Goal: Information Seeking & Learning: Learn about a topic

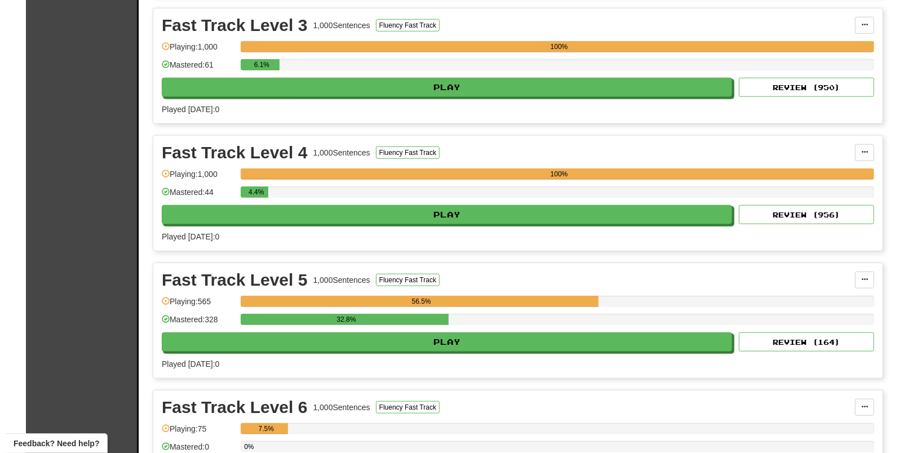
scroll to position [705, 0]
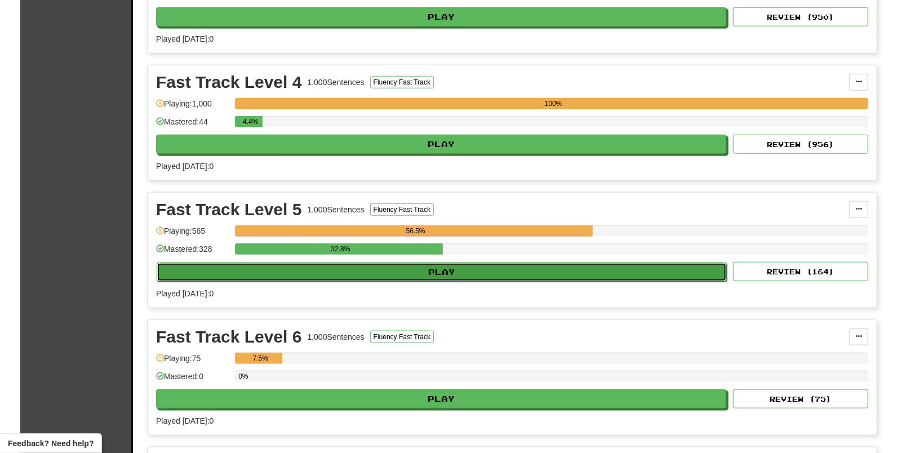
click at [423, 273] on button "Play" at bounding box center [442, 272] width 570 height 19
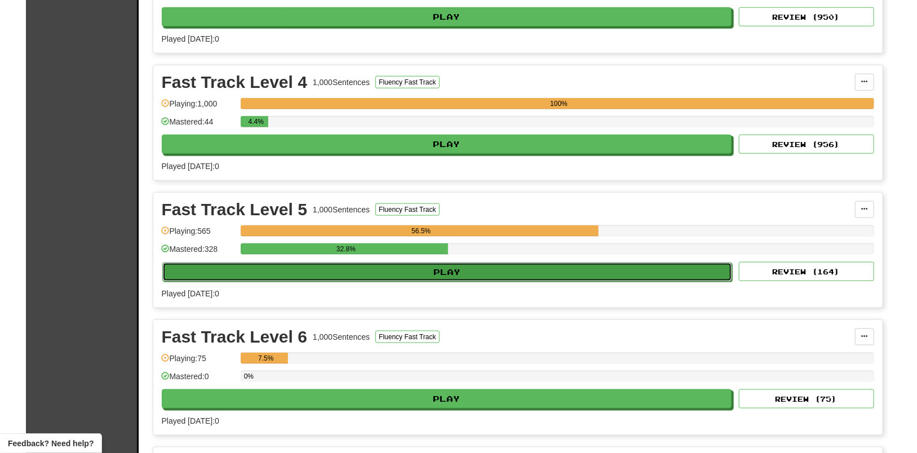
select select "**"
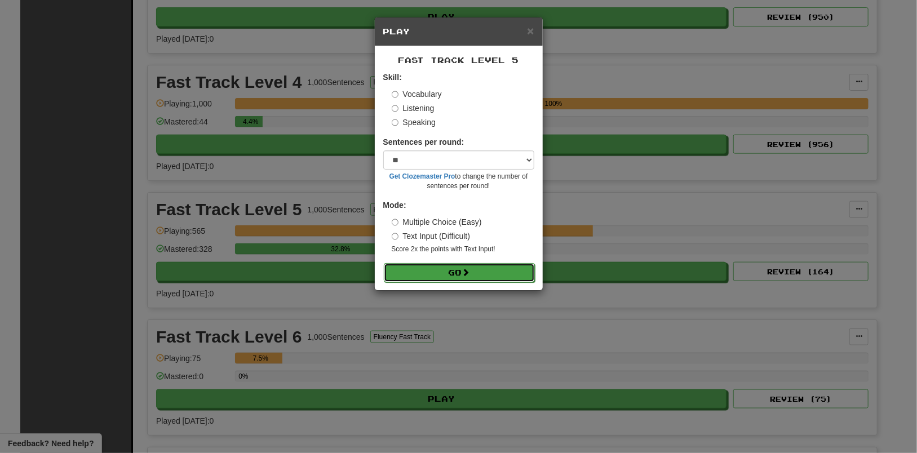
click at [452, 275] on button "Go" at bounding box center [459, 272] width 151 height 19
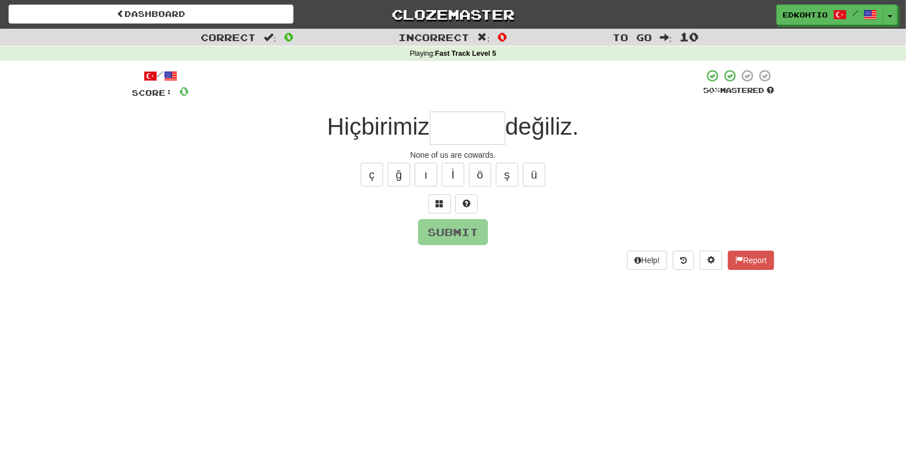
type input "*"
click at [374, 179] on button "ç" at bounding box center [372, 175] width 23 height 24
click at [512, 174] on button "ş" at bounding box center [507, 175] width 23 height 24
click at [360, 170] on div "ç ğ ı İ ö ş ü" at bounding box center [453, 175] width 643 height 28
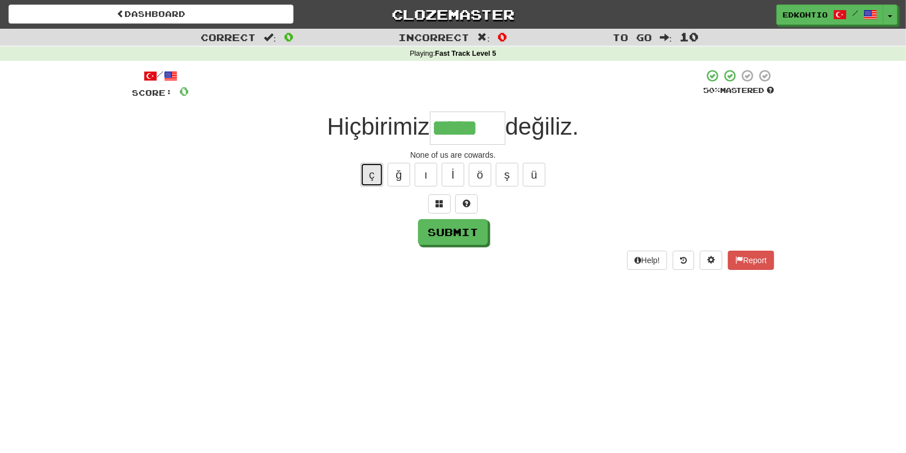
drag, startPoint x: 367, startPoint y: 169, endPoint x: 375, endPoint y: 187, distance: 19.7
click at [367, 170] on button "ç" at bounding box center [372, 175] width 23 height 24
click at [538, 173] on button "ü" at bounding box center [534, 175] width 23 height 24
drag, startPoint x: 519, startPoint y: 173, endPoint x: 514, endPoint y: 173, distance: 5.7
click at [519, 172] on div "ç ğ ı İ ö ş ü" at bounding box center [453, 175] width 643 height 28
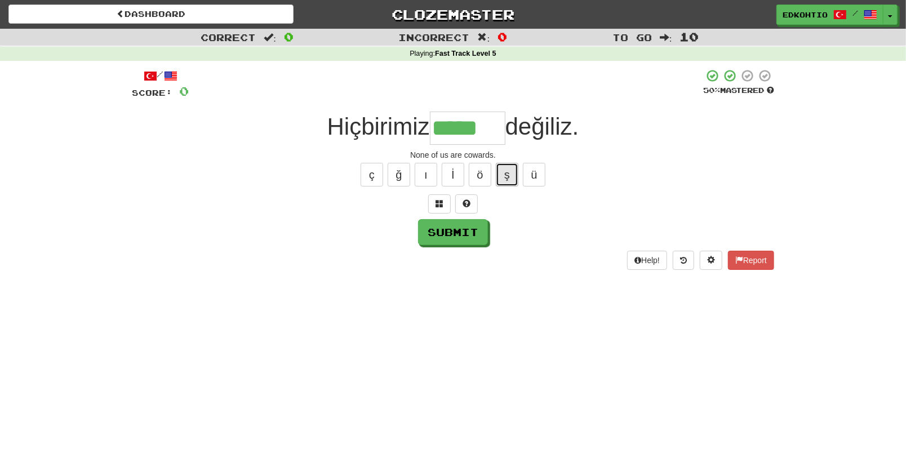
click at [502, 179] on button "ş" at bounding box center [507, 175] width 23 height 24
click at [483, 178] on button "ö" at bounding box center [480, 175] width 23 height 24
click at [428, 166] on button "ı" at bounding box center [426, 175] width 23 height 24
click at [396, 173] on button "ğ" at bounding box center [399, 175] width 23 height 24
click at [372, 175] on button "ç" at bounding box center [372, 175] width 23 height 24
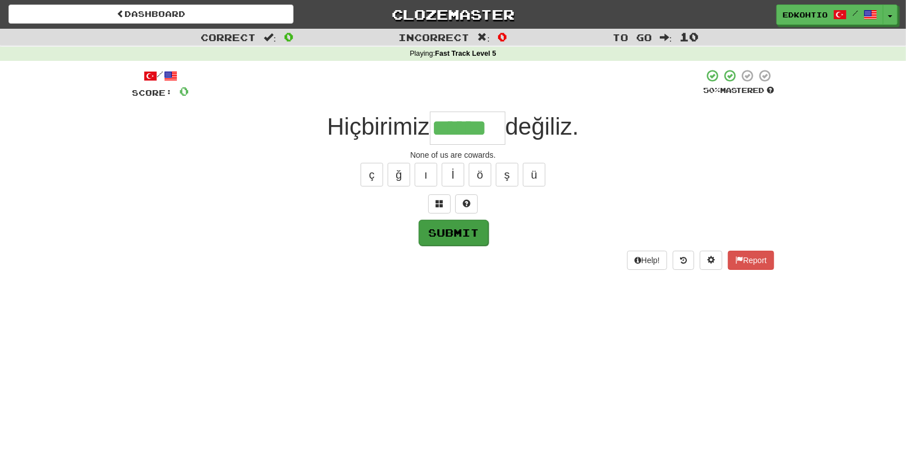
type input "******"
click at [470, 228] on button "Submit" at bounding box center [454, 233] width 70 height 26
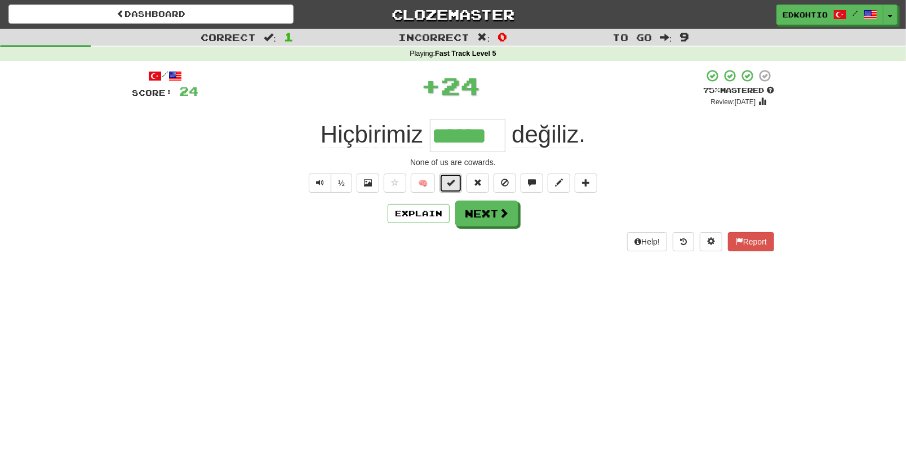
click at [455, 183] on button at bounding box center [451, 183] width 23 height 19
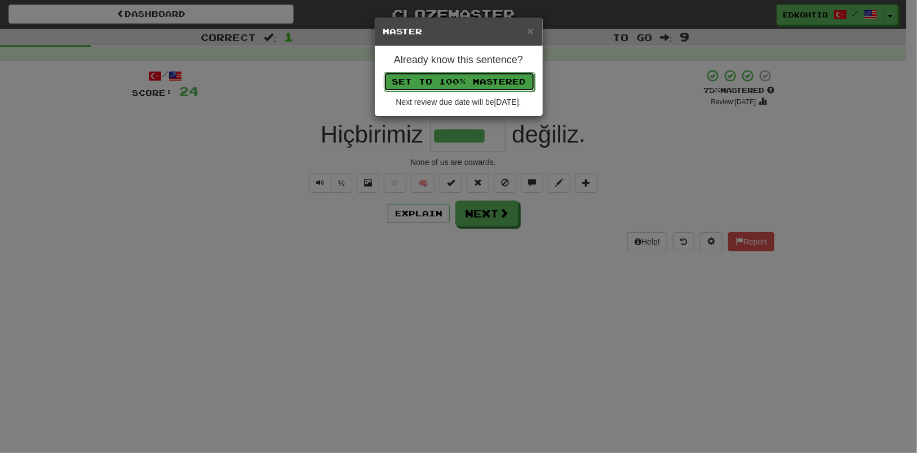
click at [437, 81] on button "Set to 100% Mastered" at bounding box center [459, 81] width 151 height 19
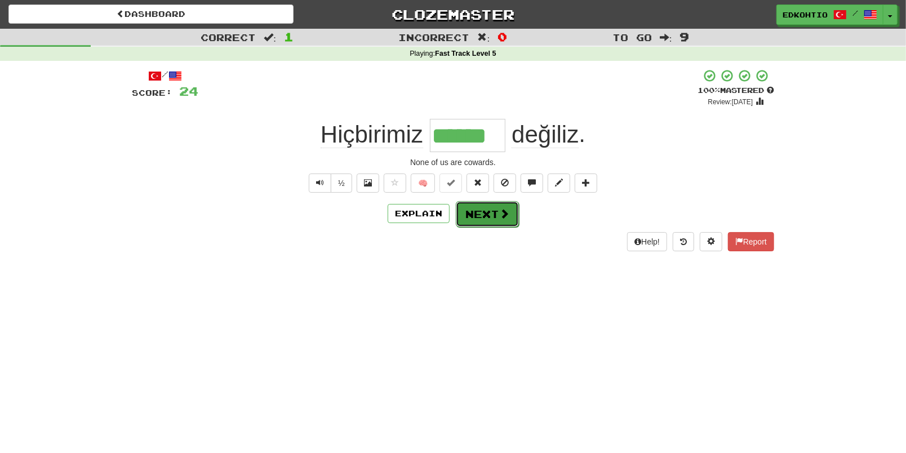
click at [496, 220] on button "Next" at bounding box center [487, 214] width 63 height 26
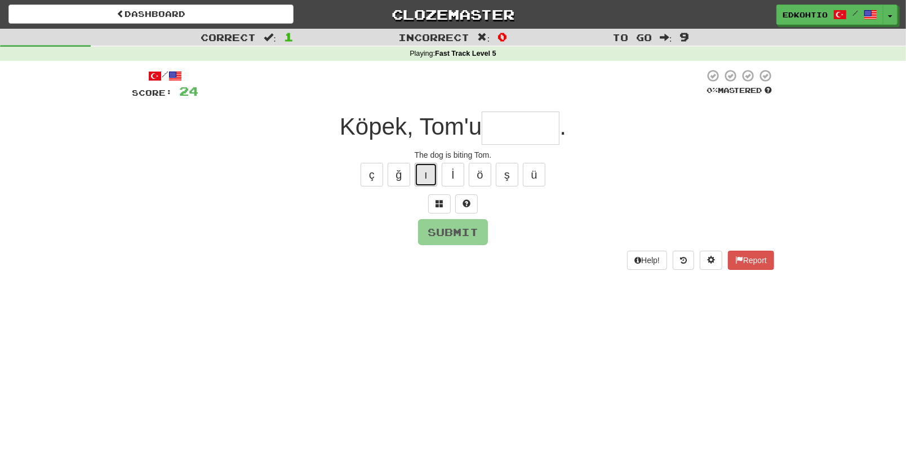
click at [432, 178] on button "ı" at bounding box center [426, 175] width 23 height 24
click at [427, 176] on button "ı" at bounding box center [426, 175] width 23 height 24
type input "********"
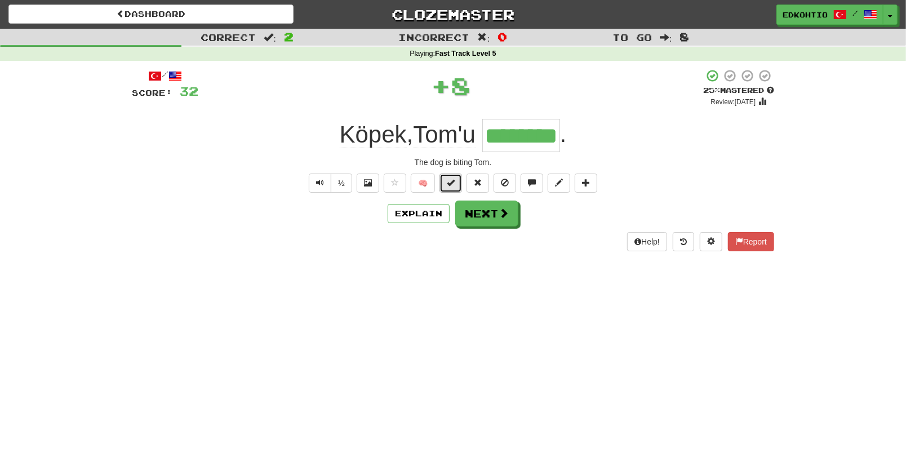
click at [451, 179] on span at bounding box center [451, 183] width 8 height 8
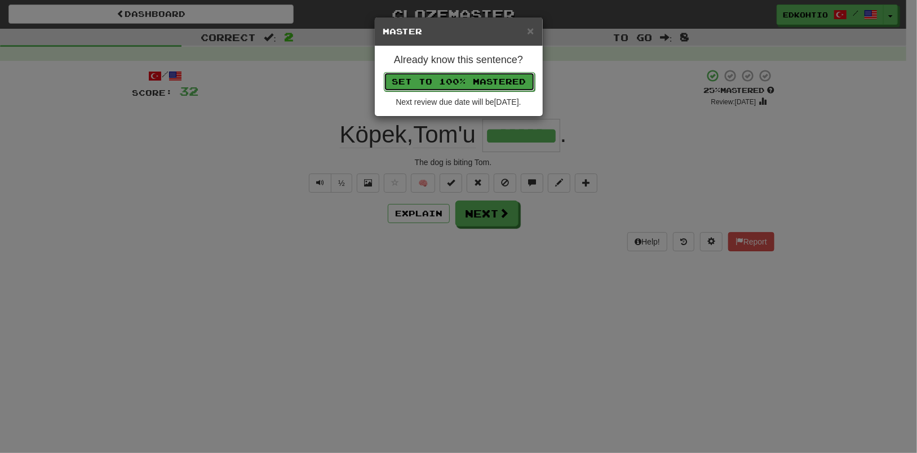
click at [470, 81] on button "Set to 100% Mastered" at bounding box center [459, 81] width 151 height 19
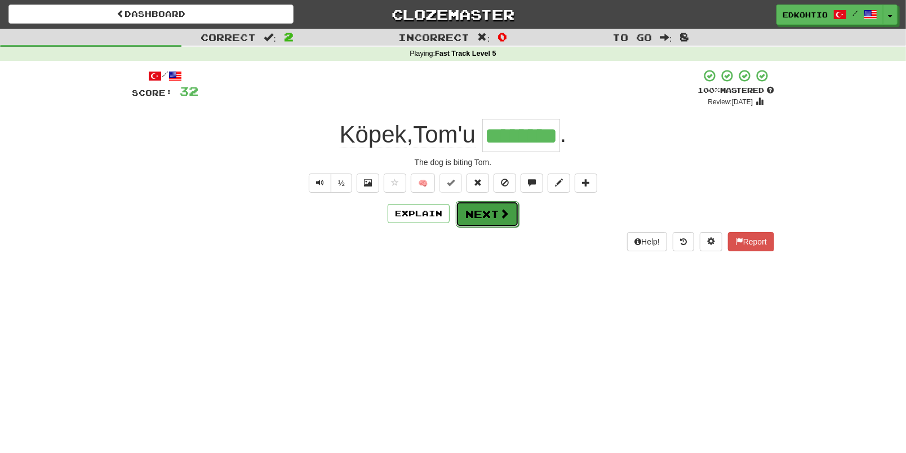
click at [466, 206] on button "Next" at bounding box center [487, 214] width 63 height 26
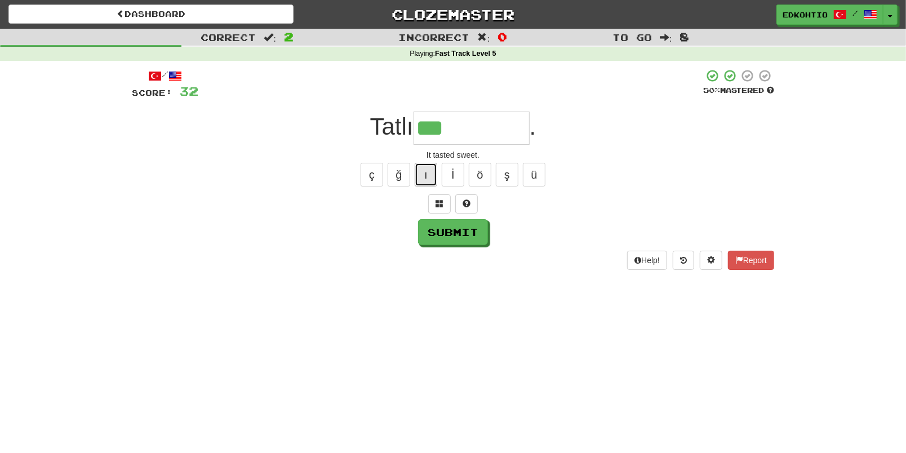
click at [427, 176] on button "ı" at bounding box center [426, 175] width 23 height 24
click at [425, 179] on button "ı" at bounding box center [426, 175] width 23 height 24
type input "**********"
click at [449, 231] on button "Submit" at bounding box center [454, 233] width 70 height 26
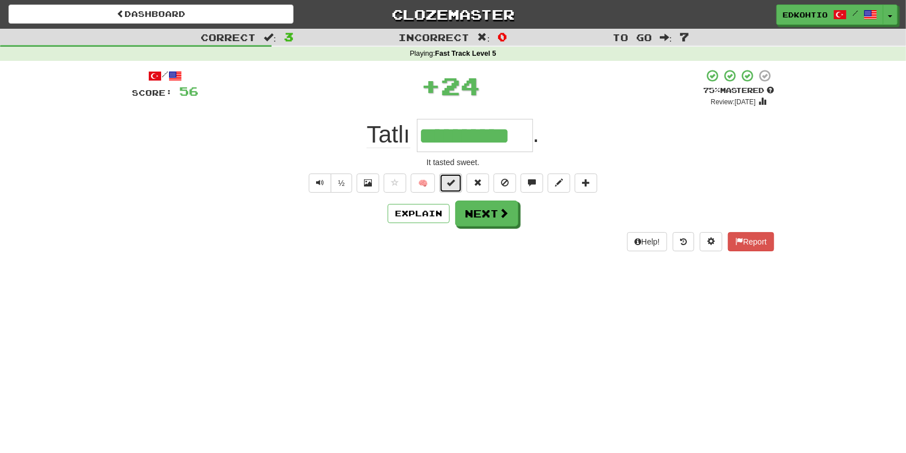
click at [455, 183] on span at bounding box center [451, 183] width 8 height 8
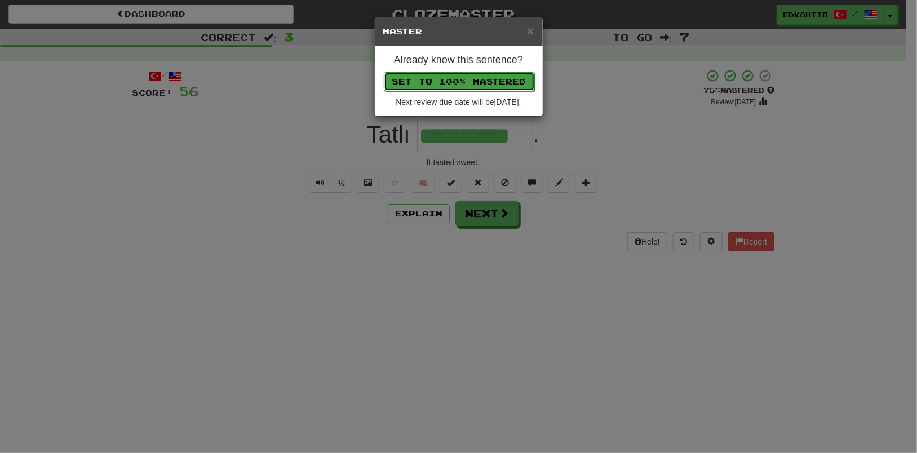
click at [449, 78] on button "Set to 100% Mastered" at bounding box center [459, 81] width 151 height 19
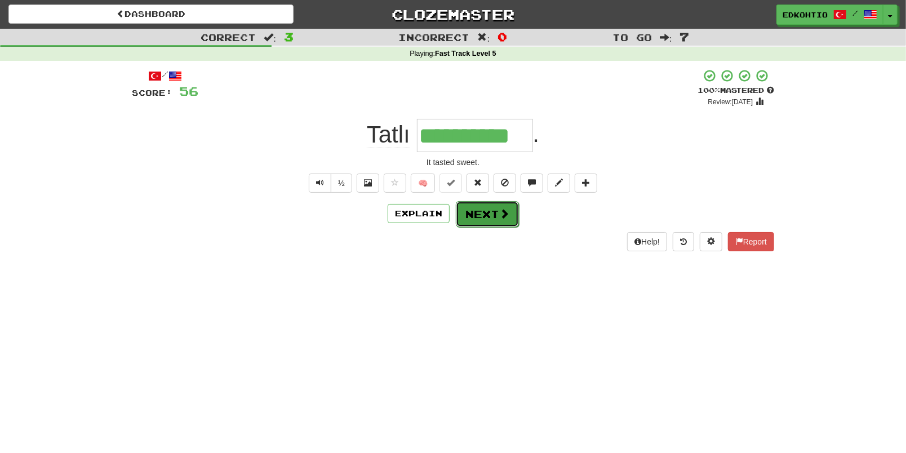
click at [493, 204] on button "Next" at bounding box center [487, 214] width 63 height 26
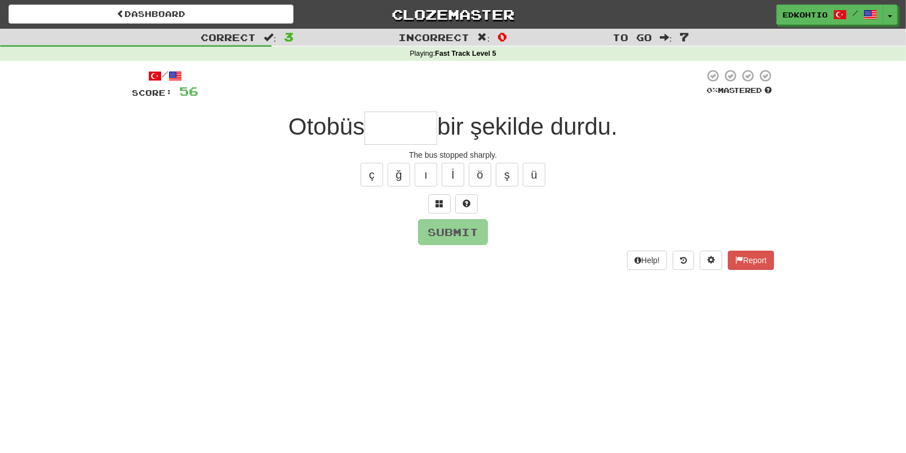
type input "*"
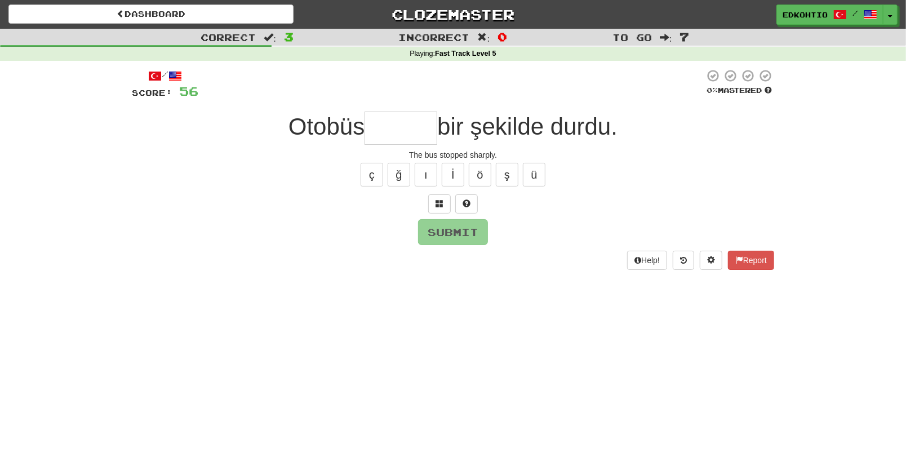
type input "*"
click at [544, 169] on button "ü" at bounding box center [534, 175] width 23 height 24
type input "*"
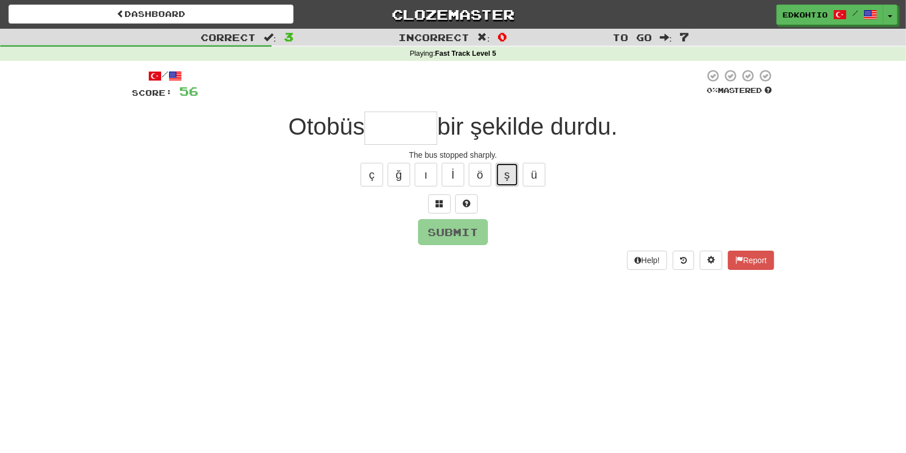
click at [512, 173] on button "ş" at bounding box center [507, 175] width 23 height 24
type input "*"
click at [488, 173] on button "ö" at bounding box center [480, 175] width 23 height 24
type input "*"
click at [421, 173] on button "ı" at bounding box center [426, 175] width 23 height 24
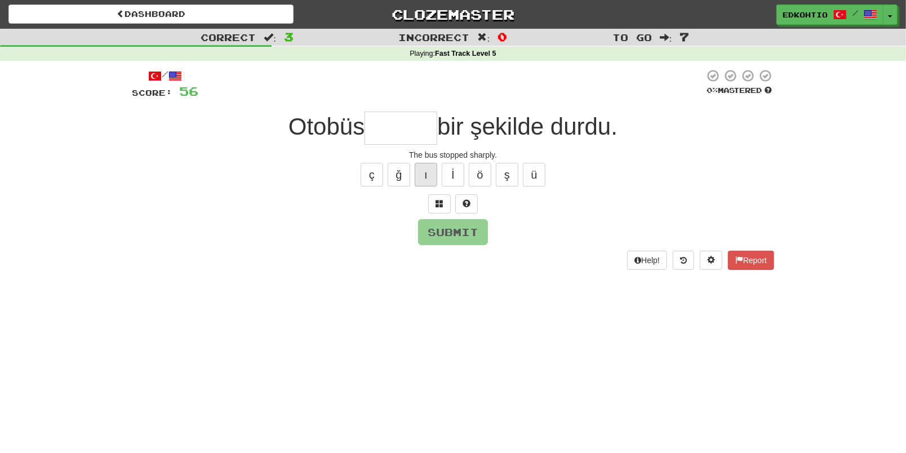
type input "*"
click at [396, 173] on button "ğ" at bounding box center [399, 175] width 23 height 24
type input "*"
click at [372, 173] on button "ç" at bounding box center [372, 175] width 23 height 24
type input "*"
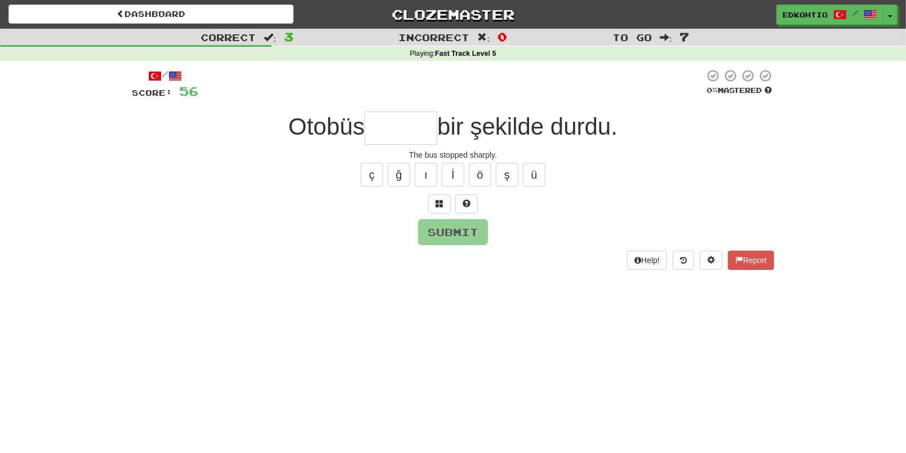
type input "*"
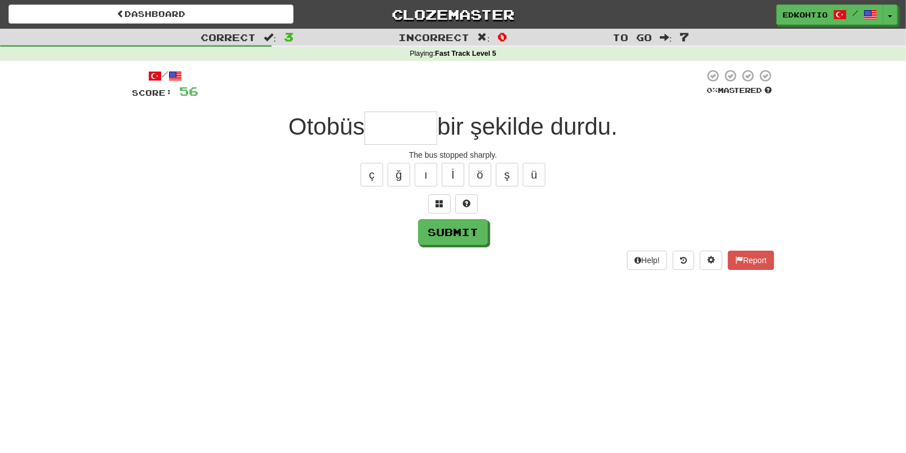
type input "*"
click at [534, 180] on button "ü" at bounding box center [534, 175] width 23 height 24
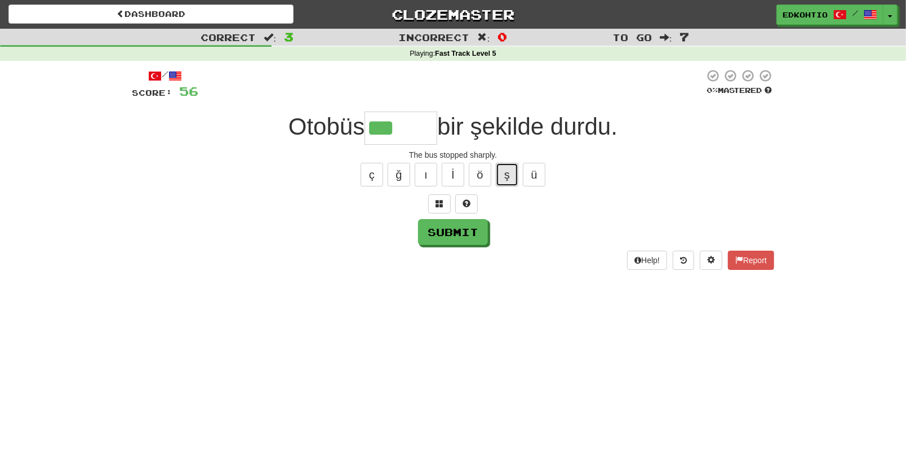
click at [513, 176] on button "ş" at bounding box center [507, 175] width 23 height 24
click at [484, 174] on button "ö" at bounding box center [480, 175] width 23 height 24
click at [418, 169] on button "ı" at bounding box center [426, 175] width 23 height 24
click at [399, 174] on button "ğ" at bounding box center [399, 175] width 23 height 24
click at [374, 175] on button "ç" at bounding box center [372, 175] width 23 height 24
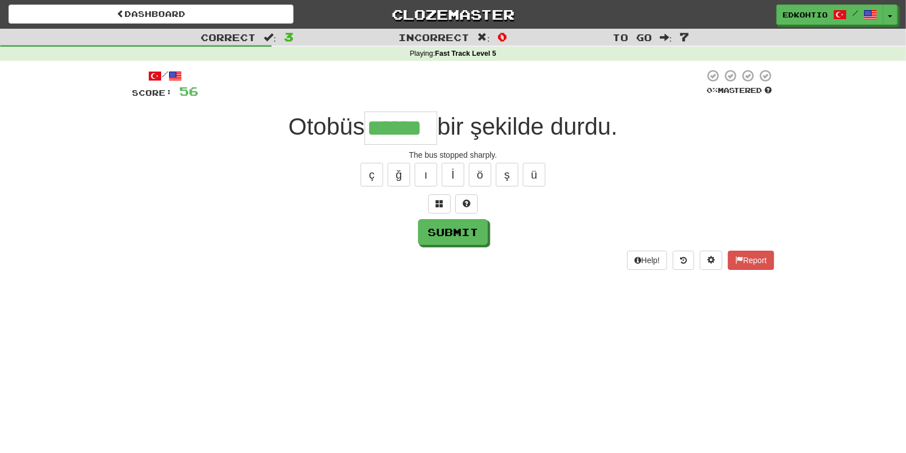
type input "******"
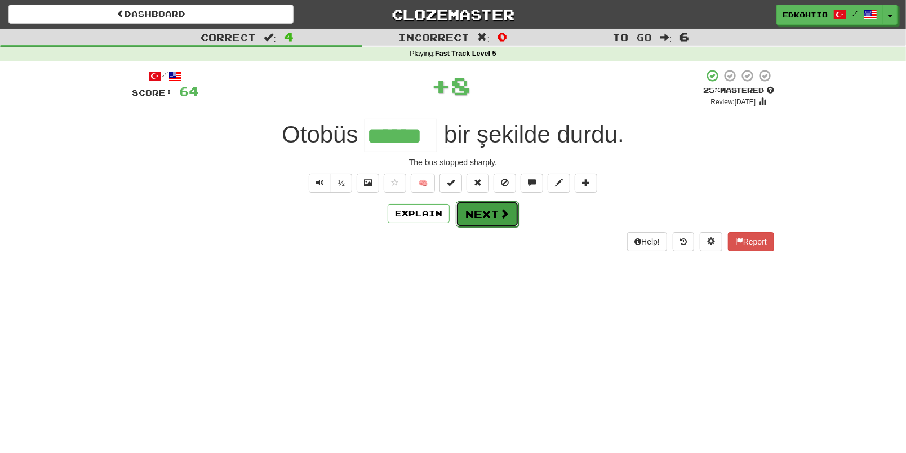
click at [499, 214] on span at bounding box center [504, 214] width 10 height 10
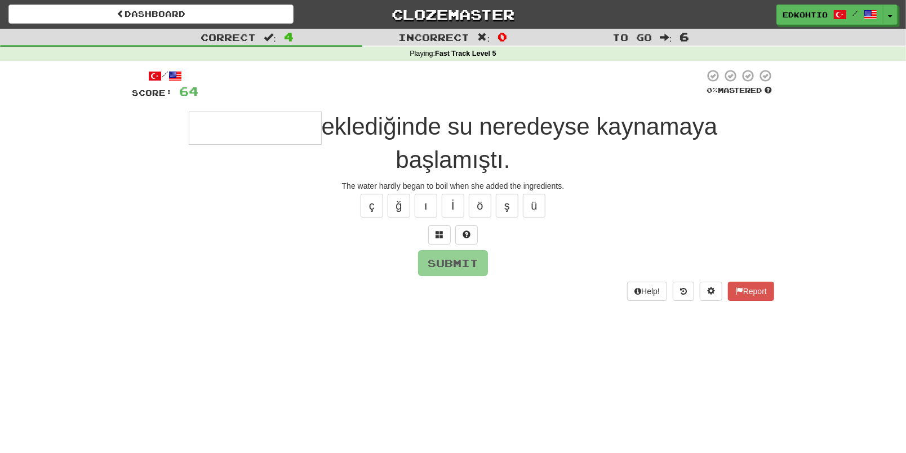
type input "*"
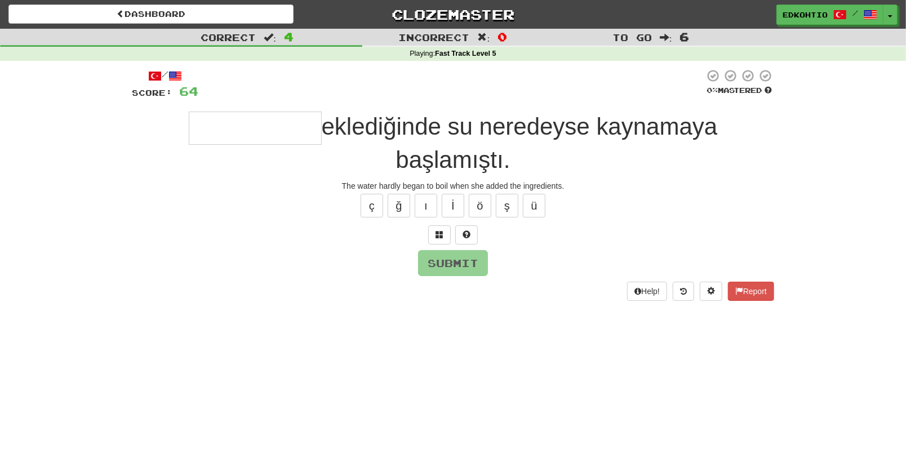
type input "*"
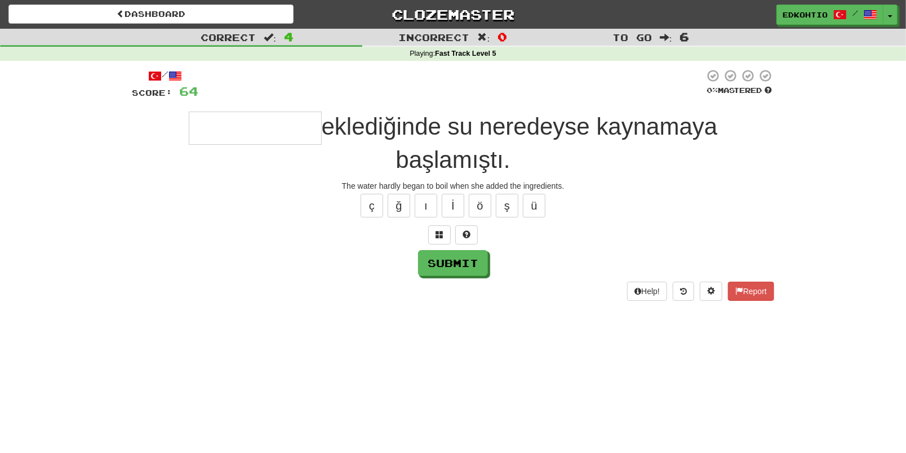
type input "*"
click at [534, 212] on button "ü" at bounding box center [534, 206] width 23 height 24
click at [501, 202] on button "ş" at bounding box center [507, 206] width 23 height 24
type input "**********"
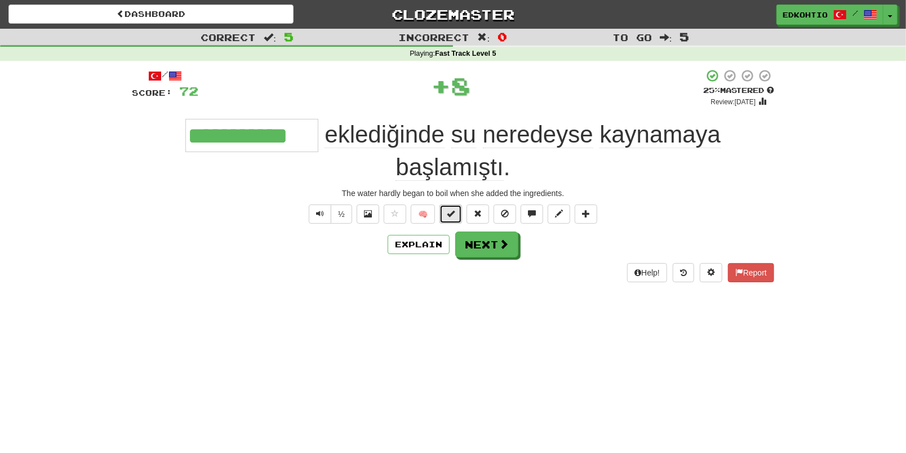
click at [452, 215] on span at bounding box center [451, 214] width 8 height 8
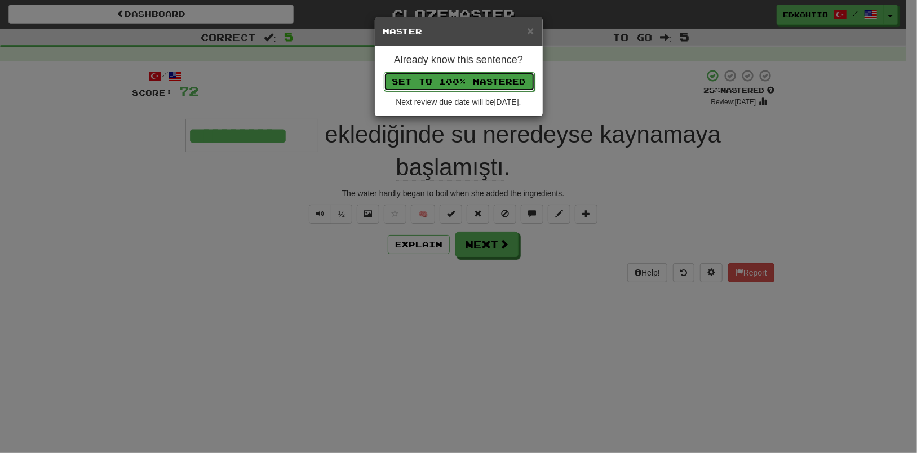
click at [424, 83] on button "Set to 100% Mastered" at bounding box center [459, 81] width 151 height 19
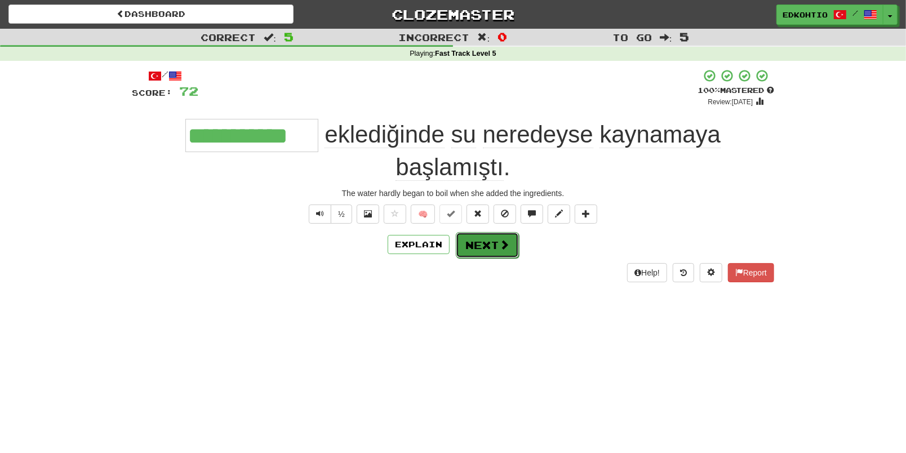
click at [478, 246] on button "Next" at bounding box center [487, 245] width 63 height 26
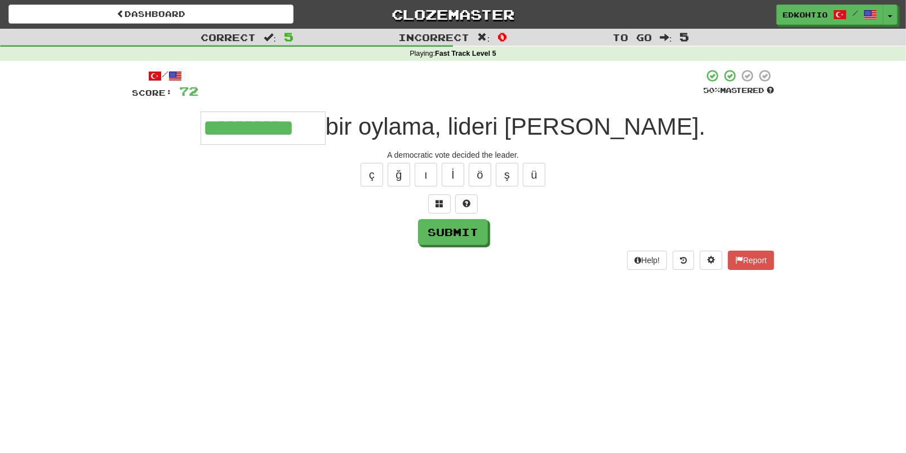
type input "**********"
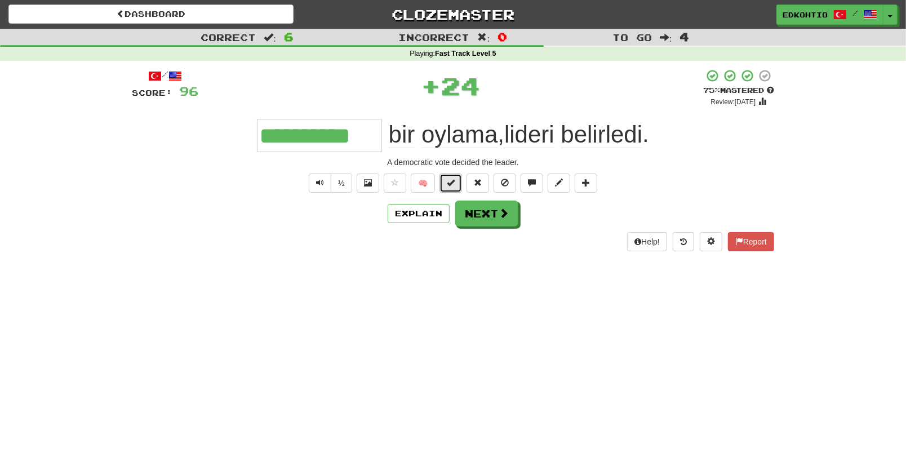
click at [448, 182] on span at bounding box center [451, 183] width 8 height 8
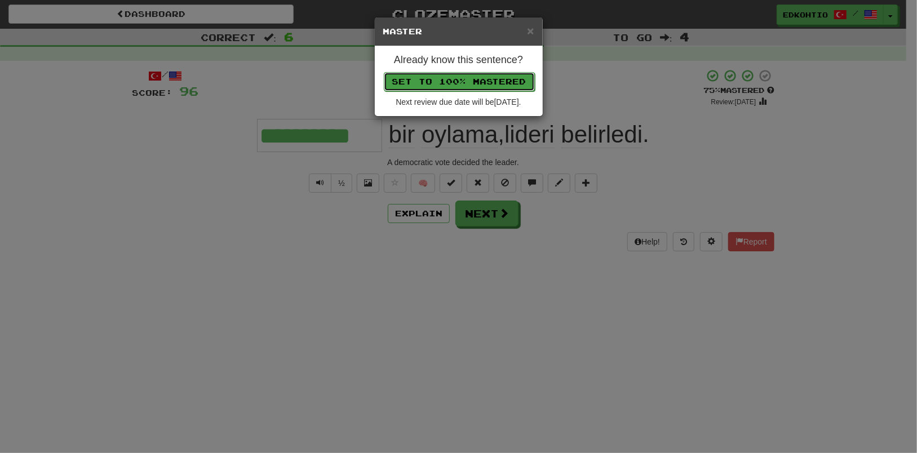
click at [439, 84] on button "Set to 100% Mastered" at bounding box center [459, 81] width 151 height 19
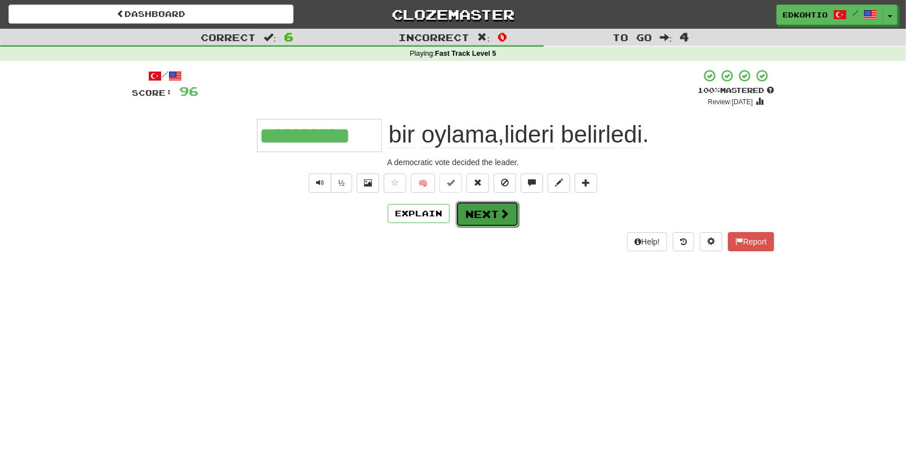
click at [501, 219] on span at bounding box center [504, 214] width 10 height 10
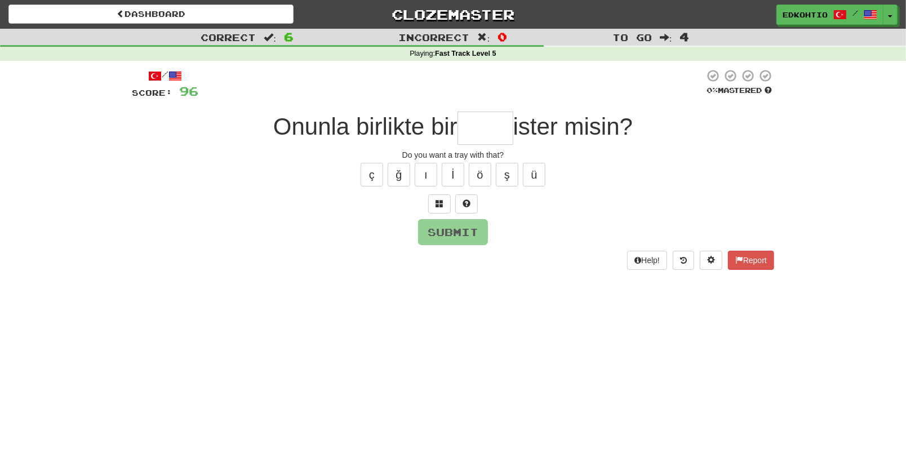
type input "*"
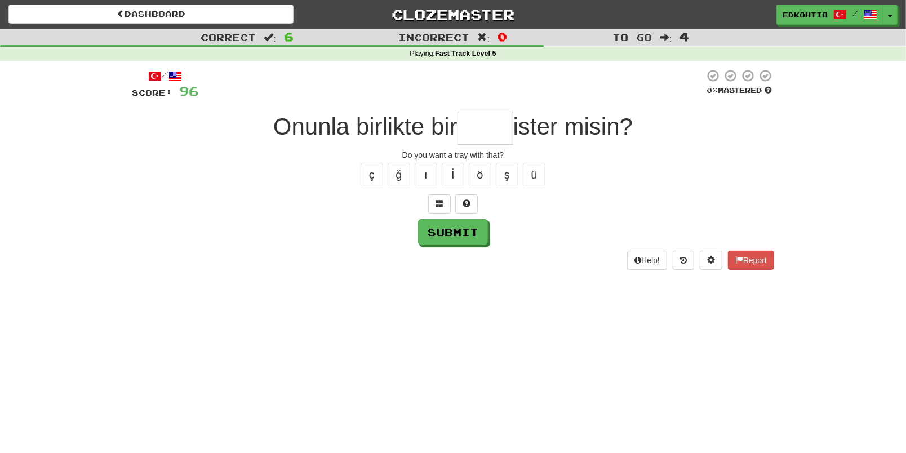
type input "*"
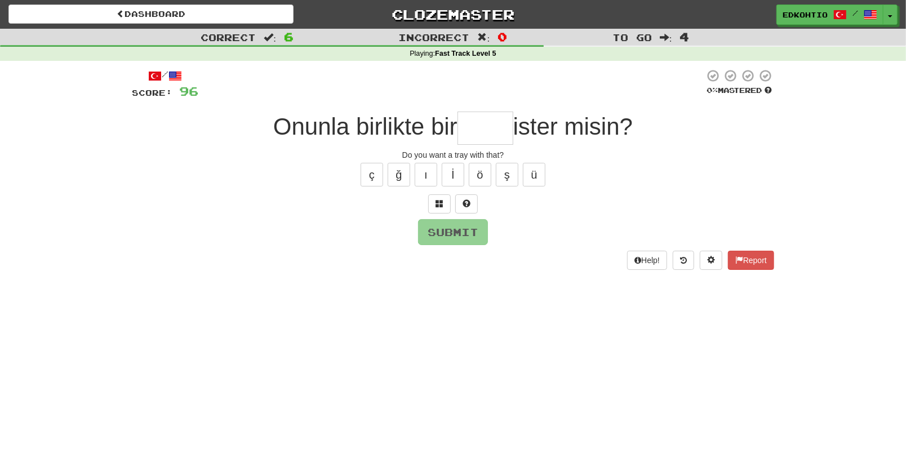
type input "*"
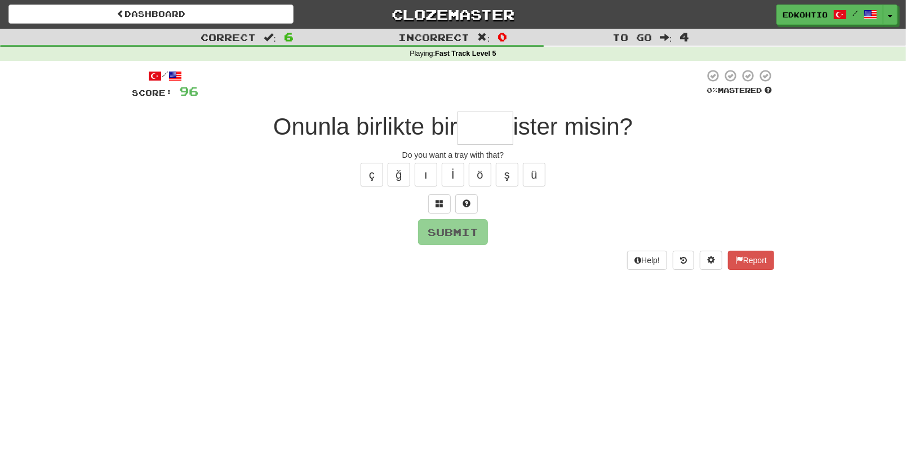
type input "*"
click at [541, 173] on button "ü" at bounding box center [534, 175] width 23 height 24
click at [511, 171] on button "ş" at bounding box center [507, 175] width 23 height 24
click at [481, 169] on button "ö" at bounding box center [480, 175] width 23 height 24
click at [431, 171] on button "ı" at bounding box center [426, 175] width 23 height 24
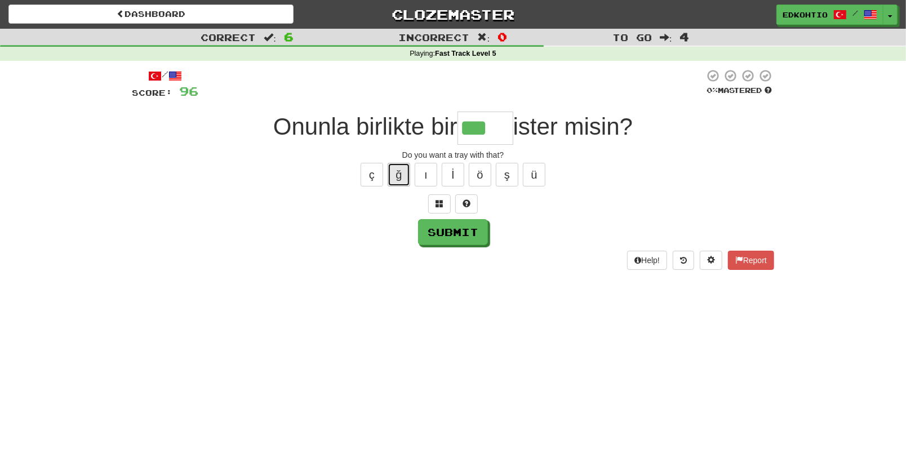
click at [403, 173] on button "ğ" at bounding box center [399, 175] width 23 height 24
click at [363, 175] on button "ç" at bounding box center [372, 175] width 23 height 24
type input "*****"
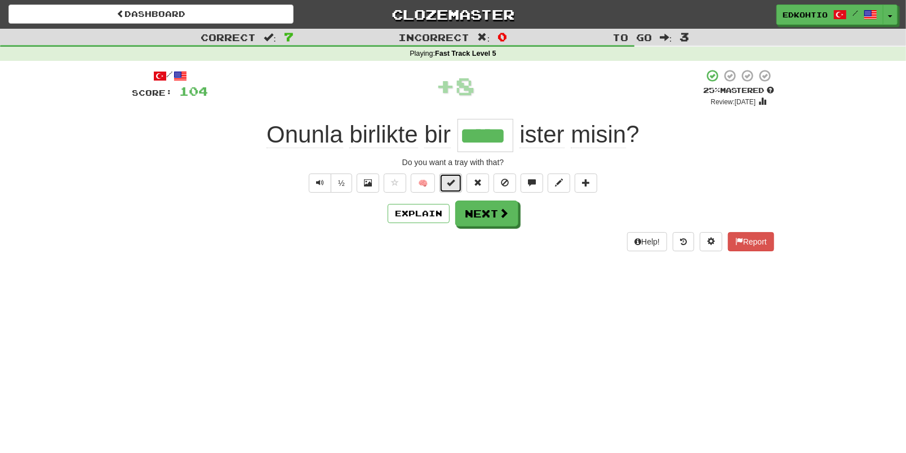
click at [453, 185] on span at bounding box center [451, 183] width 8 height 8
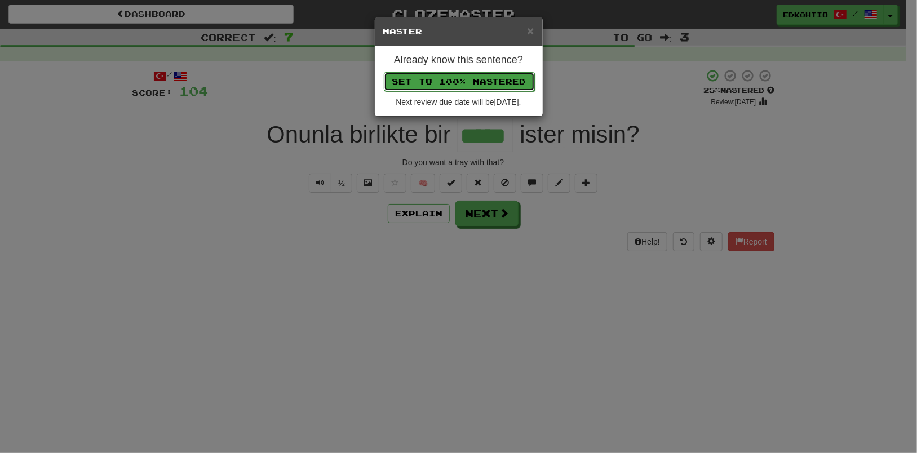
click at [443, 87] on button "Set to 100% Mastered" at bounding box center [459, 81] width 151 height 19
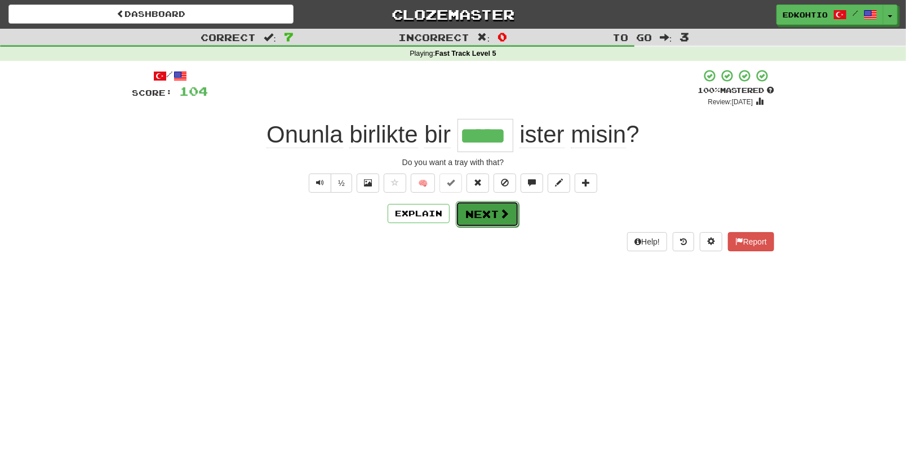
click at [487, 215] on button "Next" at bounding box center [487, 214] width 63 height 26
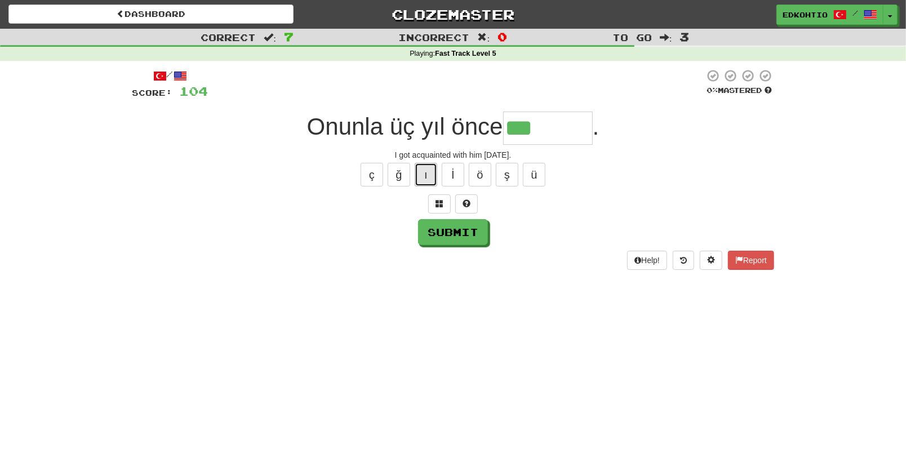
click at [421, 171] on button "ı" at bounding box center [426, 175] width 23 height 24
click at [506, 179] on button "ş" at bounding box center [507, 175] width 23 height 24
click at [412, 172] on div "ç ğ ı İ ö ş ü" at bounding box center [453, 175] width 643 height 28
click at [421, 176] on button "ı" at bounding box center [426, 175] width 23 height 24
type input "********"
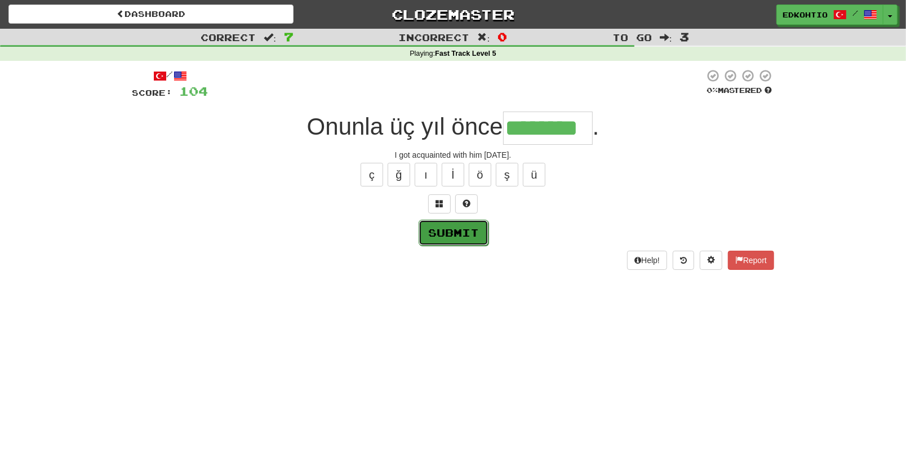
click at [474, 232] on button "Submit" at bounding box center [454, 233] width 70 height 26
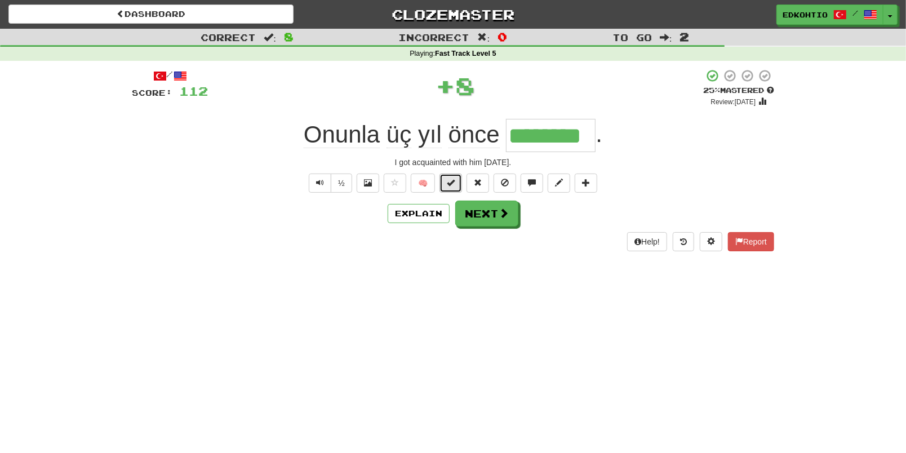
click at [448, 174] on button at bounding box center [451, 183] width 23 height 19
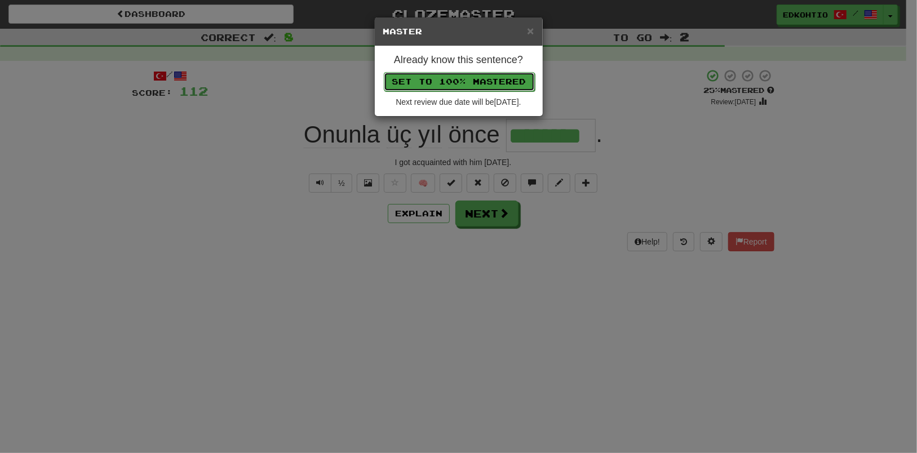
click at [435, 81] on button "Set to 100% Mastered" at bounding box center [459, 81] width 151 height 19
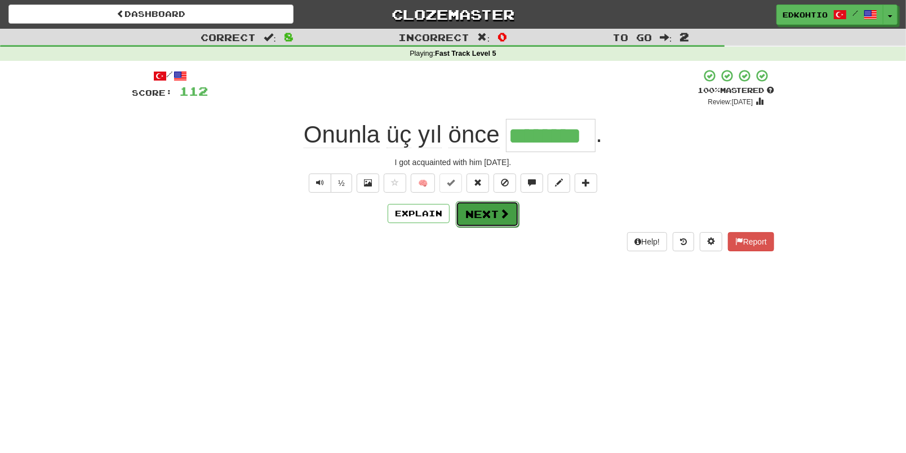
click at [480, 216] on button "Next" at bounding box center [487, 214] width 63 height 26
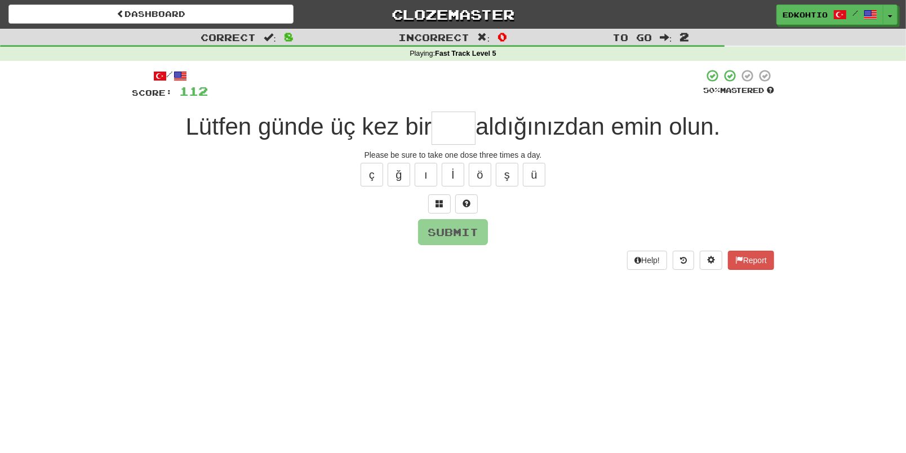
type input "*"
type input "***"
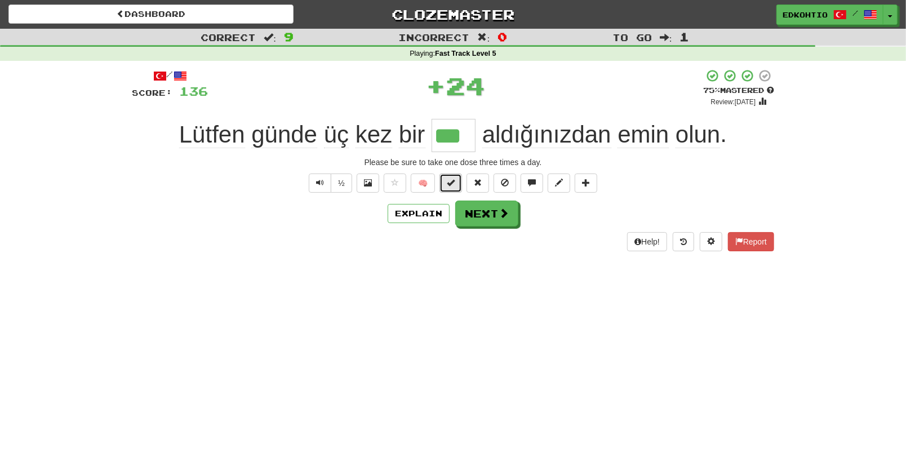
click at [451, 185] on span at bounding box center [451, 183] width 8 height 8
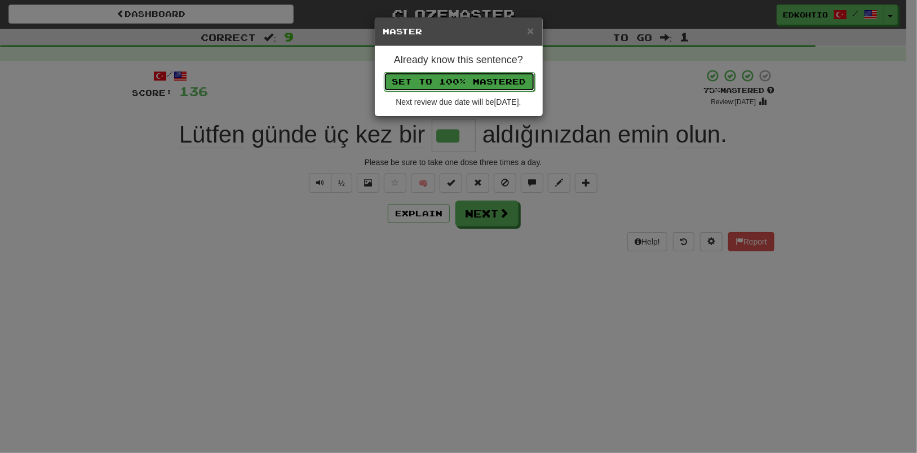
click at [457, 83] on button "Set to 100% Mastered" at bounding box center [459, 81] width 151 height 19
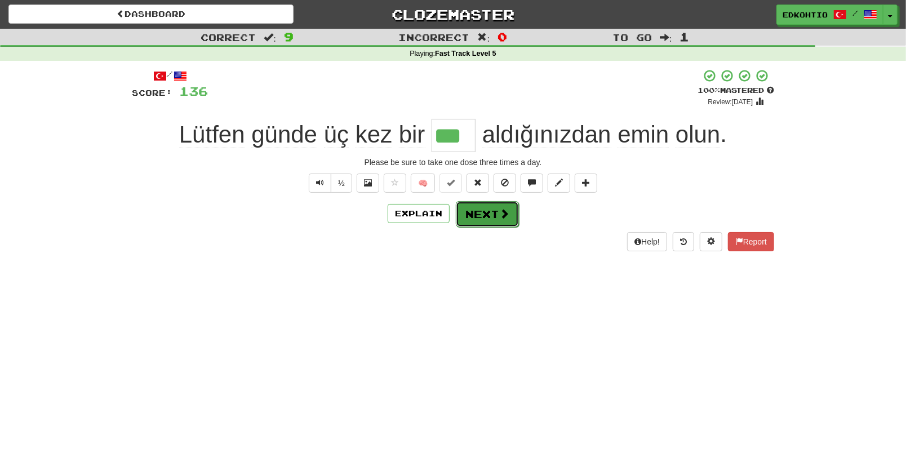
click at [485, 211] on button "Next" at bounding box center [487, 214] width 63 height 26
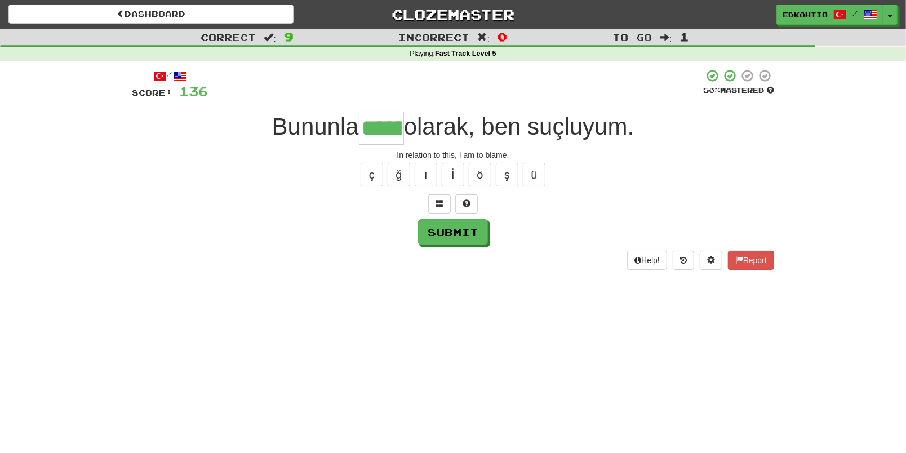
type input "******"
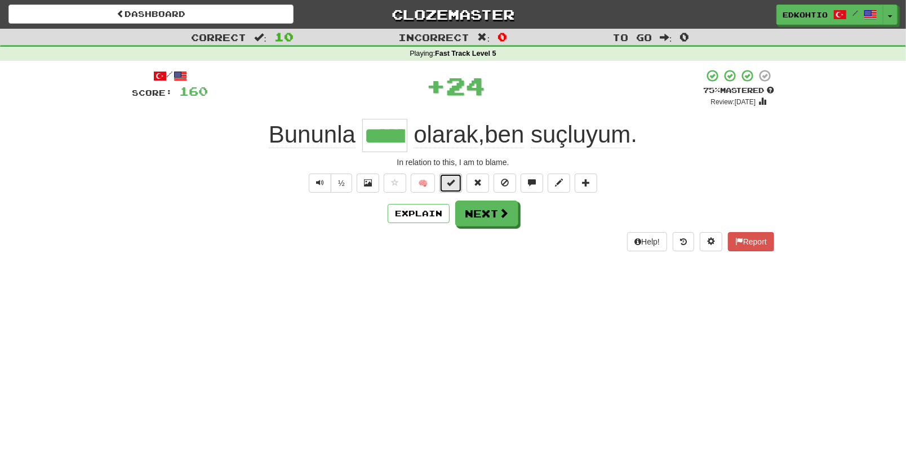
click at [452, 187] on button at bounding box center [451, 183] width 23 height 19
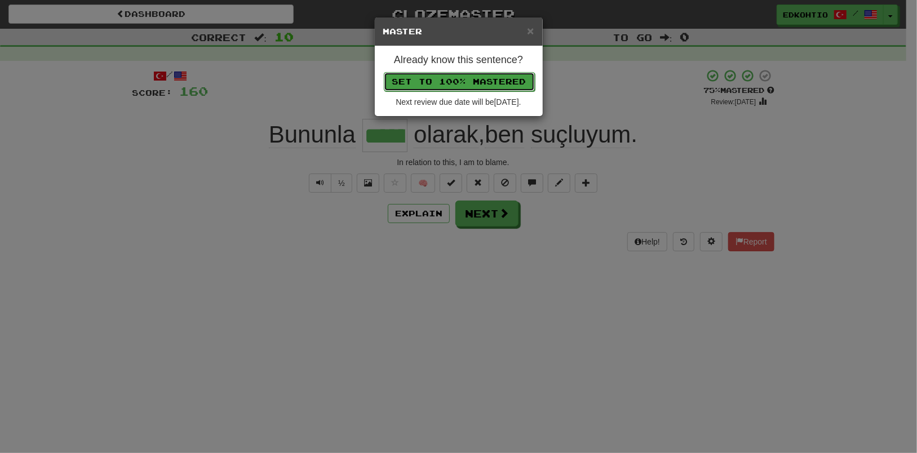
click at [434, 79] on button "Set to 100% Mastered" at bounding box center [459, 81] width 151 height 19
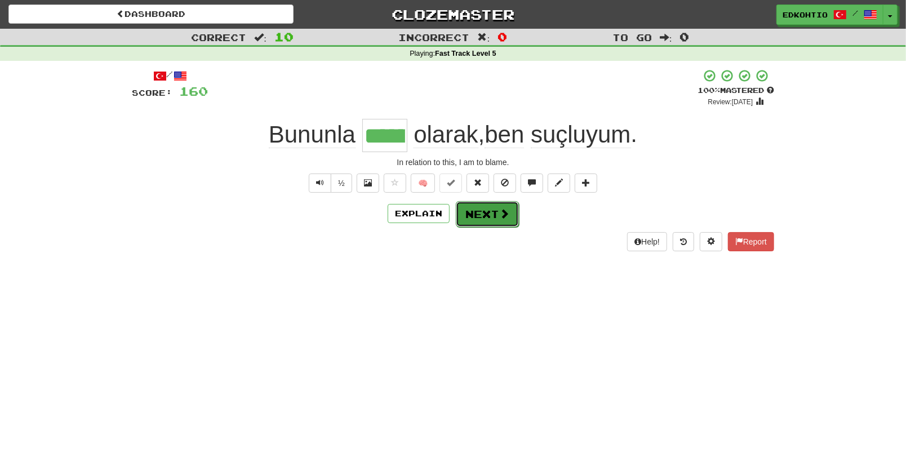
click at [464, 209] on button "Next" at bounding box center [487, 214] width 63 height 26
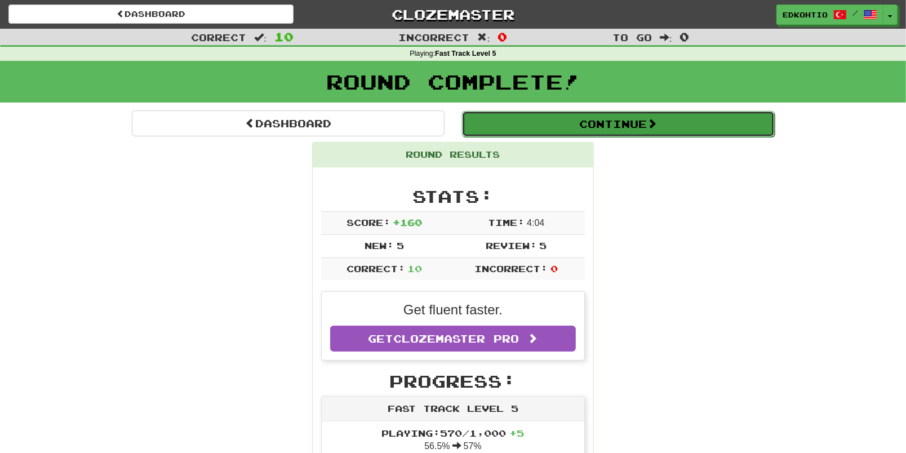
click at [554, 123] on button "Continue" at bounding box center [618, 124] width 313 height 26
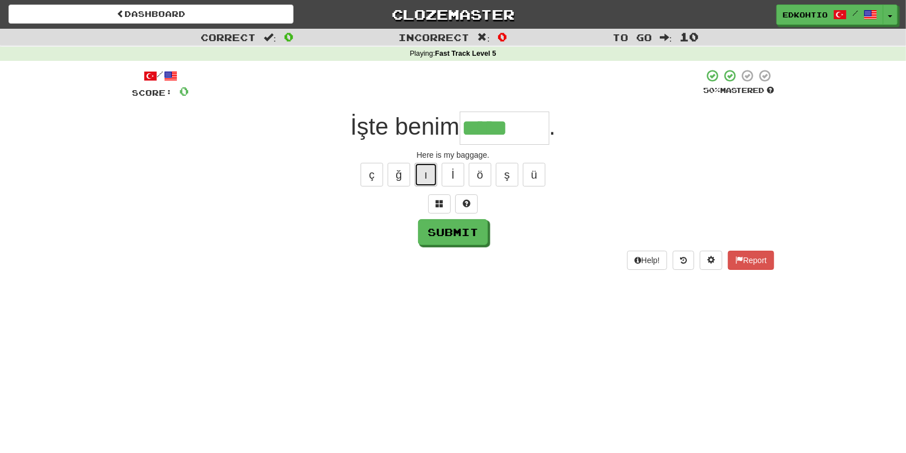
click at [427, 170] on button "ı" at bounding box center [426, 175] width 23 height 24
type input "*******"
click at [441, 234] on button "Submit" at bounding box center [454, 233] width 70 height 26
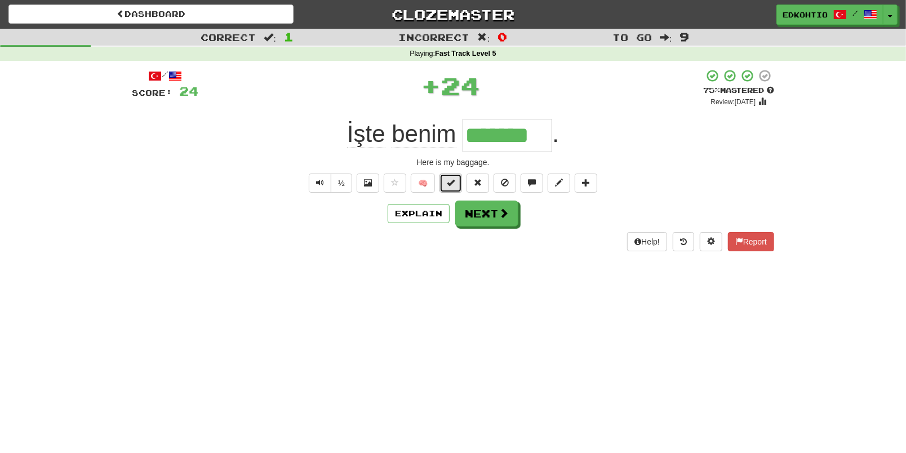
click at [448, 187] on span at bounding box center [451, 183] width 8 height 8
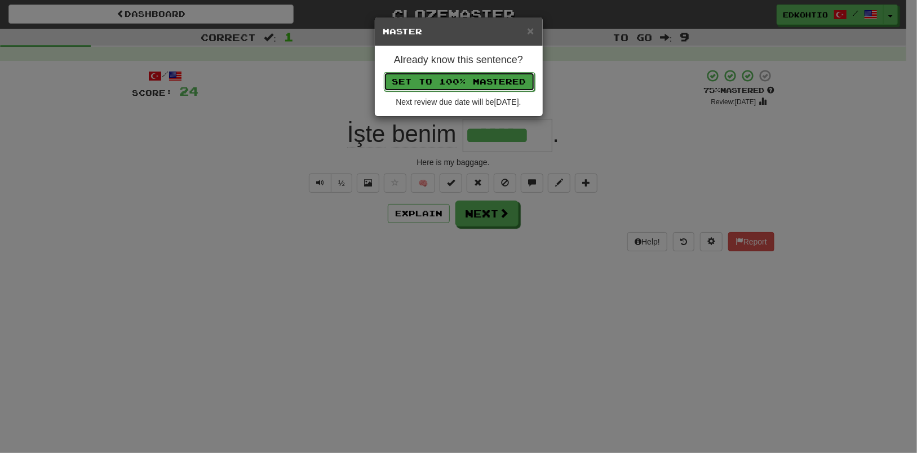
click at [435, 81] on button "Set to 100% Mastered" at bounding box center [459, 81] width 151 height 19
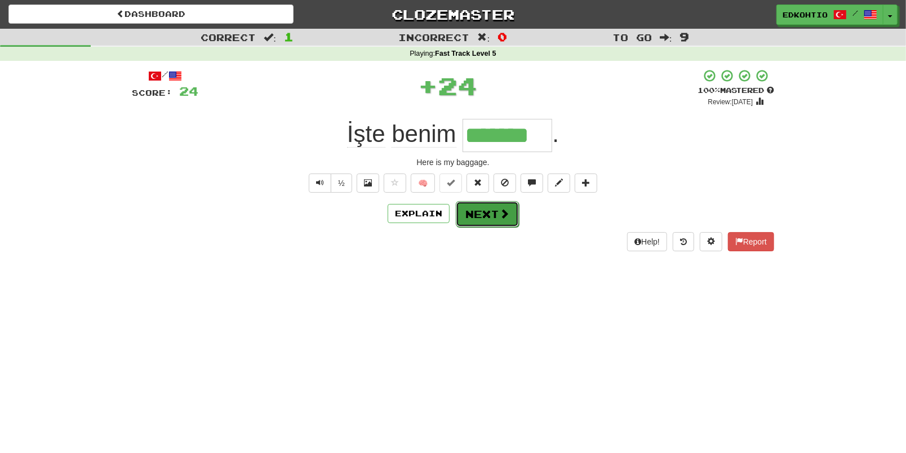
click at [480, 212] on button "Next" at bounding box center [487, 214] width 63 height 26
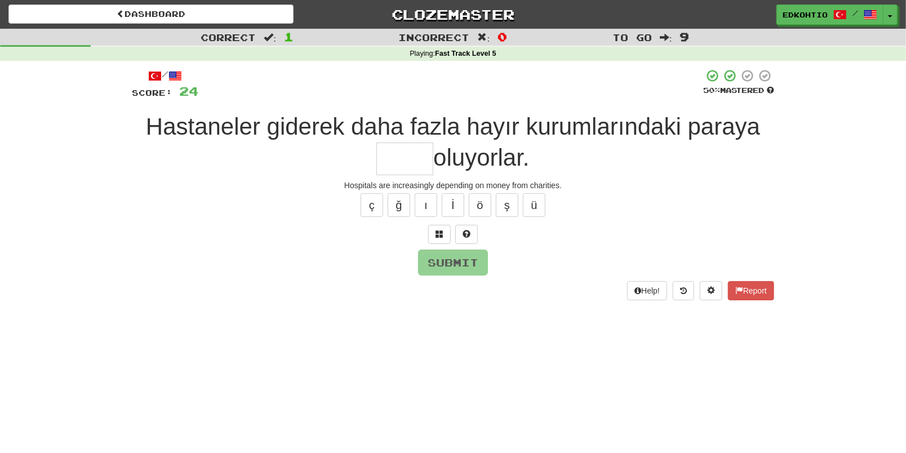
type input "*"
click at [402, 210] on button "ğ" at bounding box center [399, 205] width 23 height 24
click at [428, 204] on button "ı" at bounding box center [426, 205] width 23 height 24
type input "*****"
click at [452, 263] on button "Submit" at bounding box center [454, 263] width 70 height 26
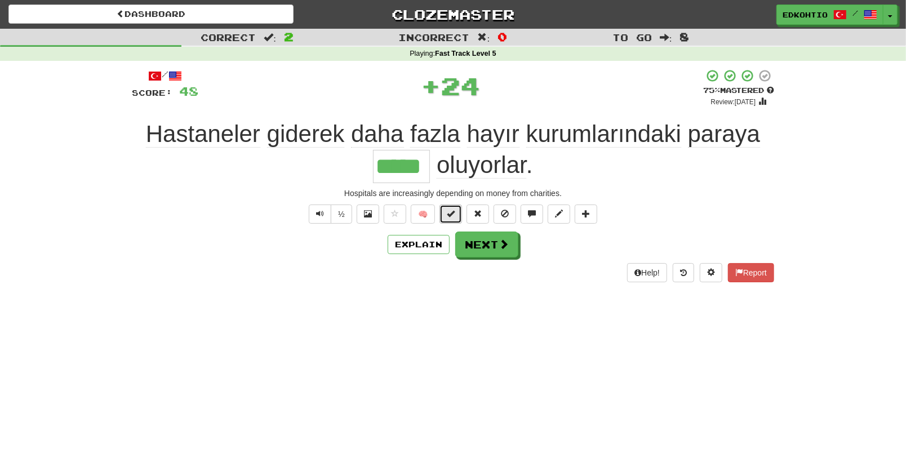
click at [453, 211] on span at bounding box center [451, 214] width 8 height 8
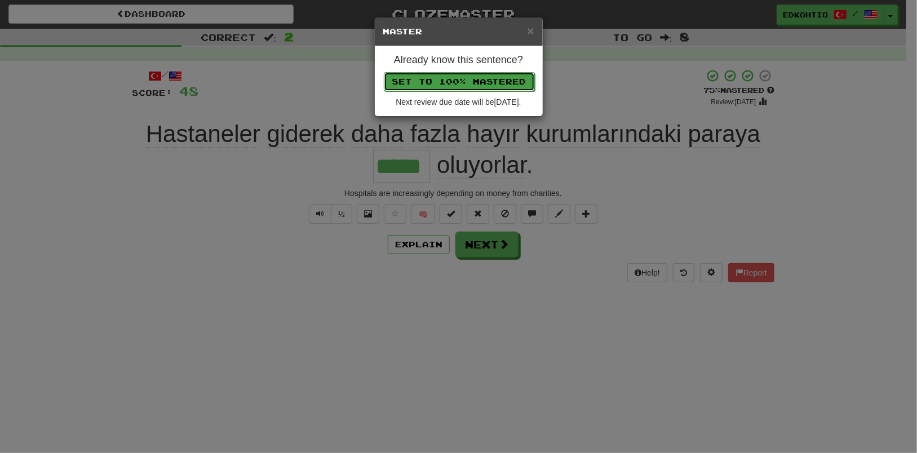
click at [441, 85] on button "Set to 100% Mastered" at bounding box center [459, 81] width 151 height 19
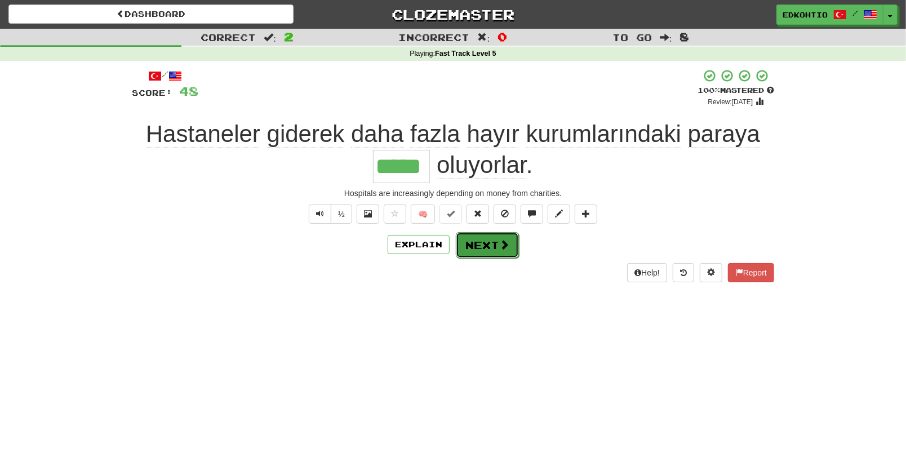
click at [496, 246] on button "Next" at bounding box center [487, 245] width 63 height 26
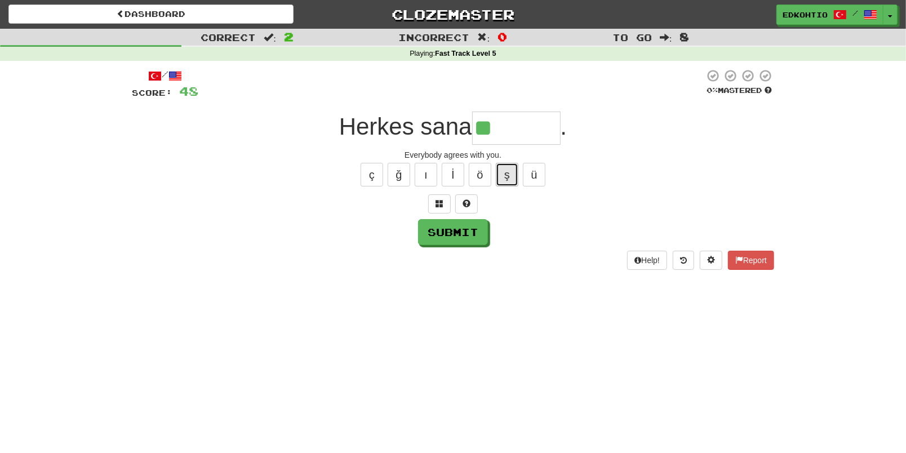
click at [502, 167] on button "ş" at bounding box center [507, 175] width 23 height 24
click at [396, 175] on button "ğ" at bounding box center [399, 175] width 23 height 24
click at [327, 169] on div "ç ğ ı İ ö ş ü" at bounding box center [453, 175] width 643 height 28
click at [369, 173] on button "ç" at bounding box center [372, 175] width 23 height 24
click at [430, 179] on button "ı" at bounding box center [426, 175] width 23 height 24
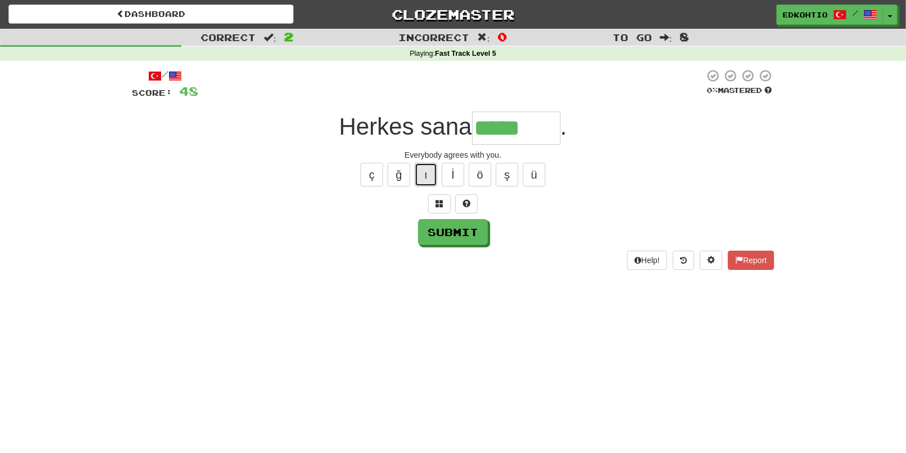
click at [429, 179] on button "ı" at bounding box center [426, 175] width 23 height 24
type input "*********"
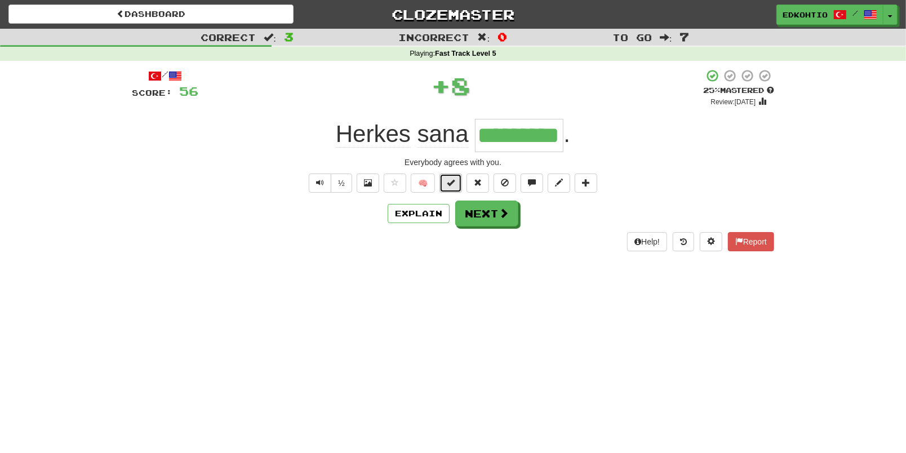
click at [453, 187] on button at bounding box center [451, 183] width 23 height 19
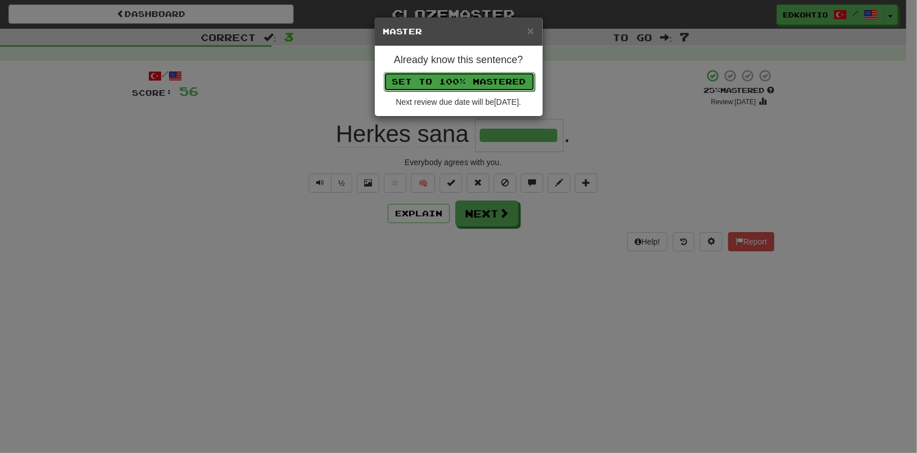
click at [453, 87] on button "Set to 100% Mastered" at bounding box center [459, 81] width 151 height 19
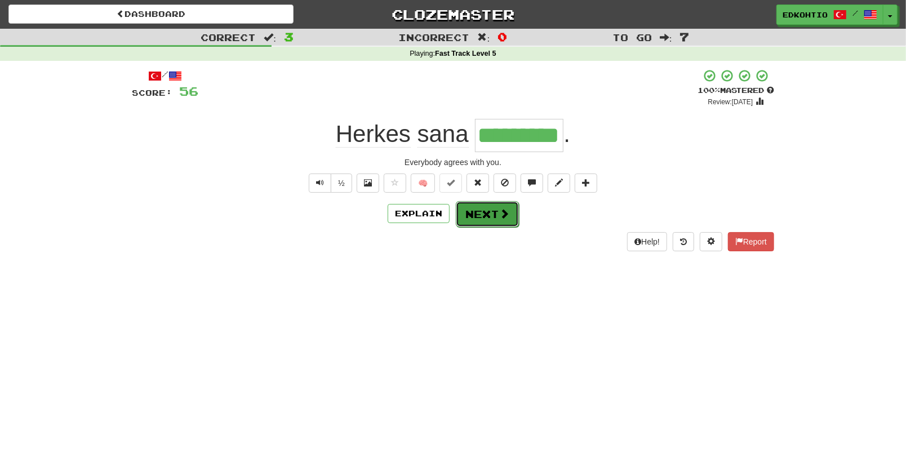
click at [487, 215] on button "Next" at bounding box center [487, 214] width 63 height 26
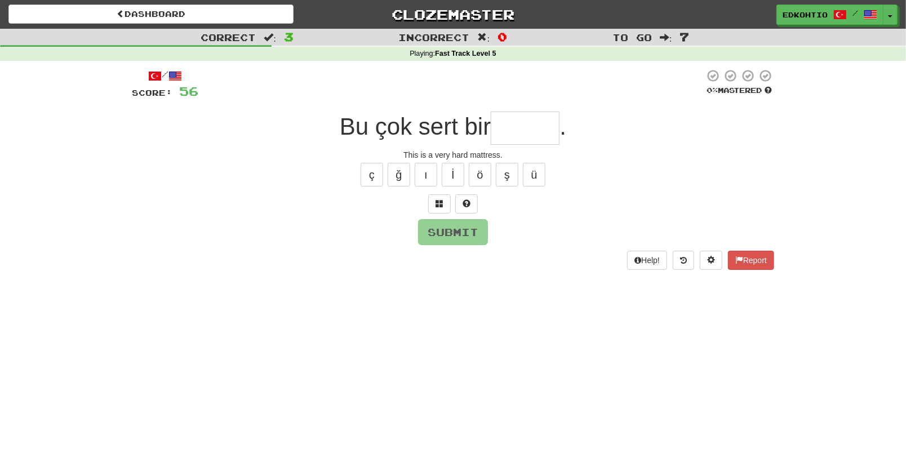
type input "*"
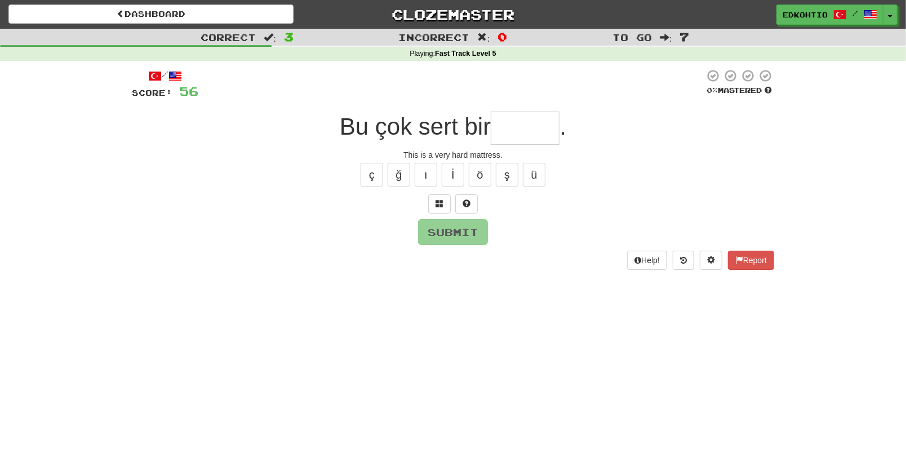
type input "*"
click at [536, 175] on button "ü" at bounding box center [534, 175] width 23 height 24
type input "*"
click at [508, 172] on button "ş" at bounding box center [507, 175] width 23 height 24
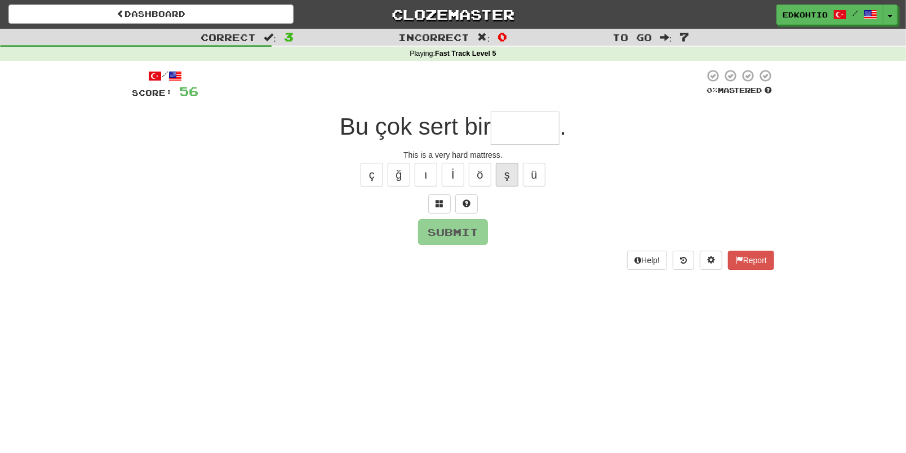
type input "*"
click at [482, 171] on button "ö" at bounding box center [480, 175] width 23 height 24
type input "*"
click at [434, 173] on button "ı" at bounding box center [426, 175] width 23 height 24
type input "*"
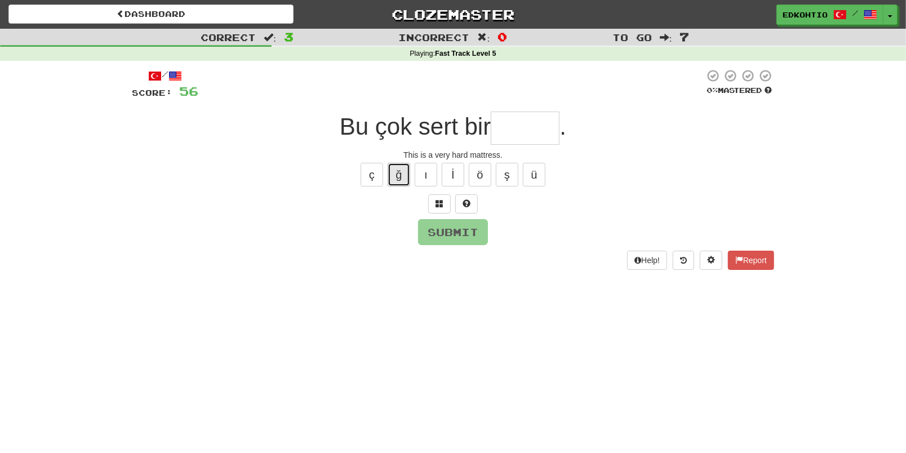
click at [396, 182] on button "ğ" at bounding box center [399, 175] width 23 height 24
type input "*"
click at [373, 171] on button "ç" at bounding box center [372, 175] width 23 height 24
type input "*"
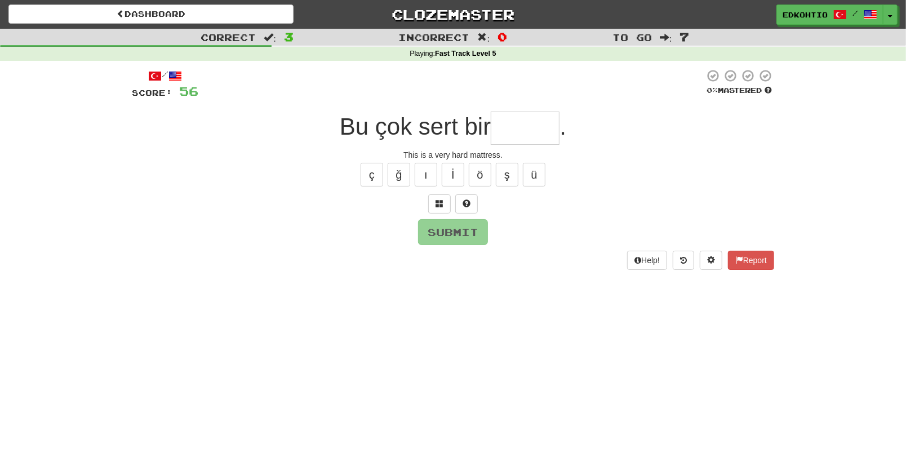
type input "*"
click at [537, 170] on button "ü" at bounding box center [534, 175] width 23 height 24
click at [502, 175] on button "ş" at bounding box center [507, 175] width 23 height 24
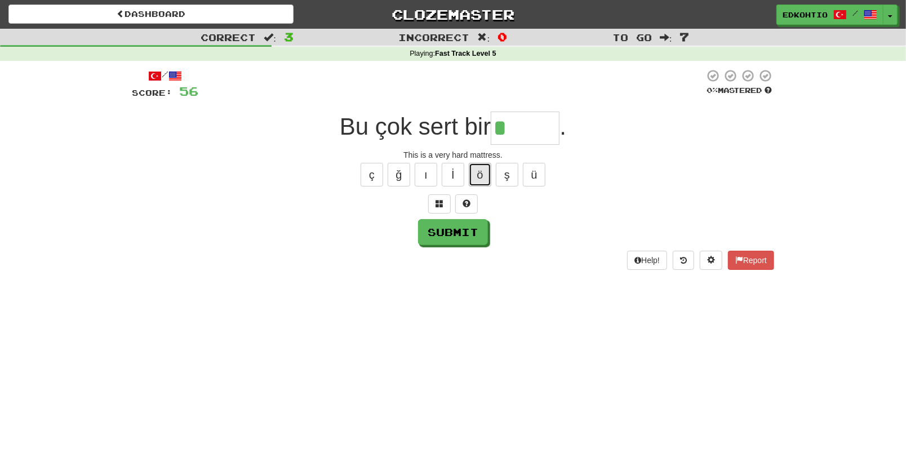
click at [476, 184] on button "ö" at bounding box center [480, 175] width 23 height 24
click at [502, 175] on button "ş" at bounding box center [507, 175] width 23 height 24
type input "*****"
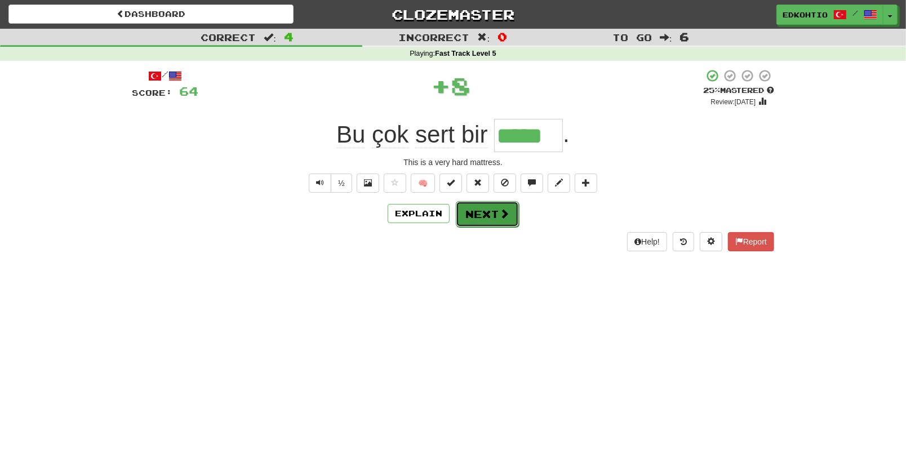
click at [490, 210] on button "Next" at bounding box center [487, 214] width 63 height 26
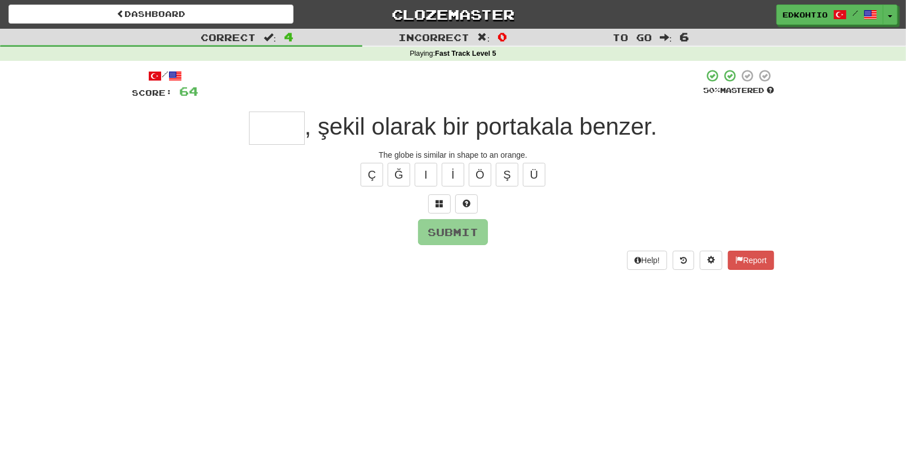
type input "*"
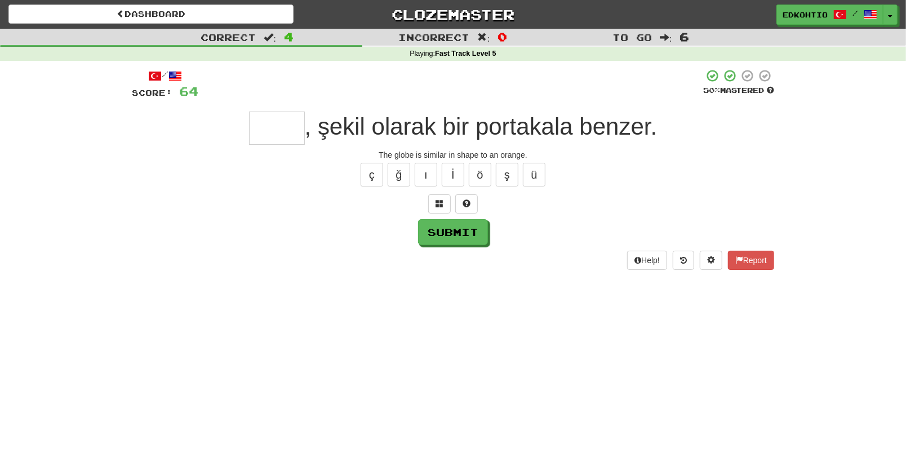
type input "*"
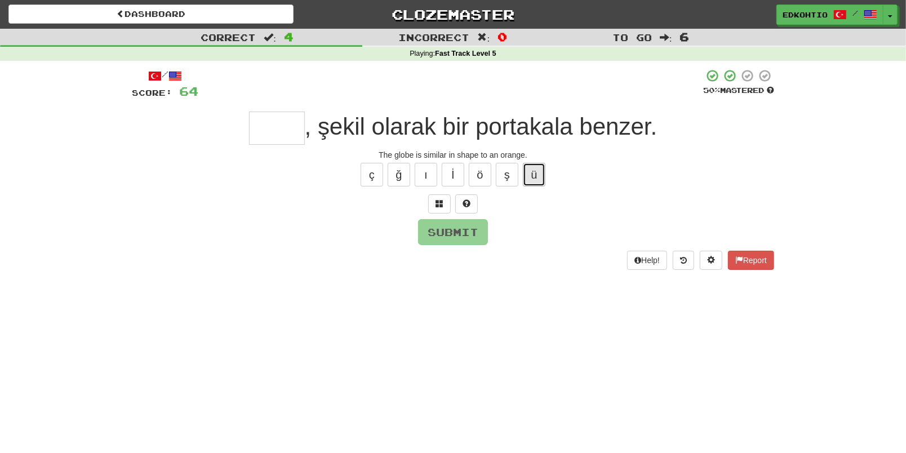
click at [542, 176] on button "ü" at bounding box center [534, 175] width 23 height 24
type input "*"
click at [497, 171] on button "ş" at bounding box center [507, 175] width 23 height 24
type input "*"
click at [480, 170] on button "ö" at bounding box center [480, 175] width 23 height 24
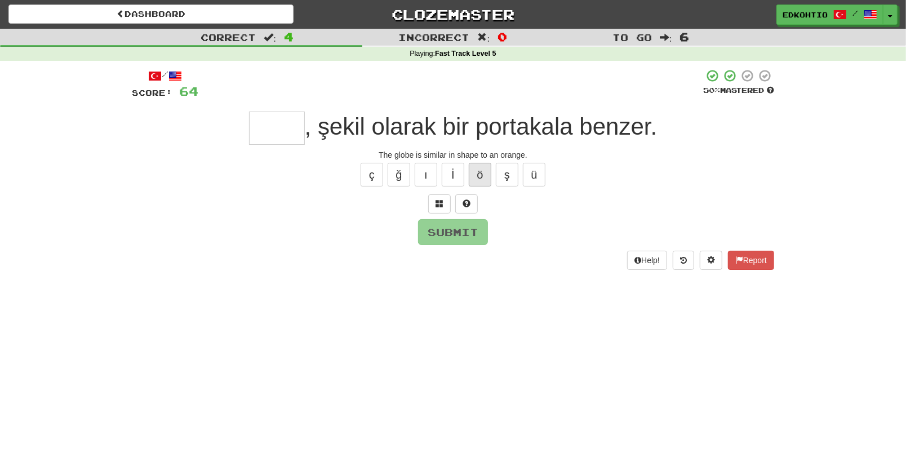
type input "*"
click at [431, 174] on button "ı" at bounding box center [426, 175] width 23 height 24
type input "*"
click at [448, 175] on button "İ" at bounding box center [453, 175] width 23 height 24
type input "*"
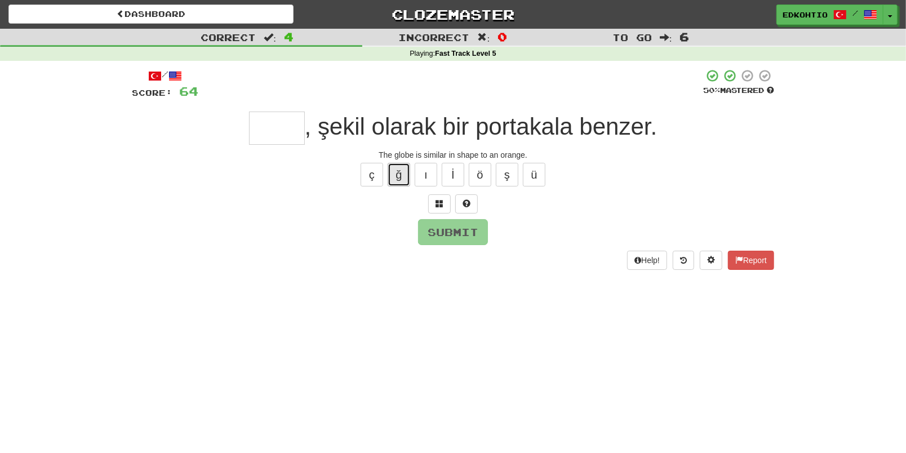
click at [400, 174] on button "ğ" at bounding box center [399, 175] width 23 height 24
type input "*"
click at [382, 169] on button "ç" at bounding box center [372, 175] width 23 height 24
type input "*"
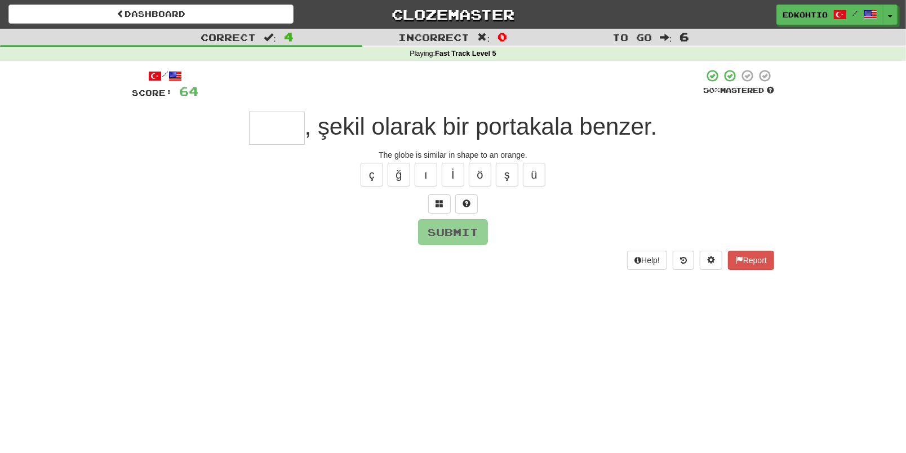
type input "*"
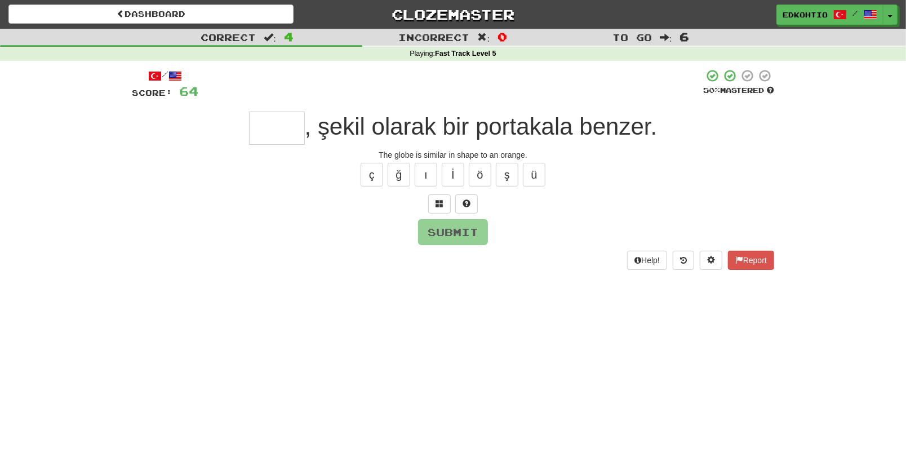
type input "*"
click at [538, 175] on button "ü" at bounding box center [534, 175] width 23 height 24
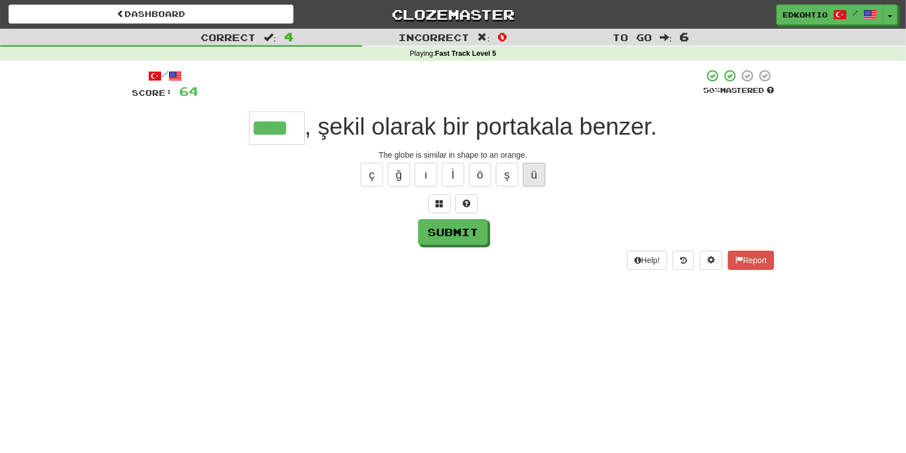
type input "****"
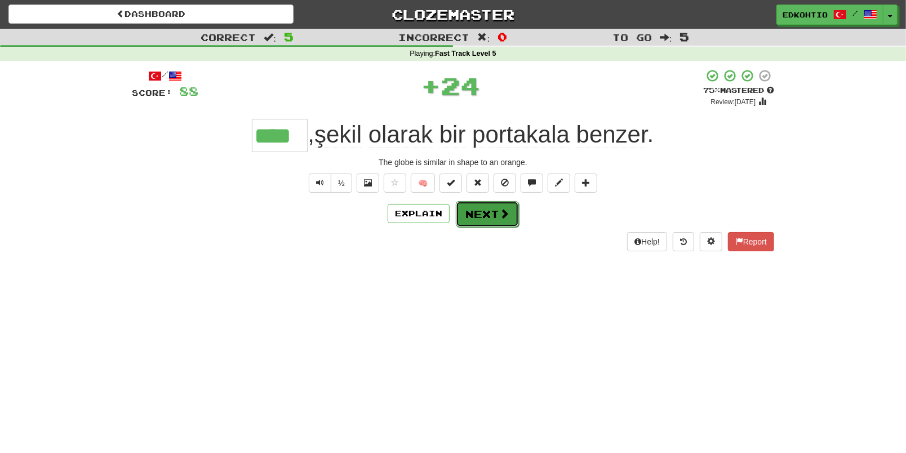
click at [485, 210] on button "Next" at bounding box center [487, 214] width 63 height 26
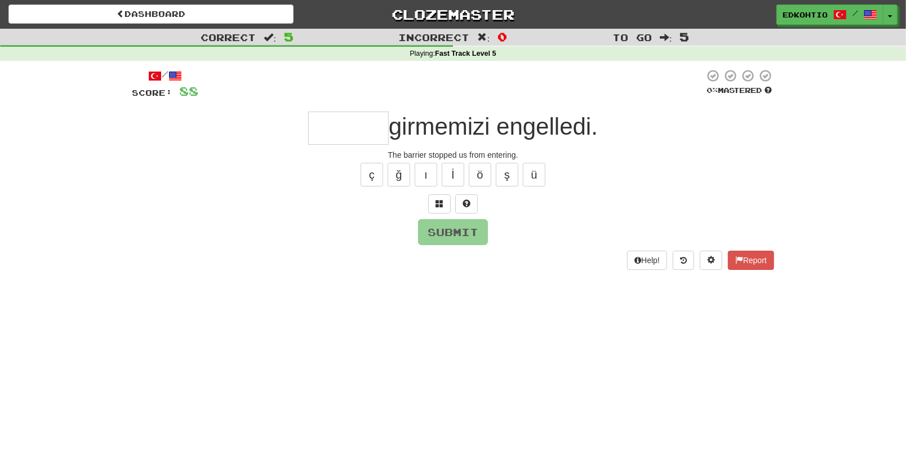
type input "*"
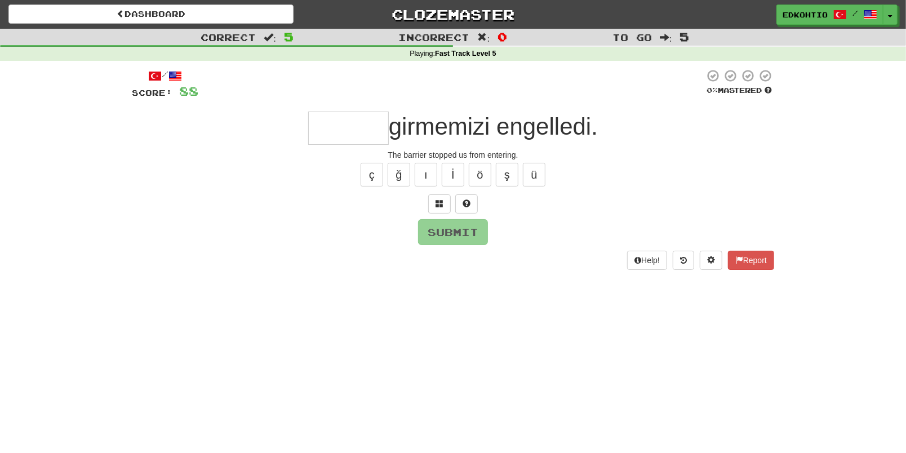
type input "*"
click at [538, 175] on button "ü" at bounding box center [534, 175] width 23 height 24
type input "*"
click at [509, 179] on button "ş" at bounding box center [507, 175] width 23 height 24
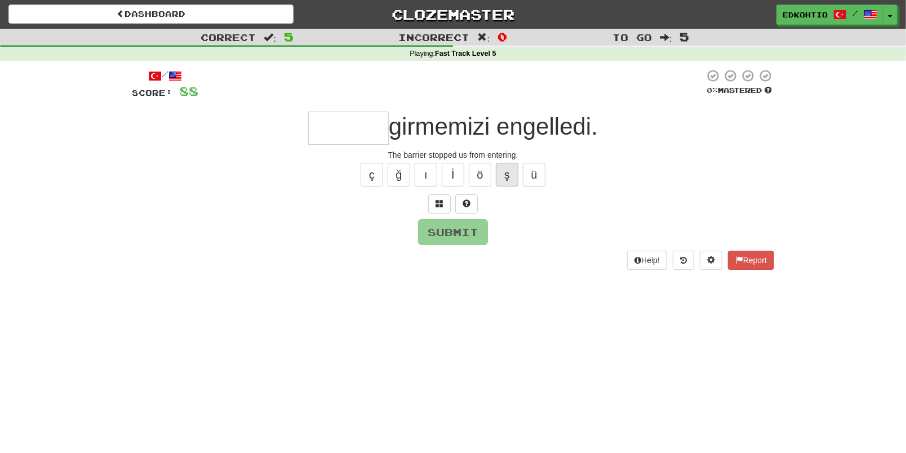
type input "*"
click at [485, 175] on button "ö" at bounding box center [480, 175] width 23 height 24
type input "*"
click at [449, 173] on button "İ" at bounding box center [453, 175] width 23 height 24
type input "*"
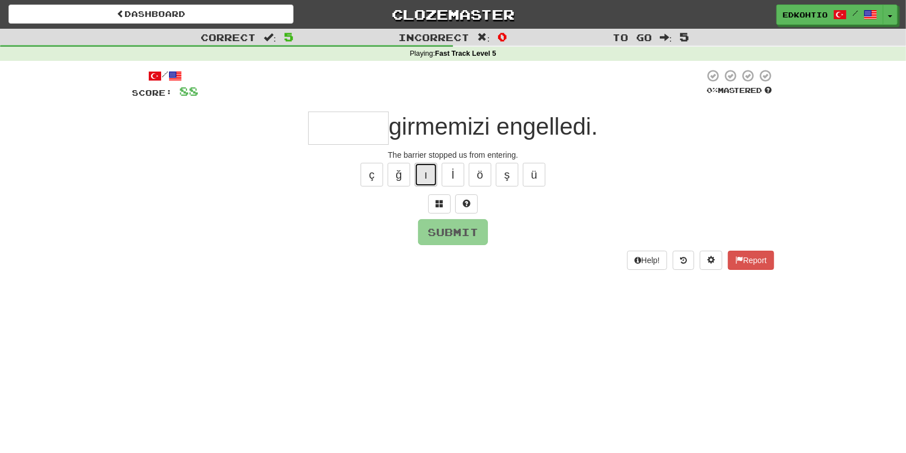
click at [425, 179] on button "ı" at bounding box center [426, 175] width 23 height 24
type input "*"
click at [400, 183] on button "ğ" at bounding box center [399, 175] width 23 height 24
type input "*"
click at [374, 182] on button "ç" at bounding box center [372, 175] width 23 height 24
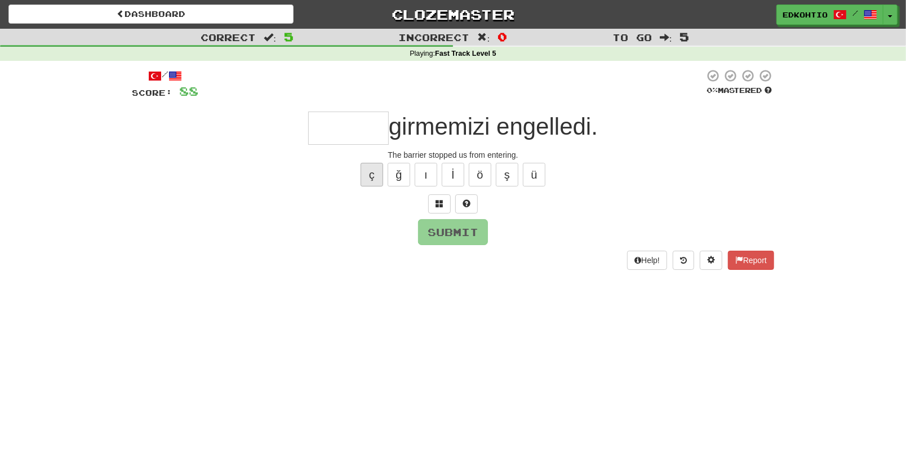
type input "*"
type input "*******"
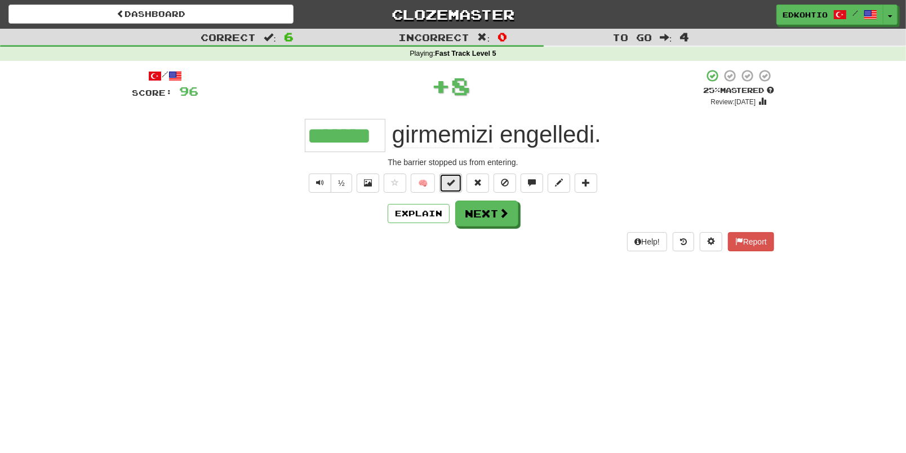
click at [455, 187] on button at bounding box center [451, 183] width 23 height 19
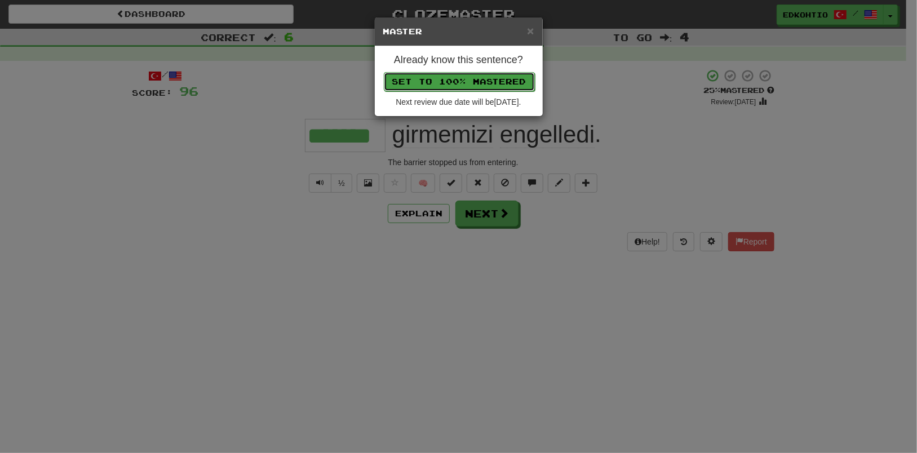
click at [445, 81] on button "Set to 100% Mastered" at bounding box center [459, 81] width 151 height 19
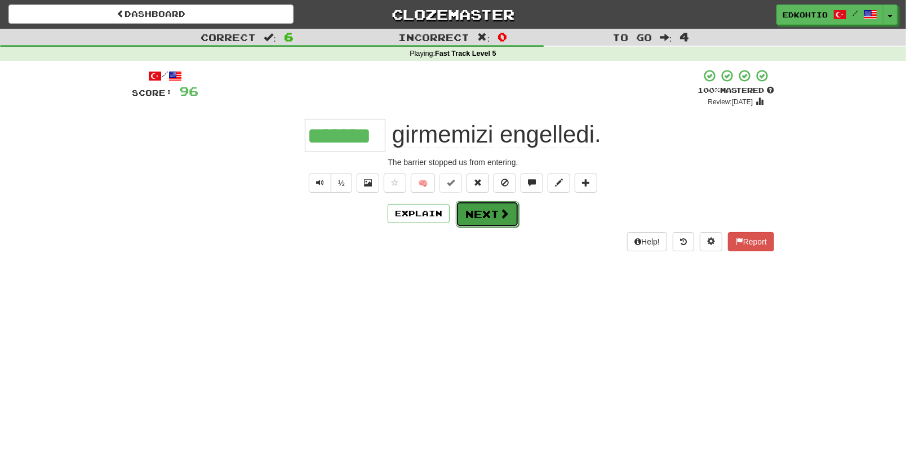
click at [475, 214] on button "Next" at bounding box center [487, 214] width 63 height 26
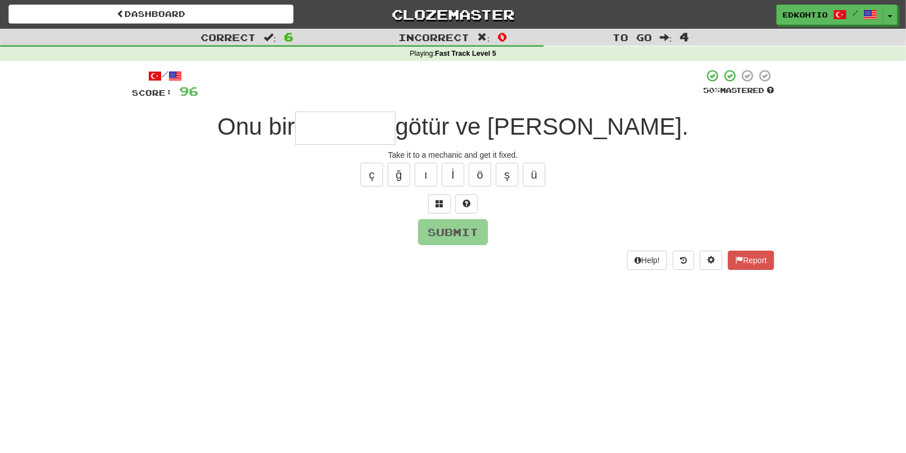
type input "*"
type input "*********"
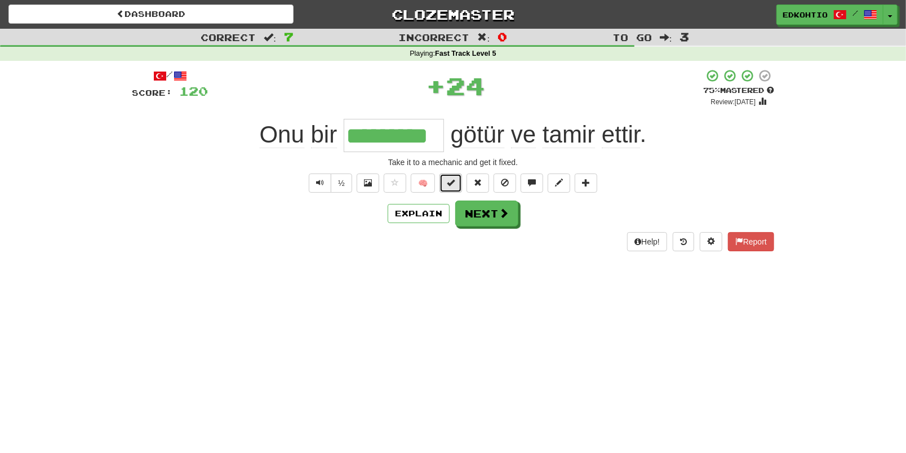
click at [451, 189] on button at bounding box center [451, 183] width 23 height 19
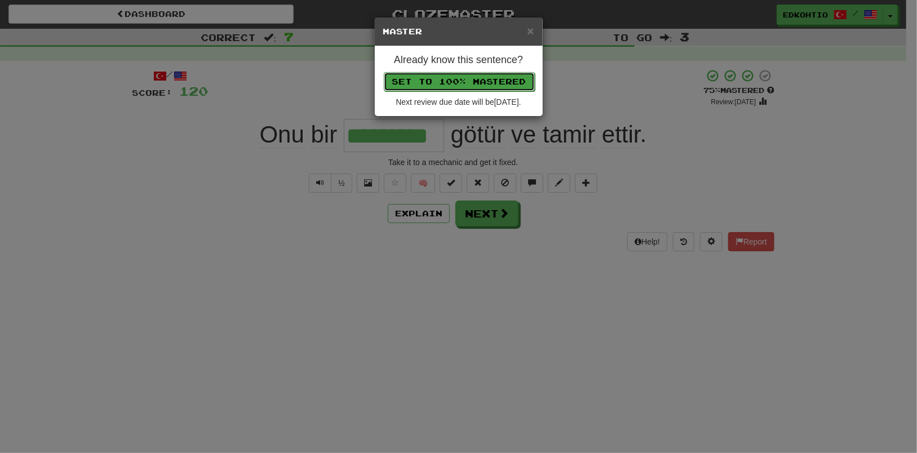
click at [463, 83] on button "Set to 100% Mastered" at bounding box center [459, 81] width 151 height 19
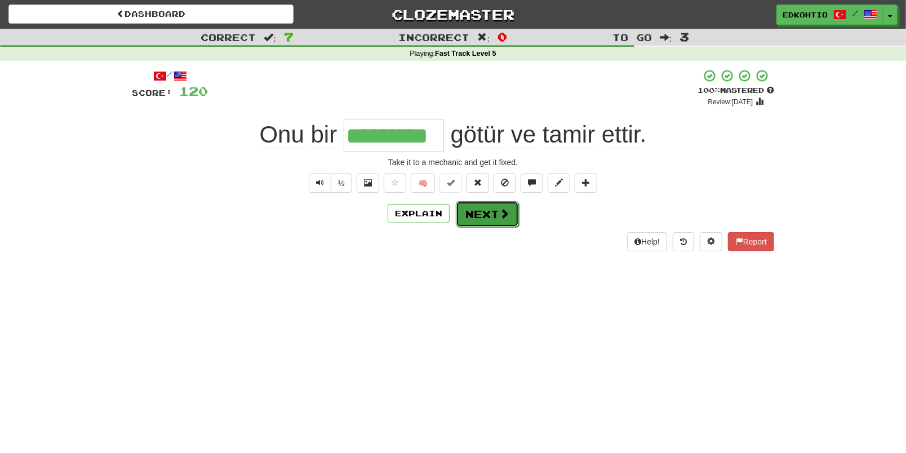
click at [489, 212] on button "Next" at bounding box center [487, 214] width 63 height 26
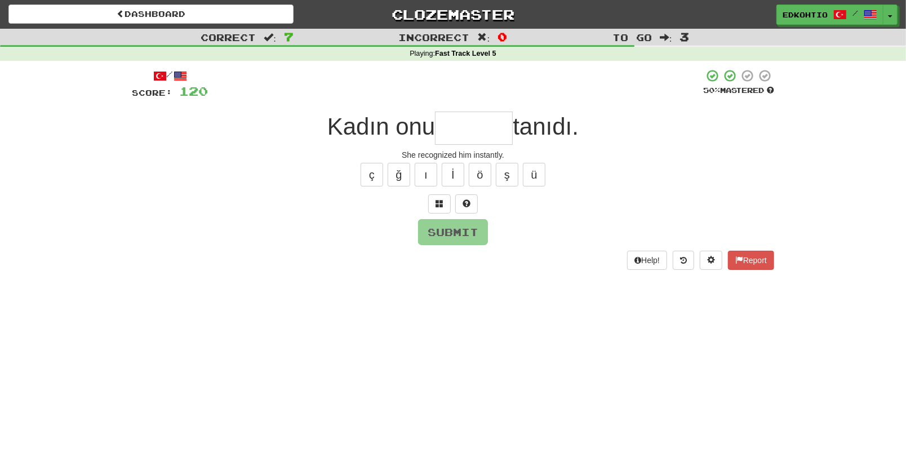
type input "*"
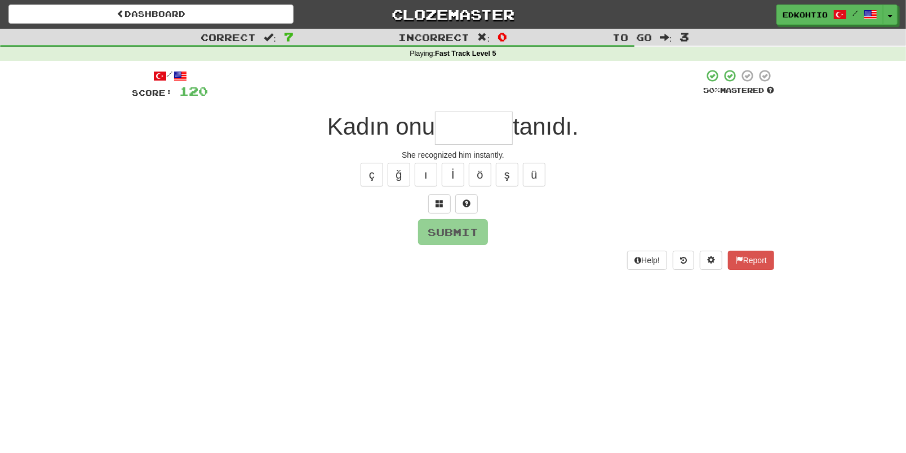
type input "*"
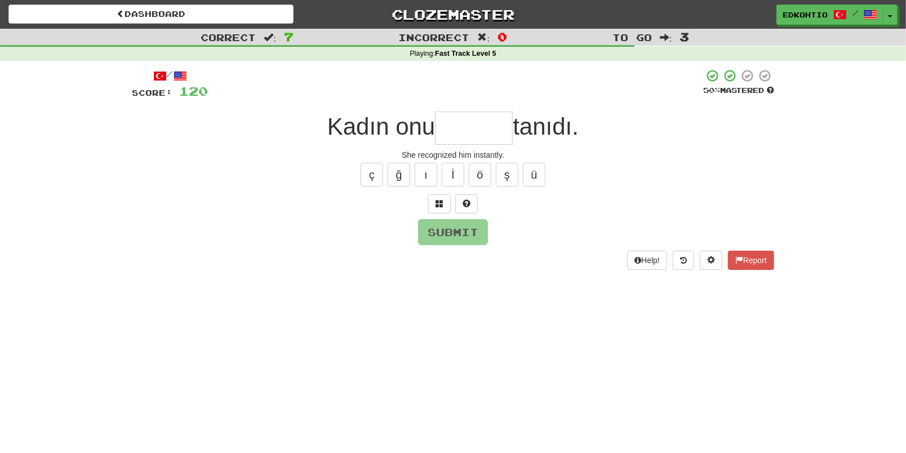
type input "*"
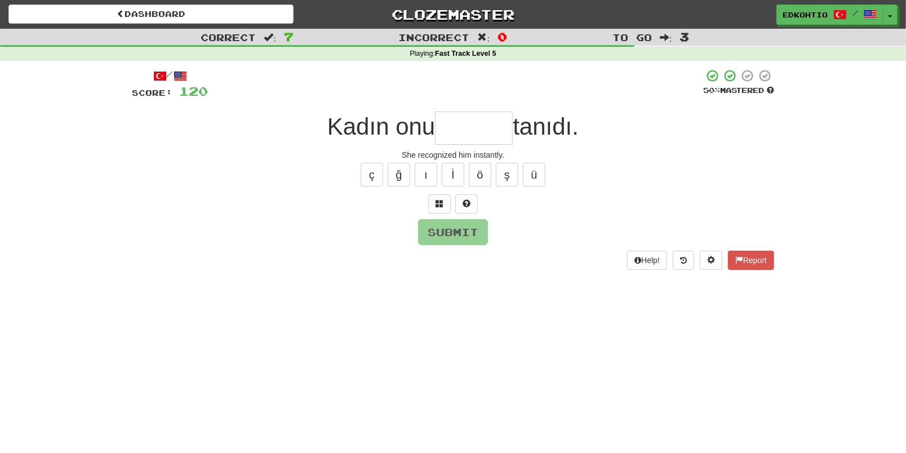
type input "*"
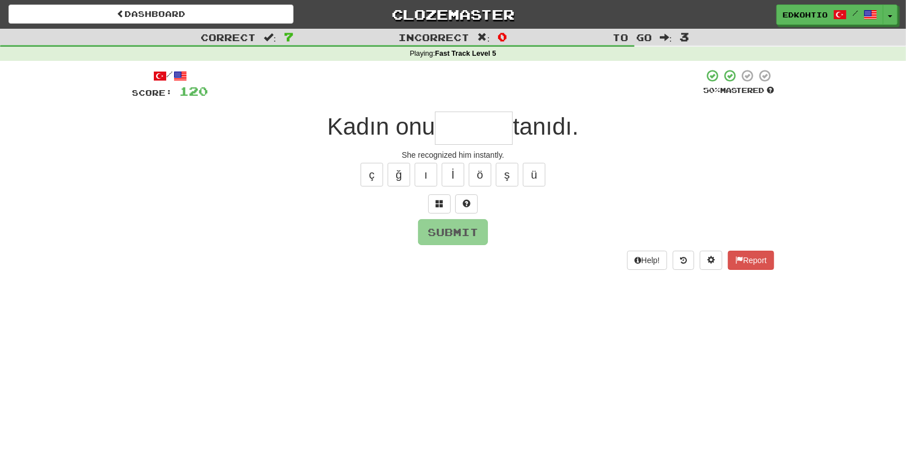
type input "*"
click at [429, 179] on button "ı" at bounding box center [426, 175] width 23 height 24
type input "******"
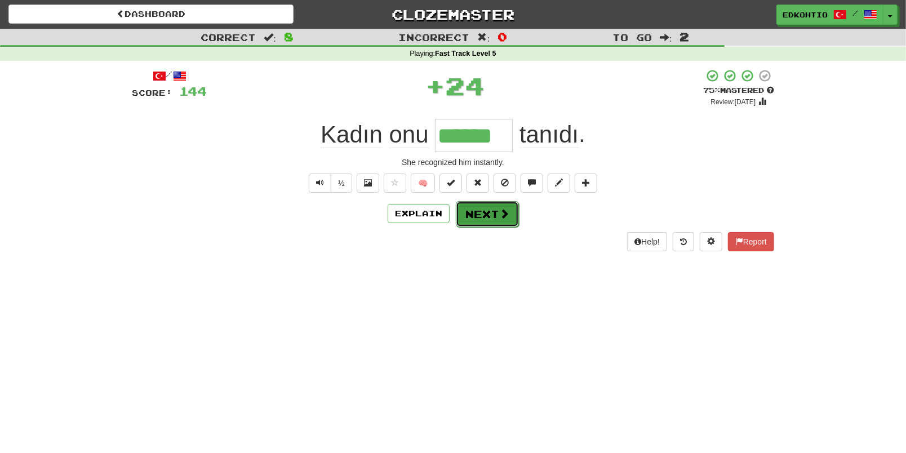
click at [487, 211] on button "Next" at bounding box center [487, 214] width 63 height 26
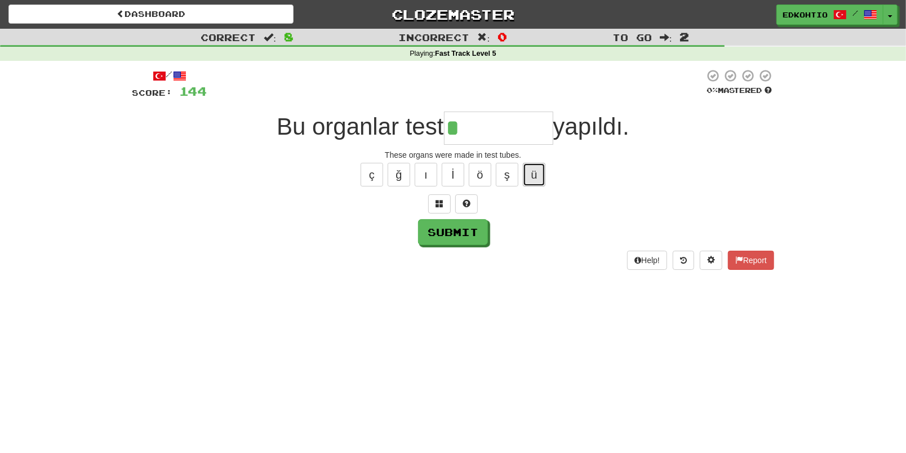
click at [536, 166] on button "ü" at bounding box center [534, 175] width 23 height 24
type input "**********"
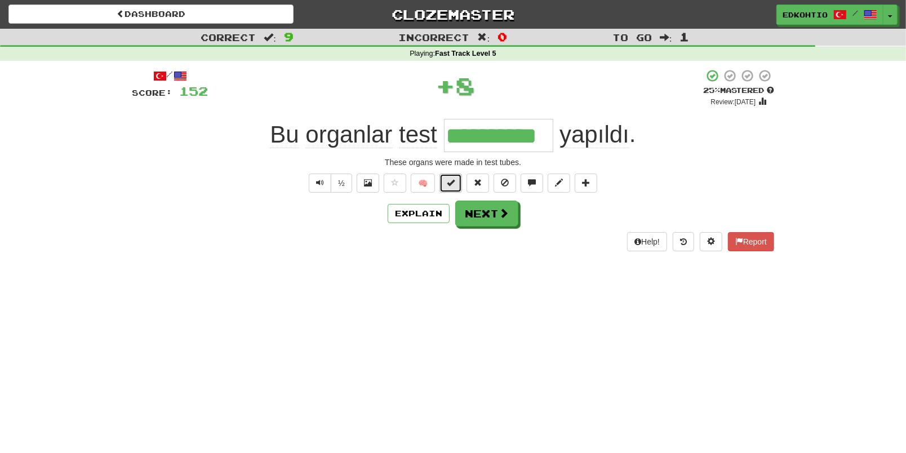
click at [450, 182] on span at bounding box center [451, 183] width 8 height 8
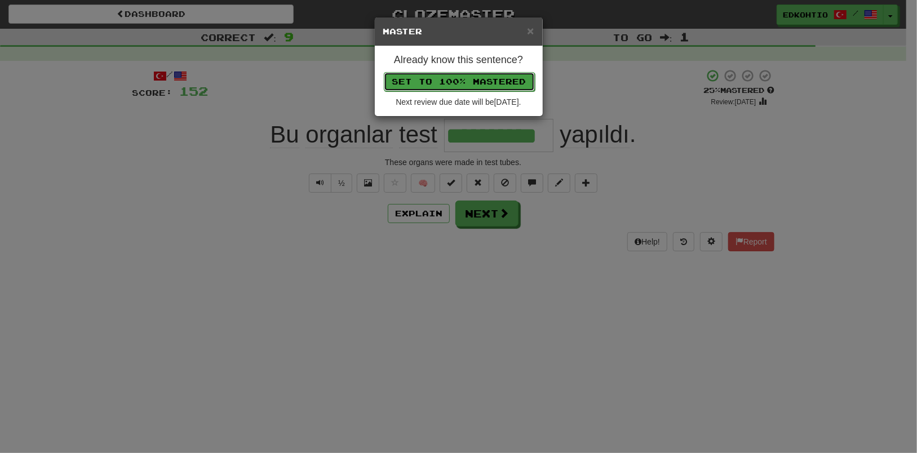
click at [441, 80] on button "Set to 100% Mastered" at bounding box center [459, 81] width 151 height 19
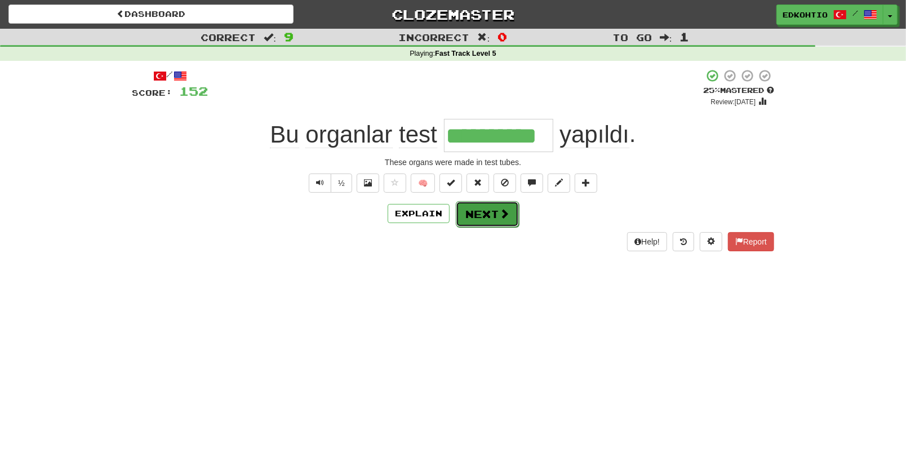
click at [477, 214] on button "Next" at bounding box center [487, 214] width 63 height 26
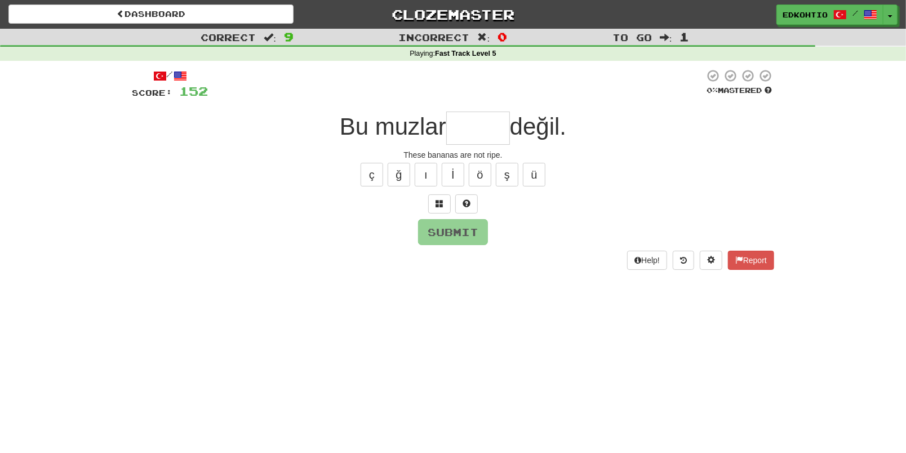
type input "*"
click at [540, 173] on button "ü" at bounding box center [534, 175] width 23 height 24
click at [509, 169] on button "ş" at bounding box center [507, 175] width 23 height 24
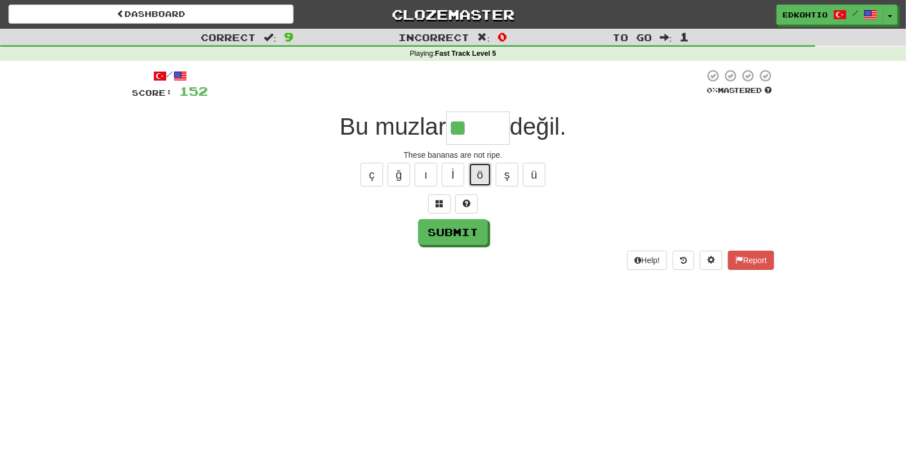
click at [485, 171] on button "ö" at bounding box center [480, 175] width 23 height 24
click at [422, 175] on button "ı" at bounding box center [426, 175] width 23 height 24
click at [393, 175] on button "ğ" at bounding box center [399, 175] width 23 height 24
type input "**"
click at [370, 171] on button "ç" at bounding box center [372, 175] width 23 height 24
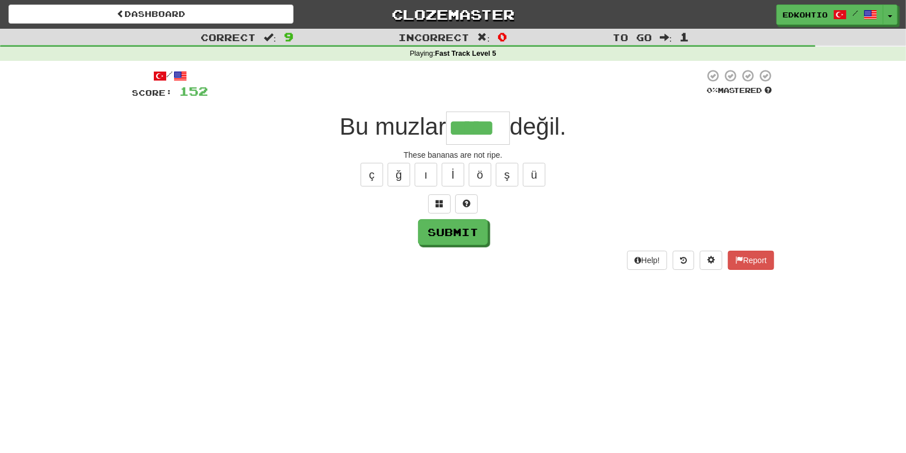
type input "*****"
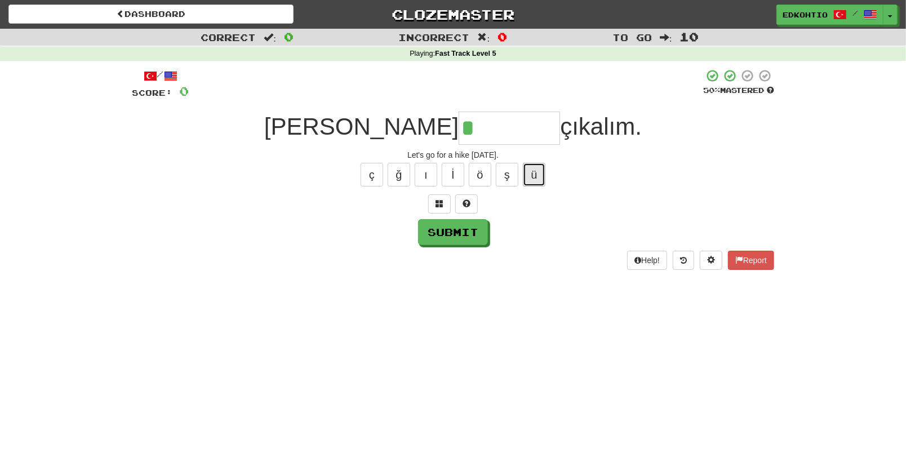
click at [537, 173] on button "ü" at bounding box center [534, 175] width 23 height 24
click at [508, 175] on button "ş" at bounding box center [507, 175] width 23 height 24
type input "********"
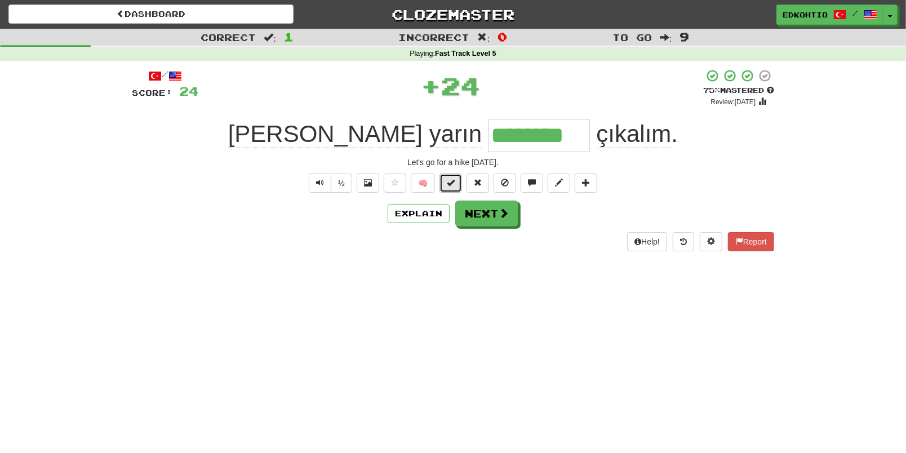
click at [453, 176] on button at bounding box center [451, 183] width 23 height 19
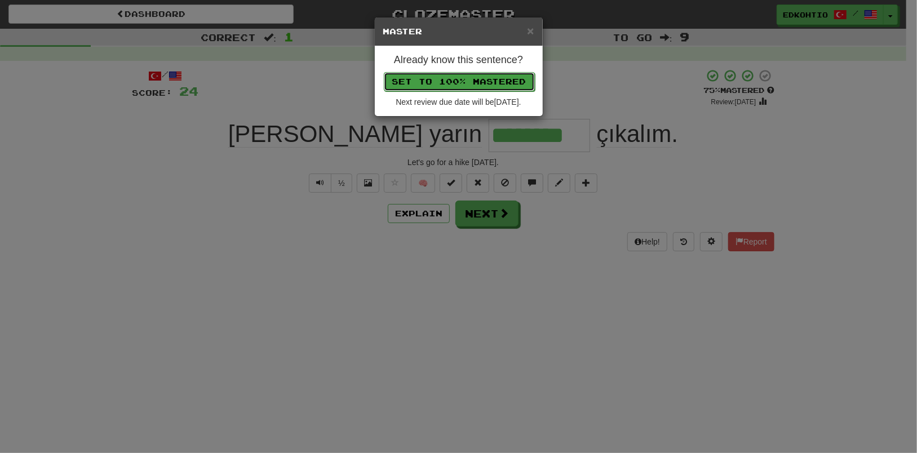
click at [454, 81] on button "Set to 100% Mastered" at bounding box center [459, 81] width 151 height 19
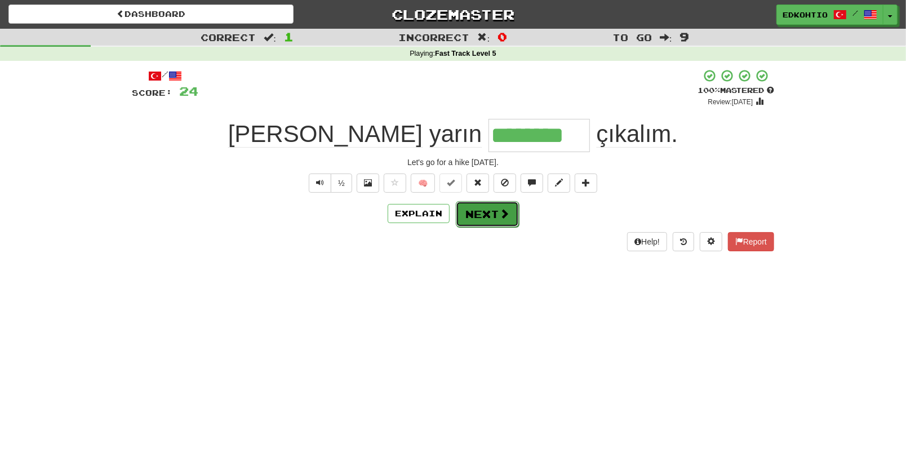
click at [474, 210] on button "Next" at bounding box center [487, 214] width 63 height 26
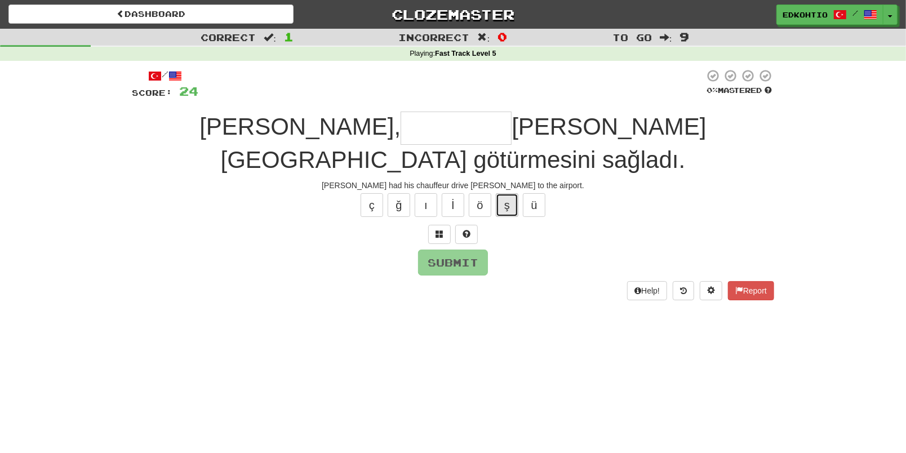
click at [506, 193] on button "ş" at bounding box center [507, 205] width 23 height 24
click at [483, 193] on button "ö" at bounding box center [480, 205] width 23 height 24
click at [530, 193] on button "ü" at bounding box center [534, 205] width 23 height 24
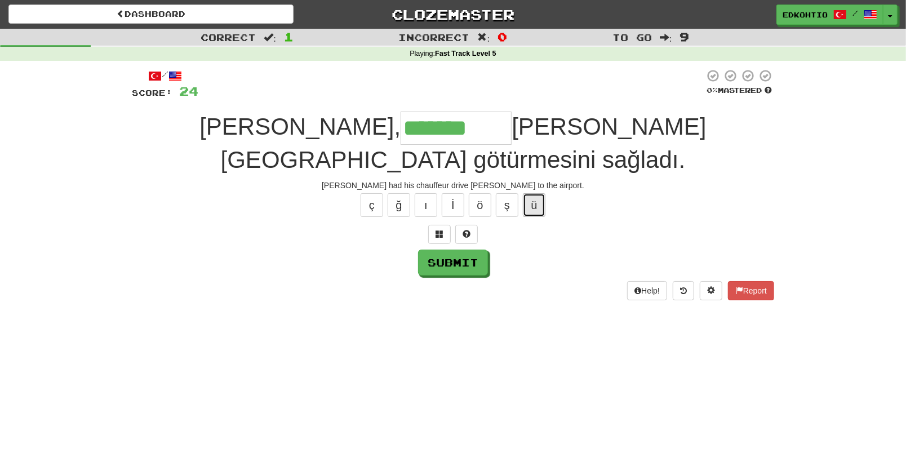
click at [530, 193] on button "ü" at bounding box center [534, 205] width 23 height 24
type input "*********"
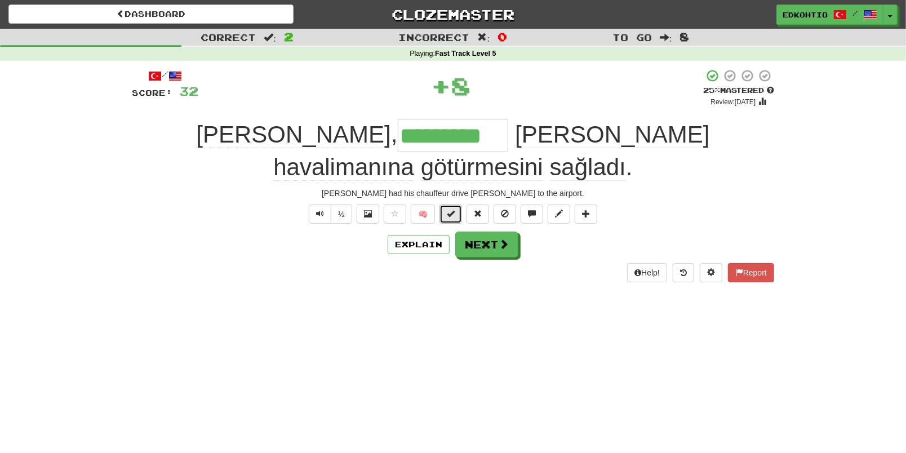
click at [457, 205] on button at bounding box center [451, 214] width 23 height 19
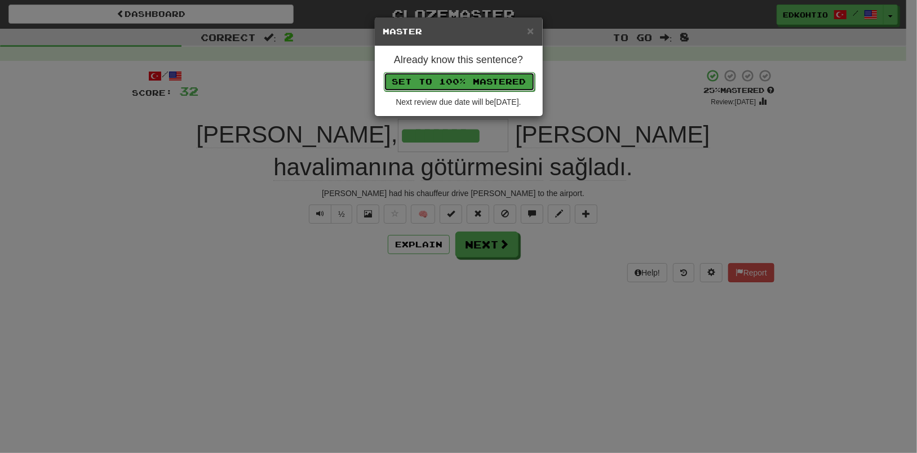
click at [455, 89] on button "Set to 100% Mastered" at bounding box center [459, 81] width 151 height 19
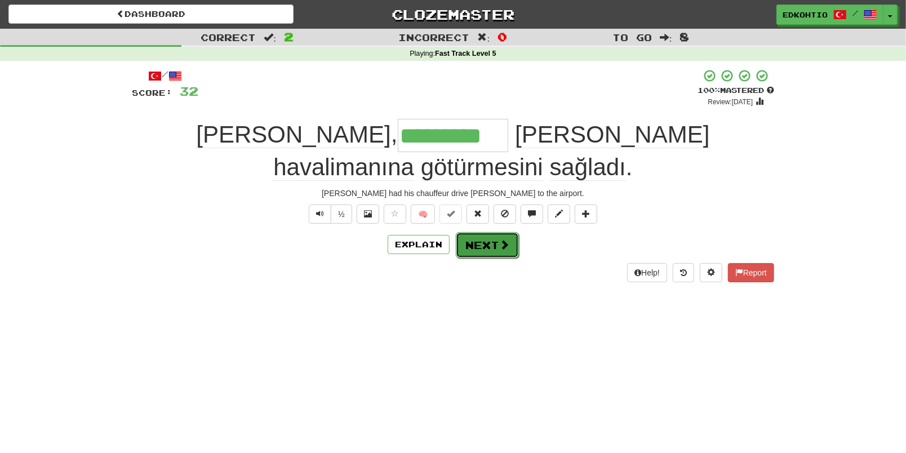
click at [480, 232] on button "Next" at bounding box center [487, 245] width 63 height 26
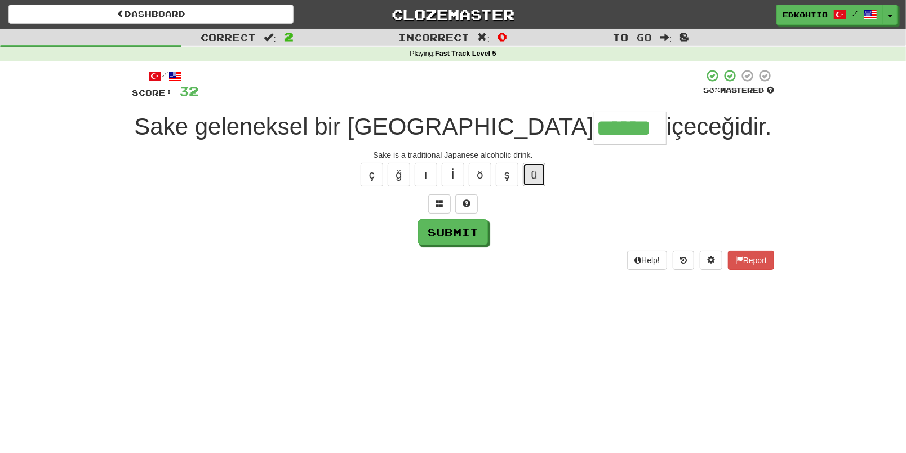
click at [534, 171] on button "ü" at bounding box center [534, 175] width 23 height 24
type input "*******"
click at [469, 229] on button "Submit" at bounding box center [454, 233] width 70 height 26
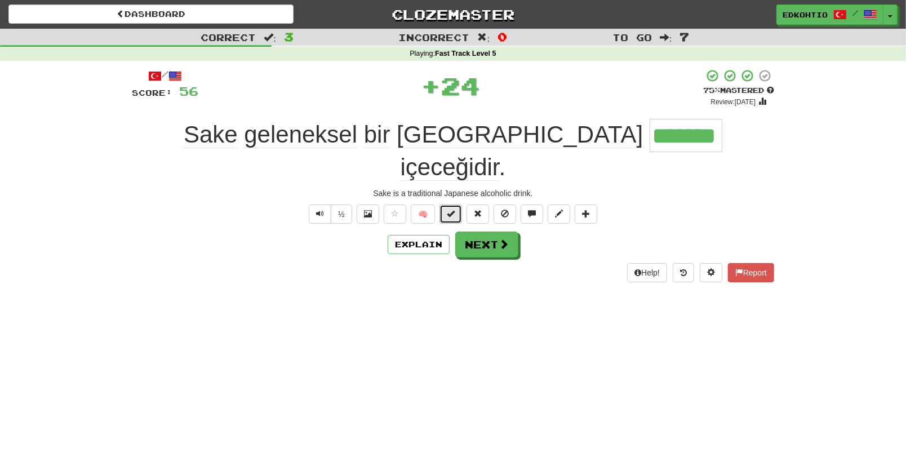
click at [449, 210] on span at bounding box center [451, 214] width 8 height 8
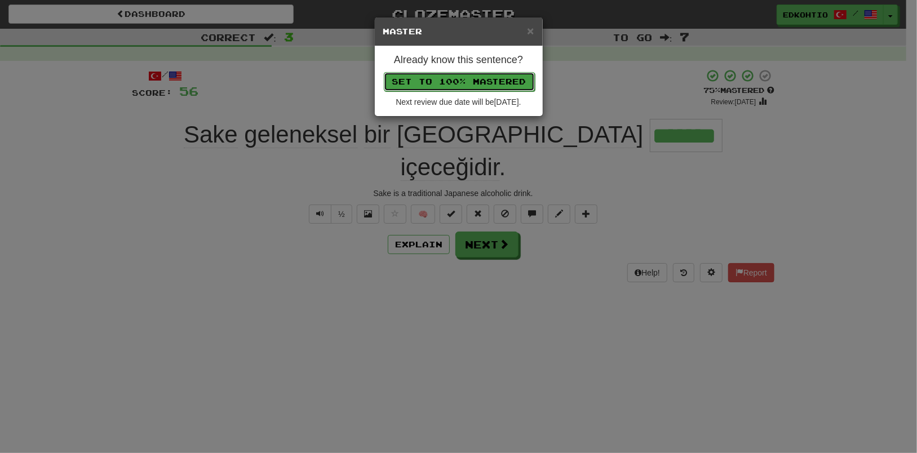
click at [465, 83] on button "Set to 100% Mastered" at bounding box center [459, 81] width 151 height 19
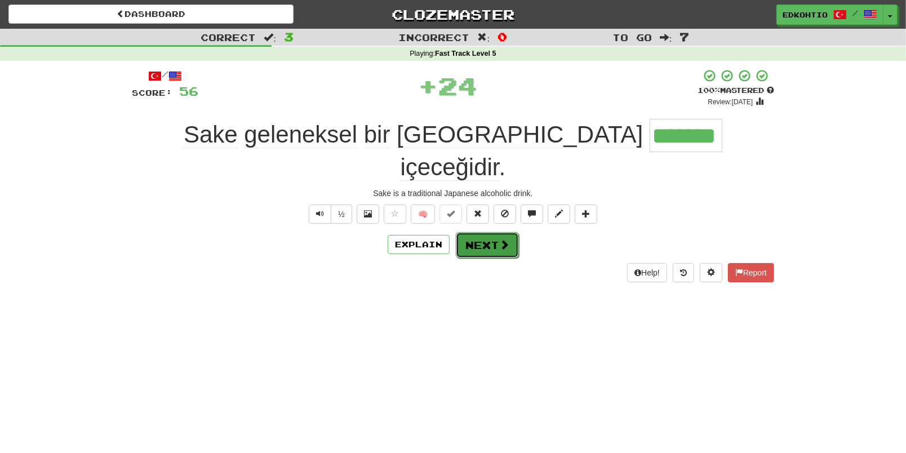
click at [481, 232] on button "Next" at bounding box center [487, 245] width 63 height 26
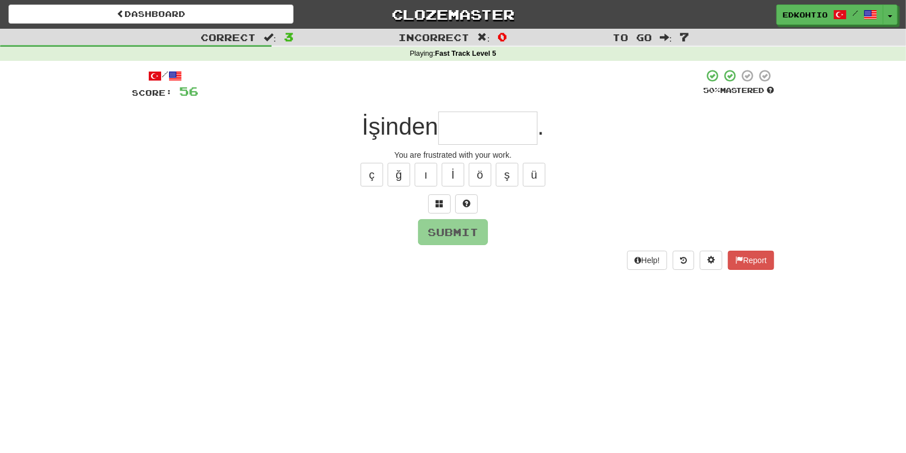
type input "*"
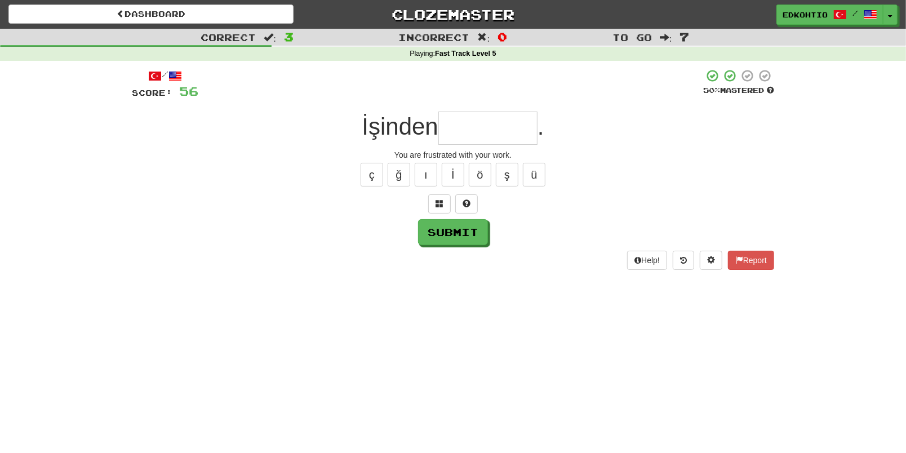
type input "*"
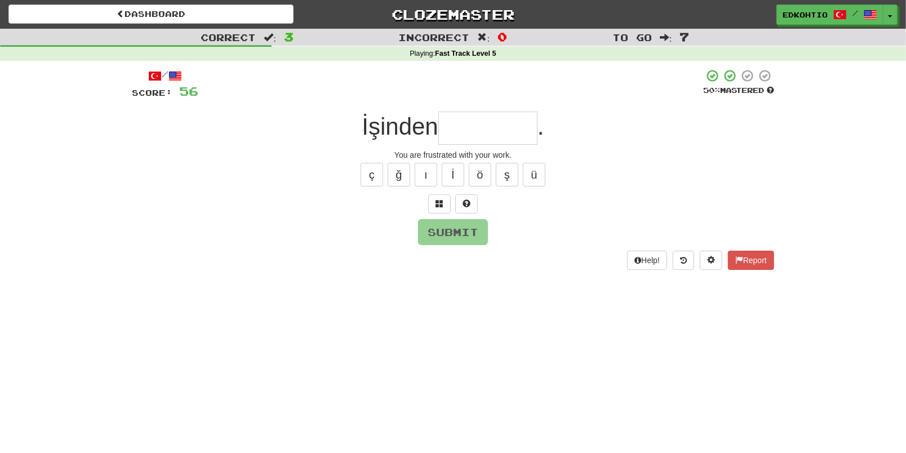
type input "*"
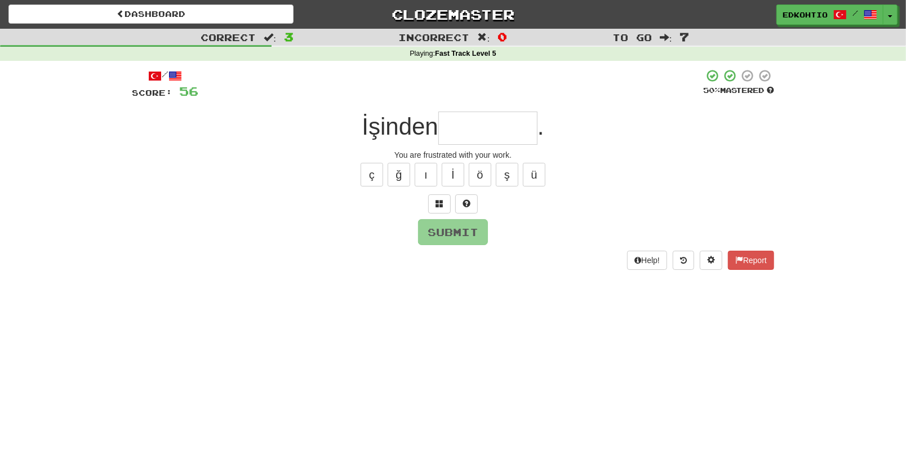
type input "*"
click at [427, 169] on button "ı" at bounding box center [426, 175] width 23 height 24
click at [428, 176] on button "ı" at bounding box center [426, 175] width 23 height 24
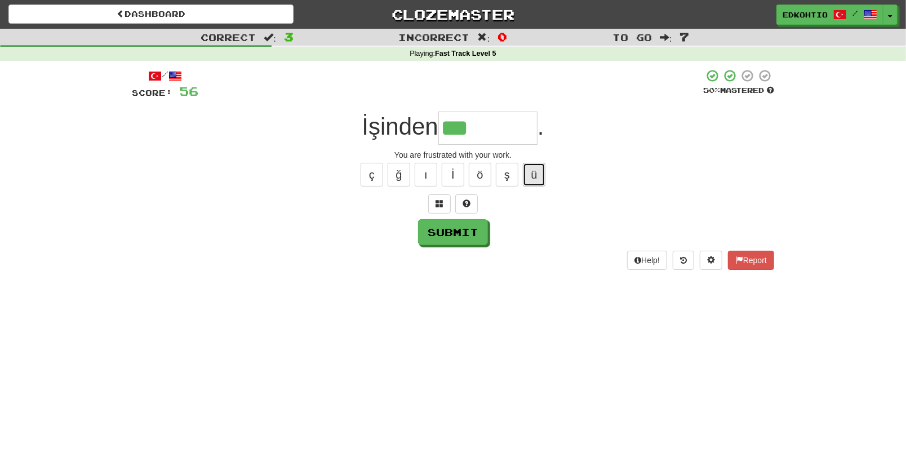
click at [537, 175] on button "ü" at bounding box center [534, 175] width 23 height 24
click at [512, 170] on button "ş" at bounding box center [507, 175] width 23 height 24
click at [475, 176] on button "ö" at bounding box center [480, 175] width 23 height 24
click at [424, 185] on button "ı" at bounding box center [426, 175] width 23 height 24
click at [393, 186] on button "ğ" at bounding box center [399, 175] width 23 height 24
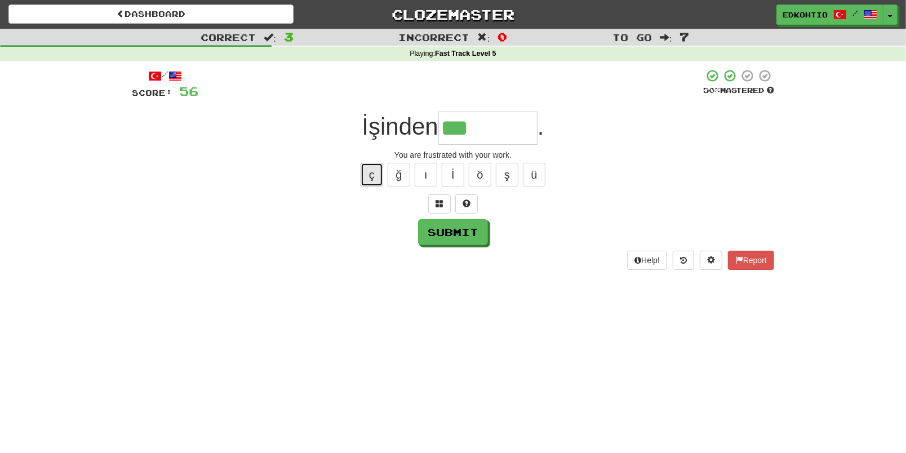
click at [375, 179] on button "ç" at bounding box center [372, 175] width 23 height 24
click at [423, 175] on button "ı" at bounding box center [426, 175] width 23 height 24
click at [513, 173] on button "ş" at bounding box center [507, 175] width 23 height 24
click at [423, 172] on button "ı" at bounding box center [426, 175] width 23 height 24
type input "*********"
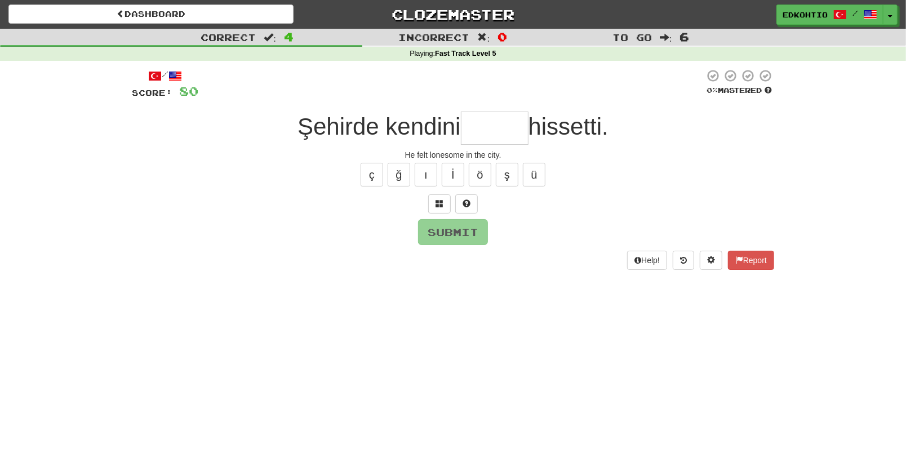
type input "*"
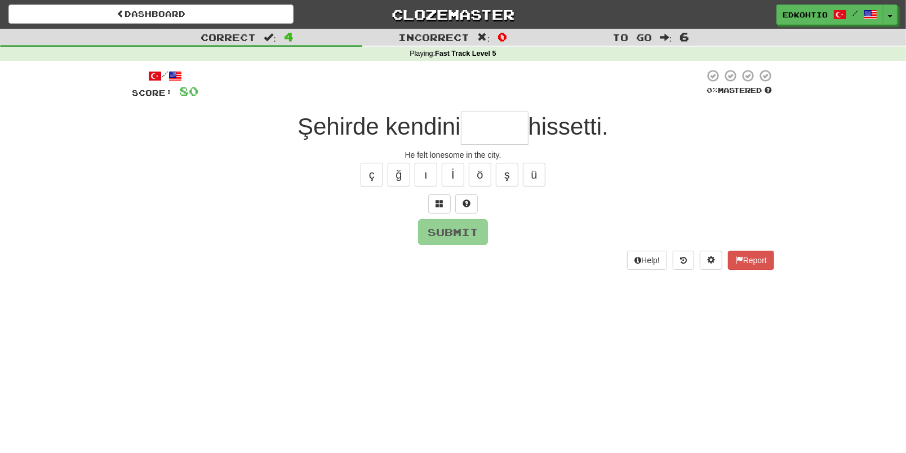
type input "*"
click at [429, 167] on button "ı" at bounding box center [426, 175] width 23 height 24
type input "******"
click at [460, 235] on button "Submit" at bounding box center [454, 233] width 70 height 26
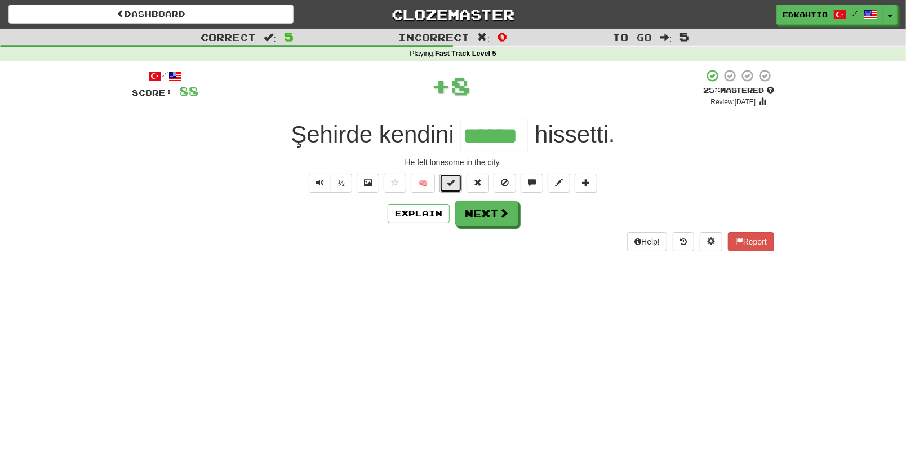
click at [449, 182] on span at bounding box center [451, 183] width 8 height 8
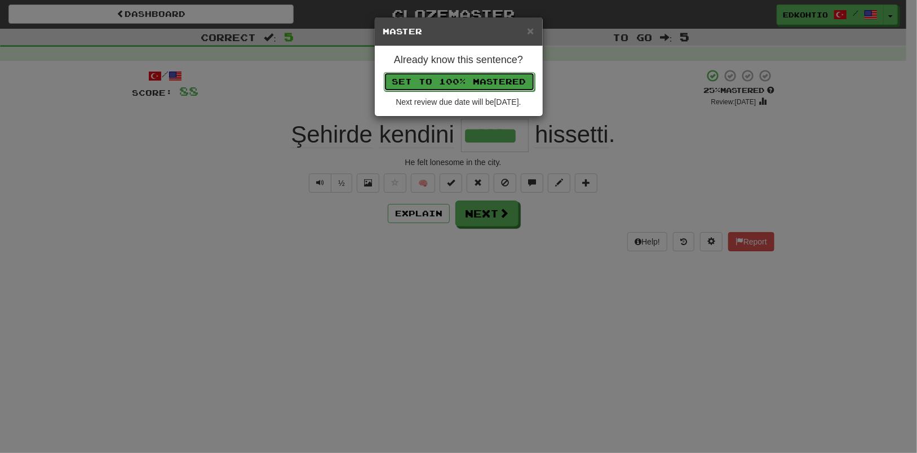
click at [445, 82] on button "Set to 100% Mastered" at bounding box center [459, 81] width 151 height 19
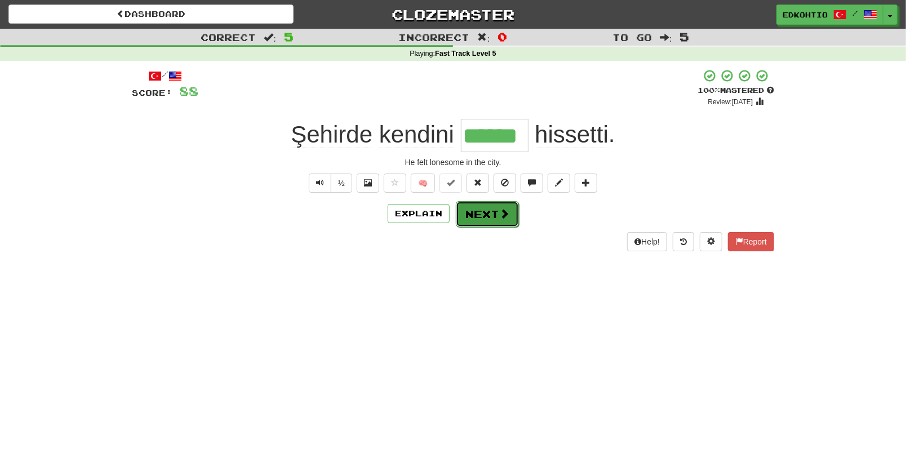
click at [484, 214] on button "Next" at bounding box center [487, 214] width 63 height 26
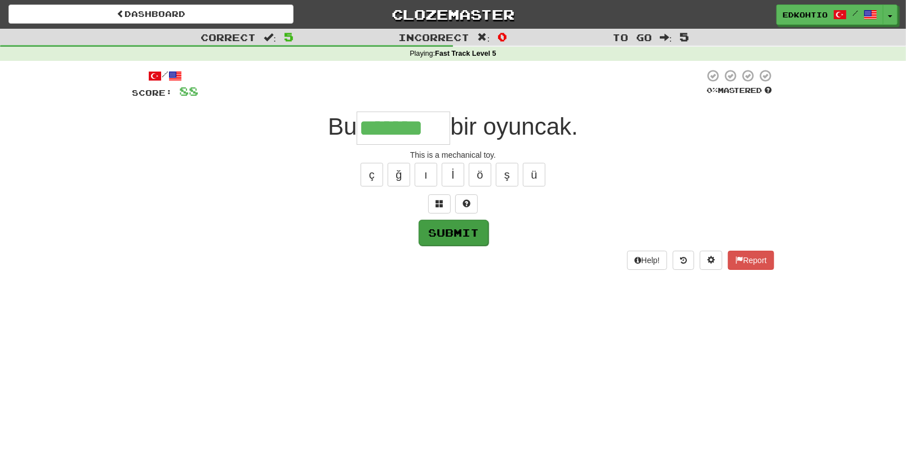
type input "*******"
click at [467, 232] on button "Submit" at bounding box center [454, 233] width 70 height 26
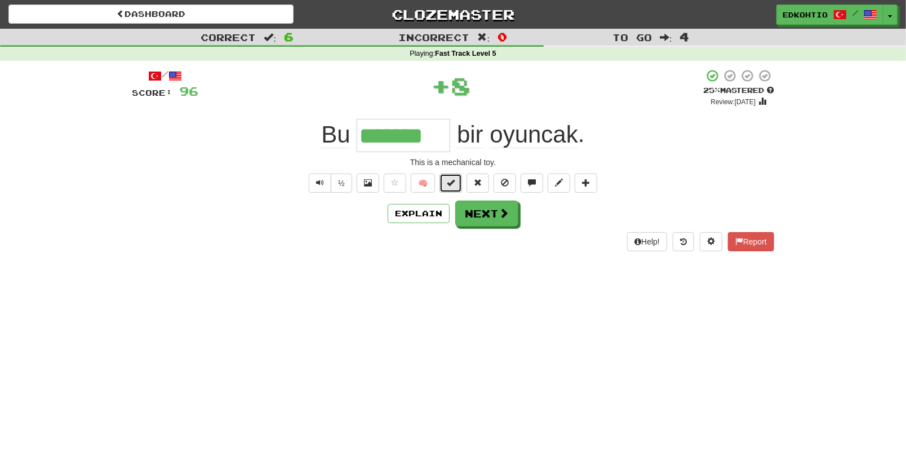
click at [450, 183] on span at bounding box center [451, 183] width 8 height 8
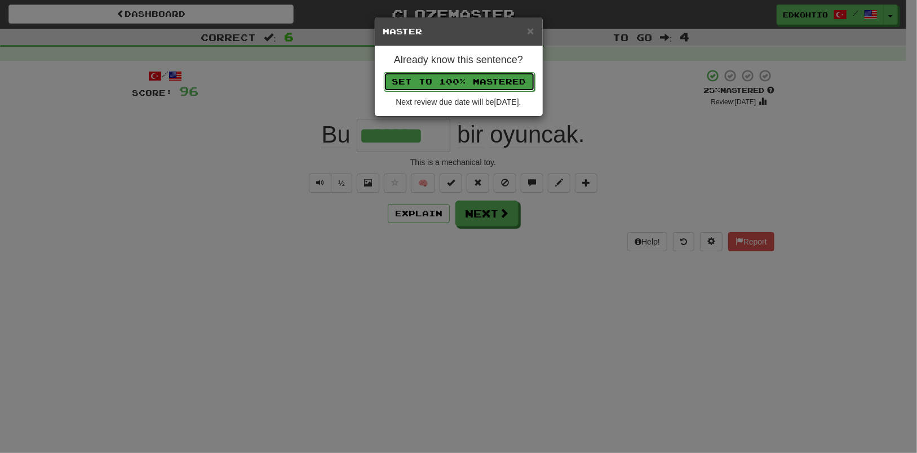
click at [431, 83] on button "Set to 100% Mastered" at bounding box center [459, 81] width 151 height 19
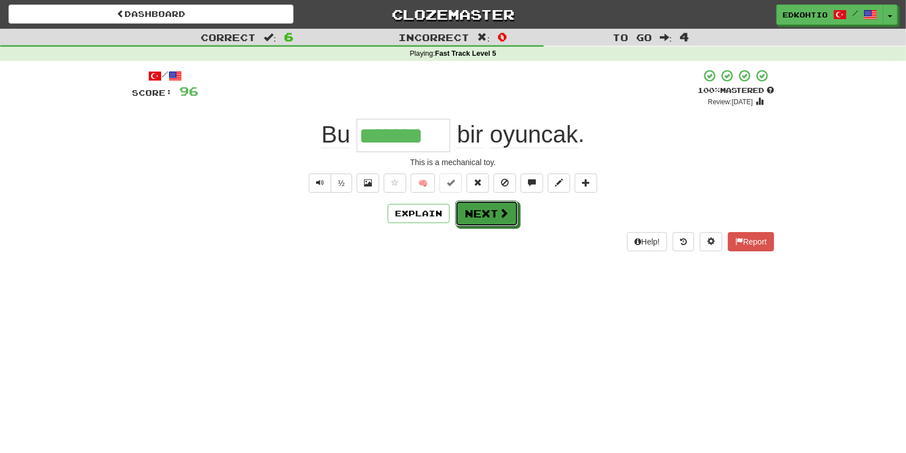
click at [492, 210] on button "Next" at bounding box center [486, 214] width 63 height 26
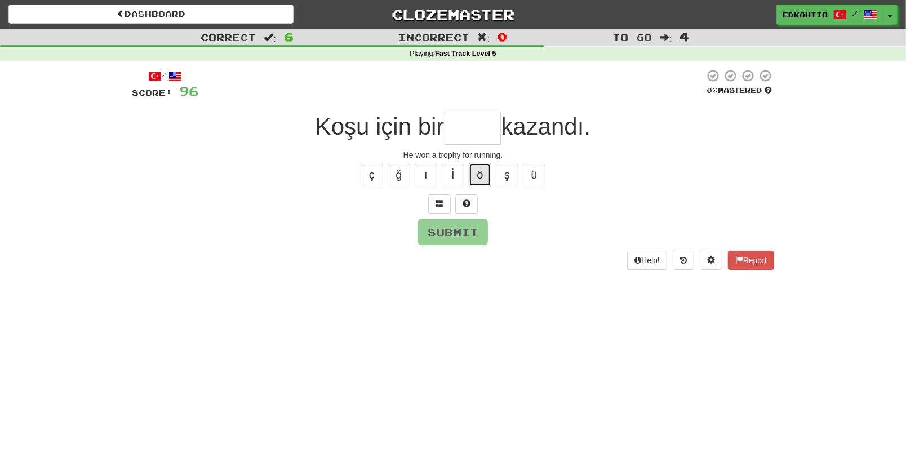
click at [485, 173] on button "ö" at bounding box center [480, 175] width 23 height 24
type input "*"
drag, startPoint x: 547, startPoint y: 166, endPoint x: 532, endPoint y: 183, distance: 22.8
click at [541, 171] on div "ç ğ ı İ ö ş ü" at bounding box center [453, 175] width 643 height 28
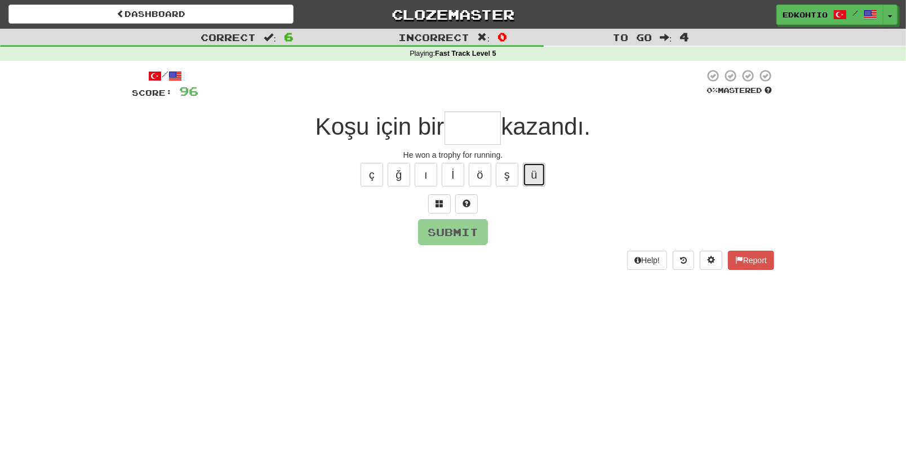
click at [532, 183] on button "ü" at bounding box center [534, 175] width 23 height 24
click at [520, 168] on div "ç ğ ı İ ö ş ü" at bounding box center [453, 175] width 643 height 28
click at [505, 176] on button "ş" at bounding box center [507, 175] width 23 height 24
click at [485, 173] on button "ö" at bounding box center [480, 175] width 23 height 24
click at [434, 185] on button "ı" at bounding box center [426, 175] width 23 height 24
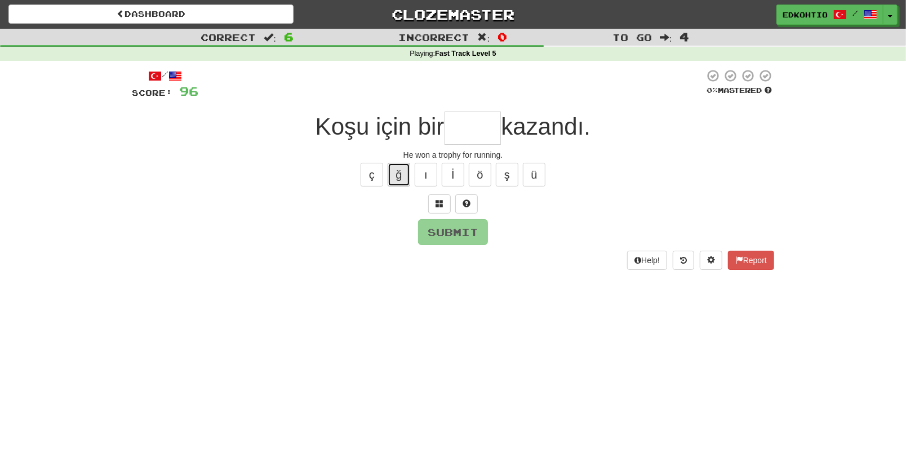
click at [397, 174] on button "ğ" at bounding box center [399, 175] width 23 height 24
click at [348, 187] on div "ç ğ ı İ ö ş ü" at bounding box center [453, 175] width 643 height 28
click at [378, 173] on button "ç" at bounding box center [372, 175] width 23 height 24
click at [509, 178] on button "ş" at bounding box center [507, 175] width 23 height 24
click at [392, 170] on button "ğ" at bounding box center [399, 175] width 23 height 24
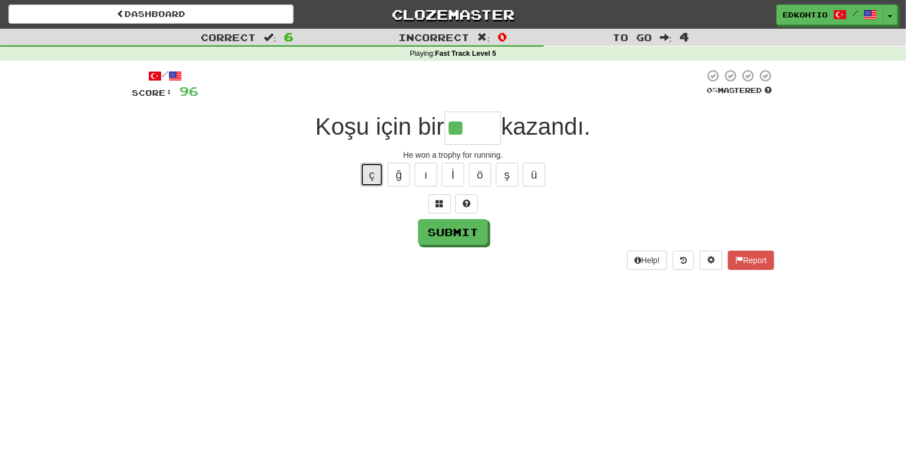
click at [368, 178] on button "ç" at bounding box center [372, 175] width 23 height 24
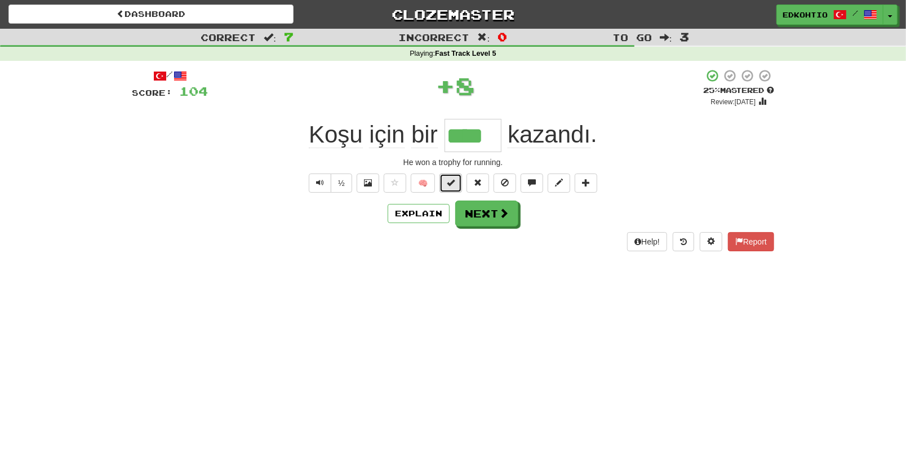
click at [452, 183] on span at bounding box center [451, 183] width 8 height 8
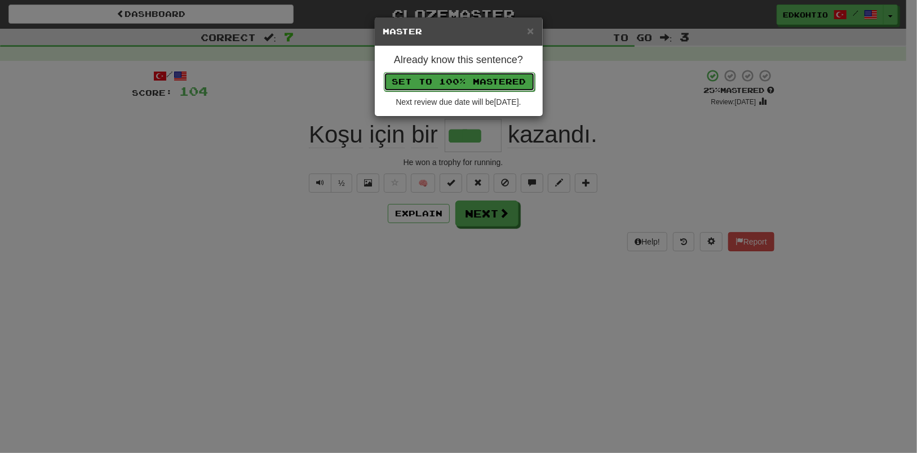
click at [455, 79] on button "Set to 100% Mastered" at bounding box center [459, 81] width 151 height 19
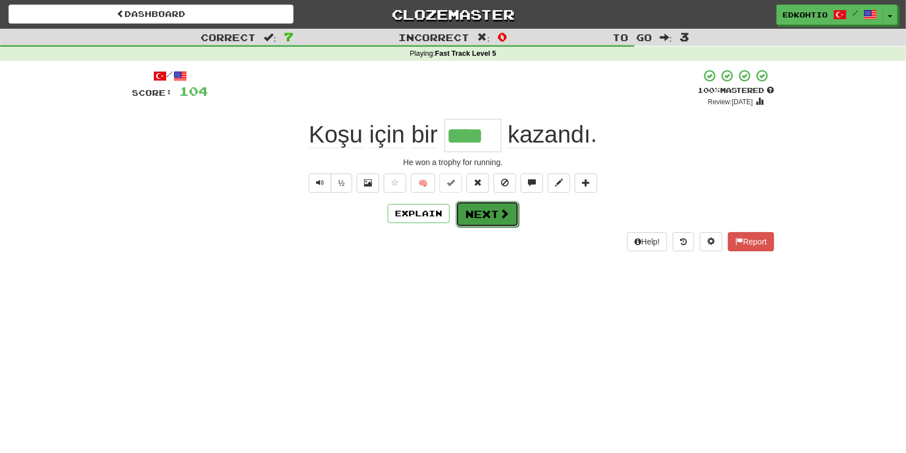
click at [484, 217] on button "Next" at bounding box center [487, 214] width 63 height 26
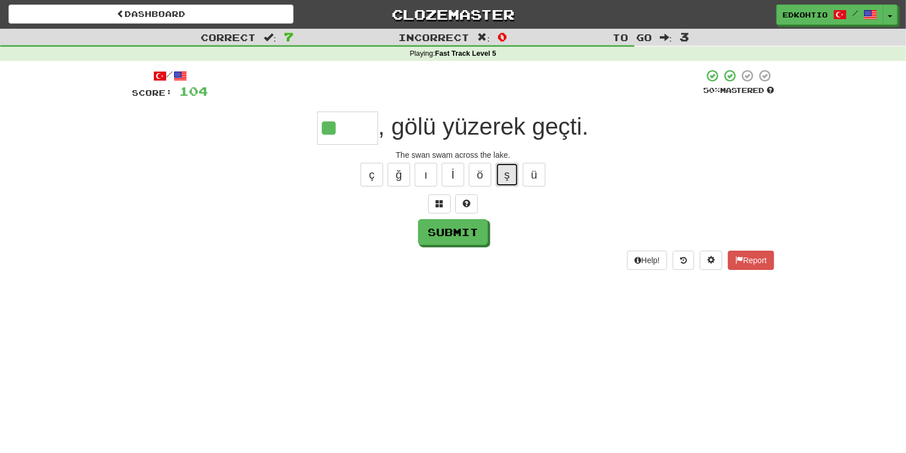
click at [501, 178] on button "ş" at bounding box center [507, 175] width 23 height 24
click at [378, 168] on button "ç" at bounding box center [372, 175] width 23 height 24
click at [399, 176] on button "ğ" at bounding box center [399, 175] width 23 height 24
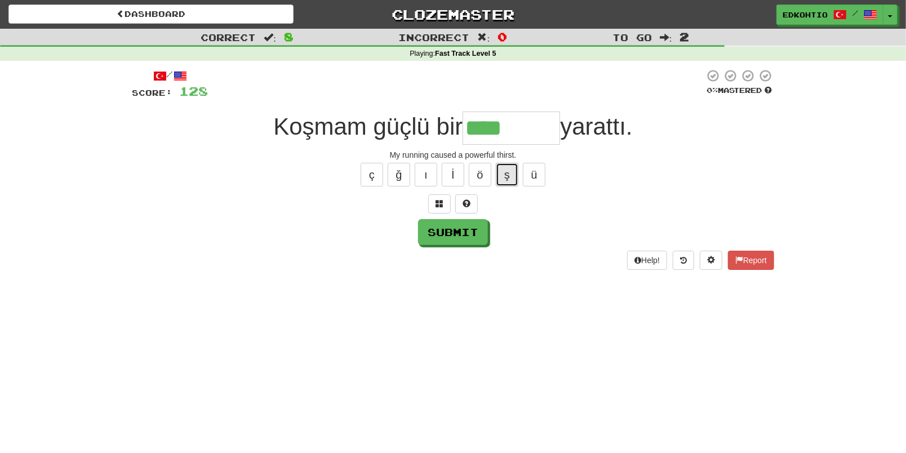
click at [508, 178] on button "ş" at bounding box center [507, 175] width 23 height 24
click at [372, 173] on button "ç" at bounding box center [372, 175] width 23 height 24
click at [532, 169] on button "ü" at bounding box center [534, 175] width 23 height 24
click at [505, 185] on button "ş" at bounding box center [507, 175] width 23 height 24
click at [484, 174] on button "ö" at bounding box center [480, 175] width 23 height 24
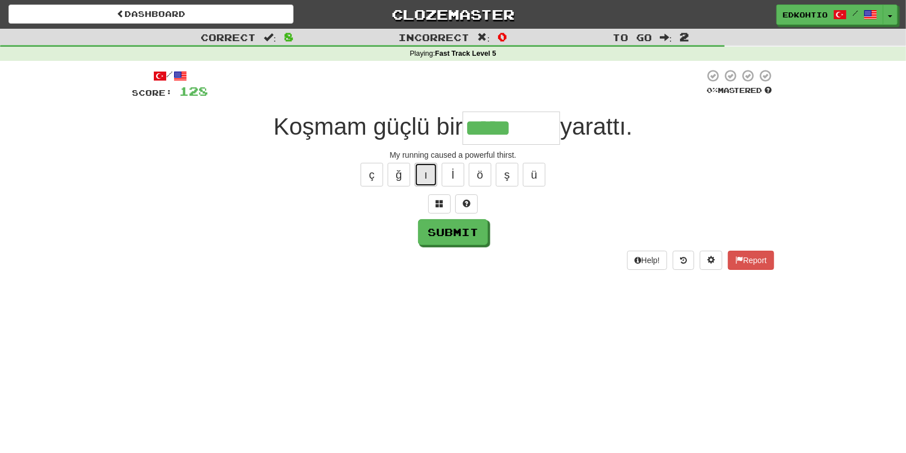
click at [427, 173] on button "ı" at bounding box center [426, 175] width 23 height 24
click at [404, 174] on button "ğ" at bounding box center [399, 175] width 23 height 24
click at [381, 174] on button "ç" at bounding box center [372, 175] width 23 height 24
click at [458, 236] on button "Submit" at bounding box center [454, 233] width 70 height 26
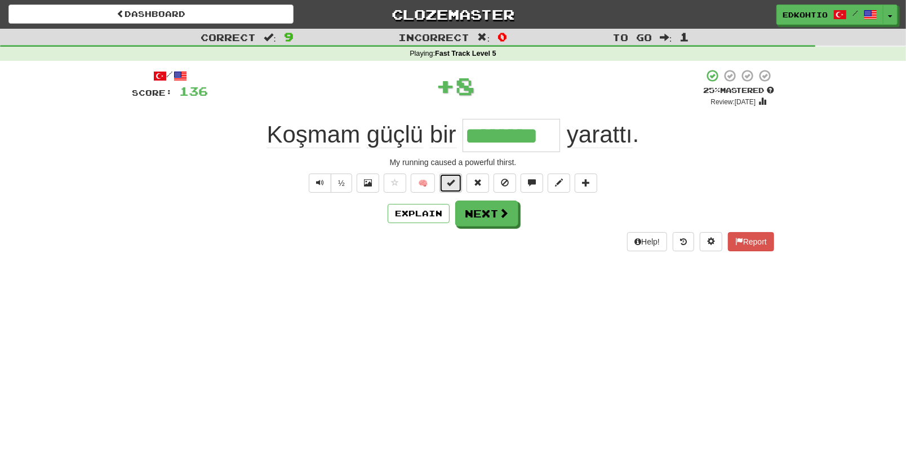
click at [452, 176] on button at bounding box center [451, 183] width 23 height 19
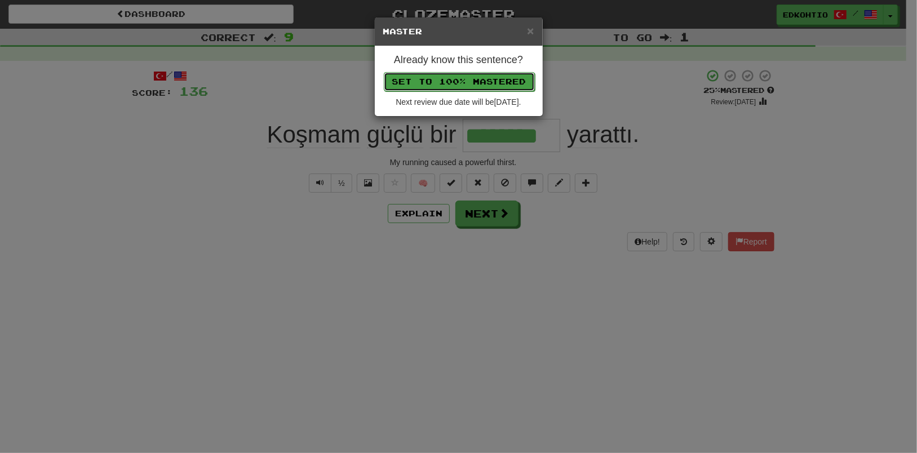
click at [431, 80] on button "Set to 100% Mastered" at bounding box center [459, 81] width 151 height 19
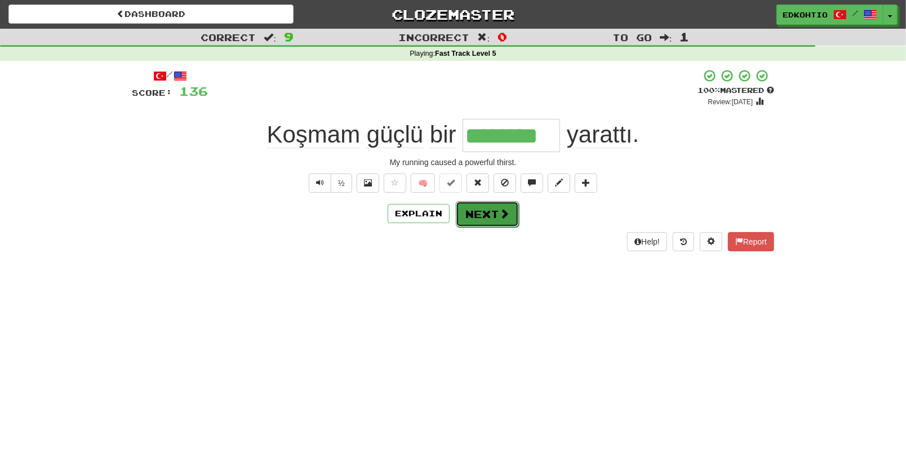
click at [491, 219] on button "Next" at bounding box center [487, 214] width 63 height 26
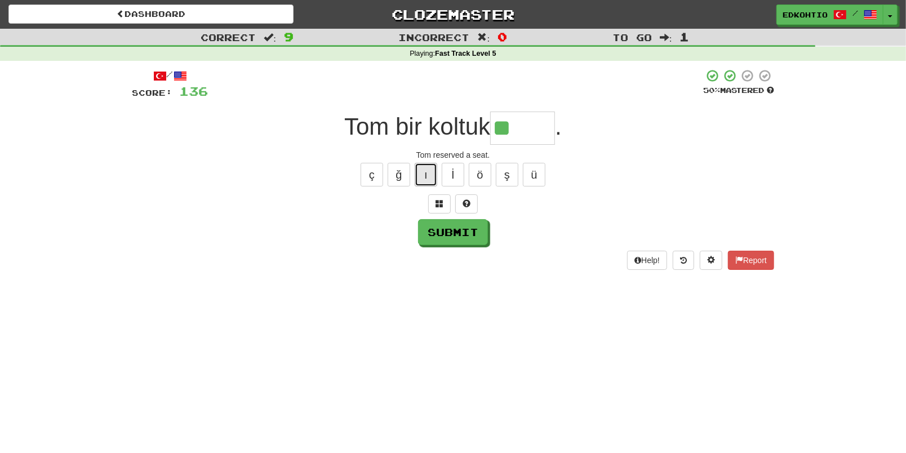
click at [429, 178] on button "ı" at bounding box center [426, 175] width 23 height 24
drag, startPoint x: 428, startPoint y: 171, endPoint x: 427, endPoint y: 216, distance: 45.1
click at [428, 172] on button "ı" at bounding box center [426, 175] width 23 height 24
click at [442, 234] on button "Submit" at bounding box center [453, 232] width 70 height 26
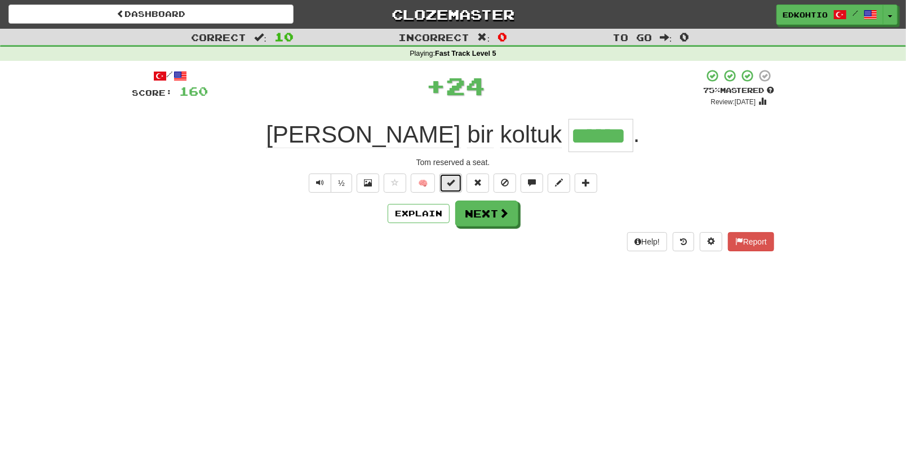
click at [452, 183] on span at bounding box center [451, 183] width 8 height 8
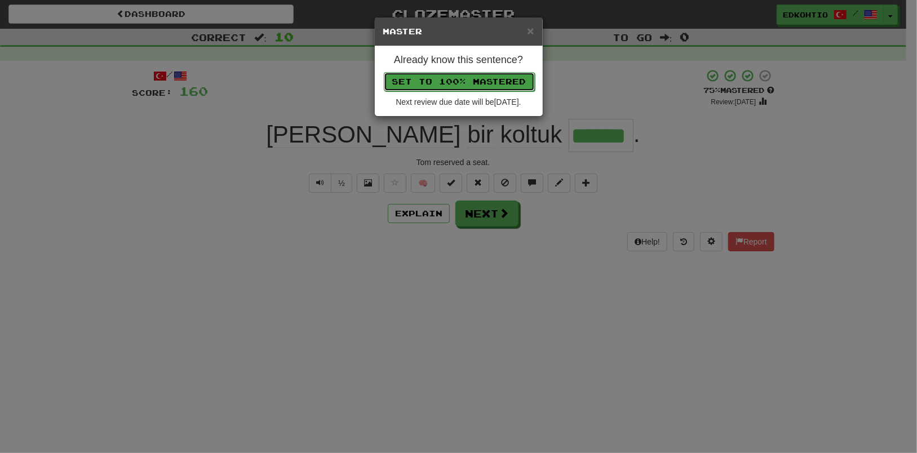
click at [458, 81] on button "Set to 100% Mastered" at bounding box center [459, 81] width 151 height 19
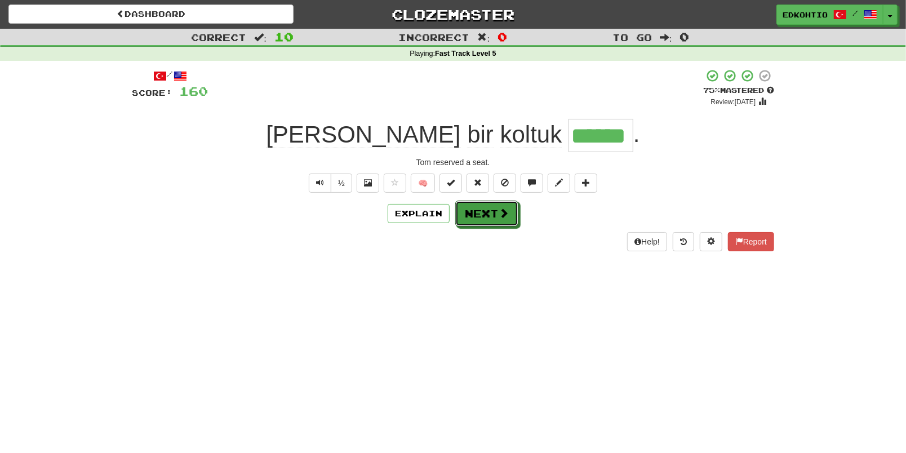
click at [475, 206] on button "Next" at bounding box center [486, 214] width 63 height 26
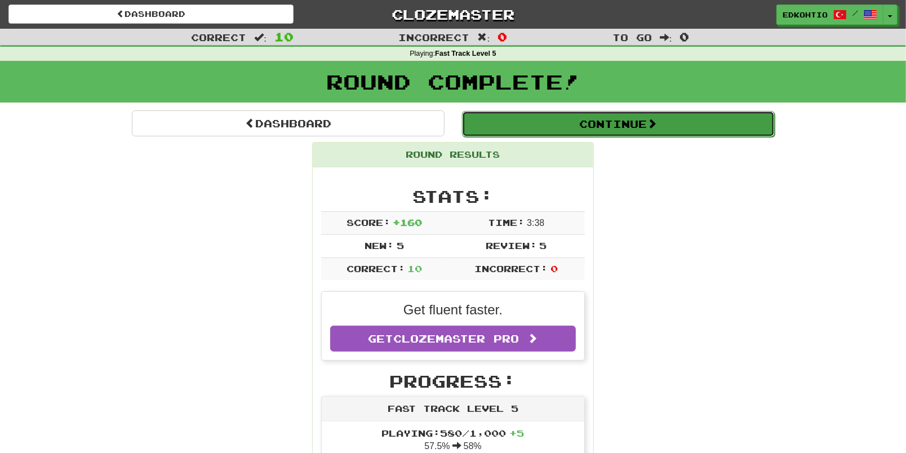
click at [552, 116] on button "Continue" at bounding box center [618, 124] width 313 height 26
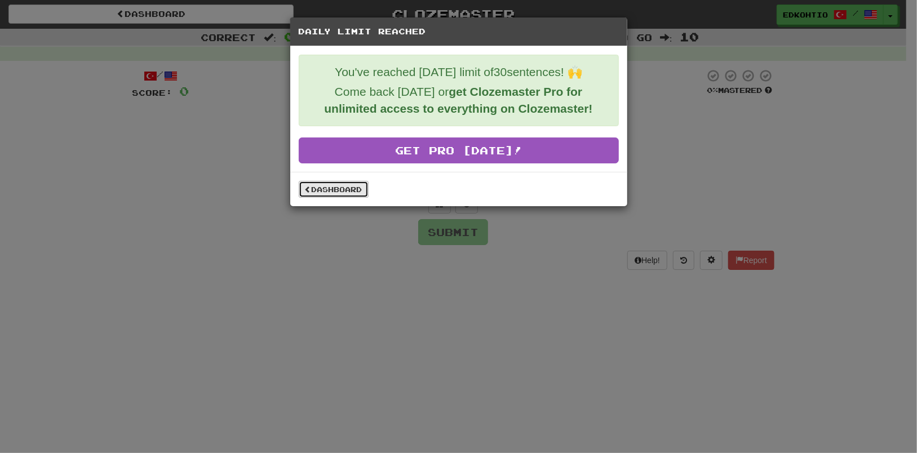
click at [350, 191] on link "Dashboard" at bounding box center [334, 189] width 70 height 17
